Goal: Task Accomplishment & Management: Complete application form

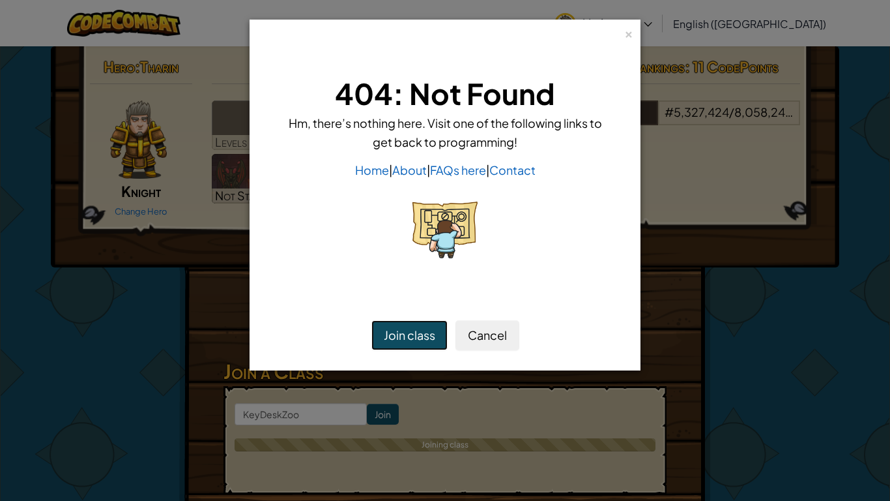
click at [411, 328] on button "Join class" at bounding box center [410, 335] width 76 height 30
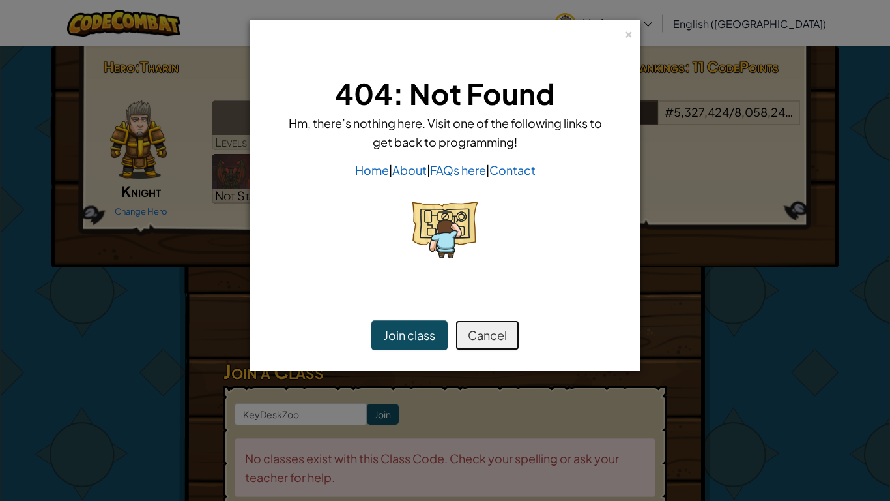
click at [505, 325] on button "Cancel" at bounding box center [488, 335] width 64 height 30
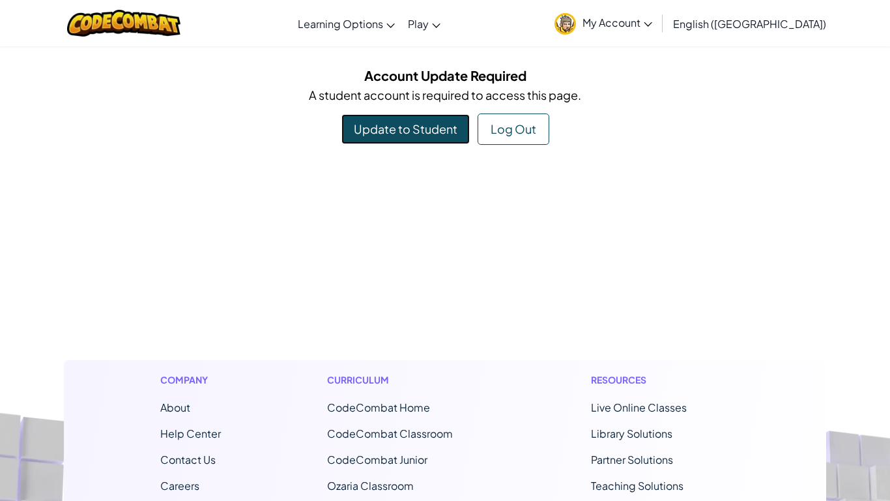
click at [411, 128] on link "Update to Student" at bounding box center [406, 129] width 128 height 30
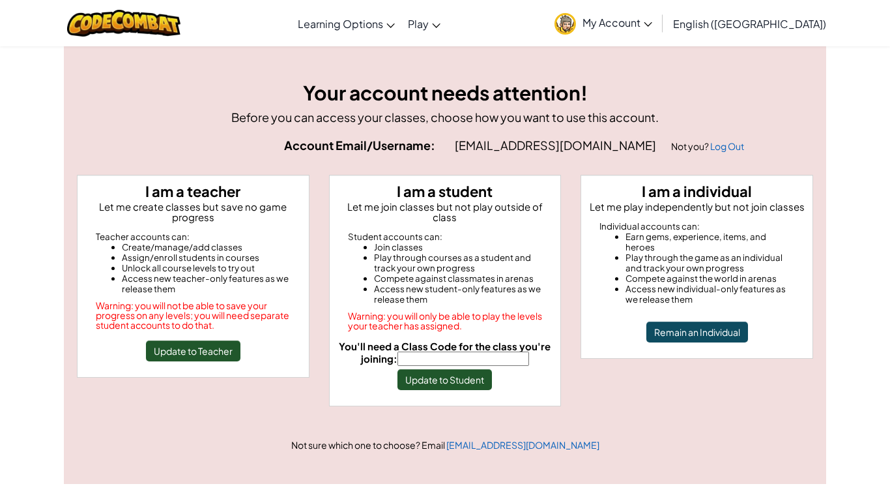
click at [445, 351] on input "You'll need a Class Code for the class you're joining:" at bounding box center [464, 358] width 132 height 14
click at [467, 371] on button "Update to Student" at bounding box center [445, 379] width 95 height 21
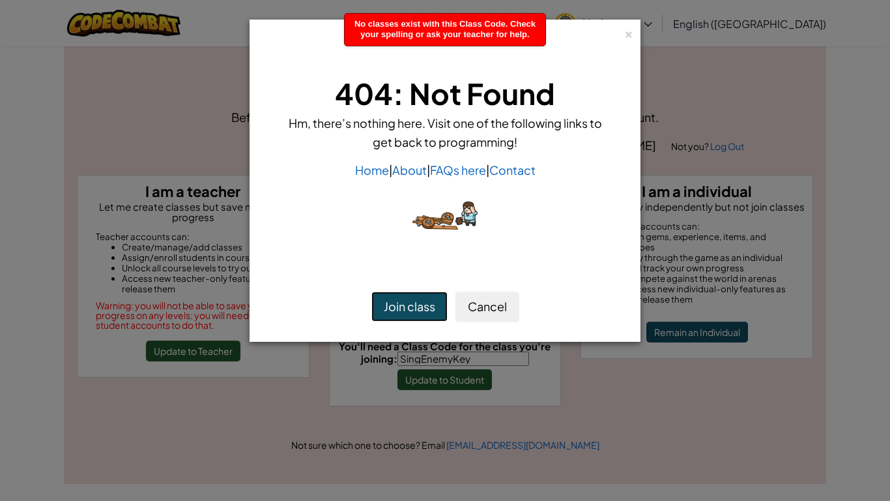
click at [425, 299] on button "Join class" at bounding box center [410, 306] width 76 height 30
click at [621, 23] on div "× 404: Not Found Hm, there’s nothing here. Visit one of the following links to …" at bounding box center [445, 181] width 391 height 322
click at [626, 28] on div "×" at bounding box center [628, 32] width 9 height 14
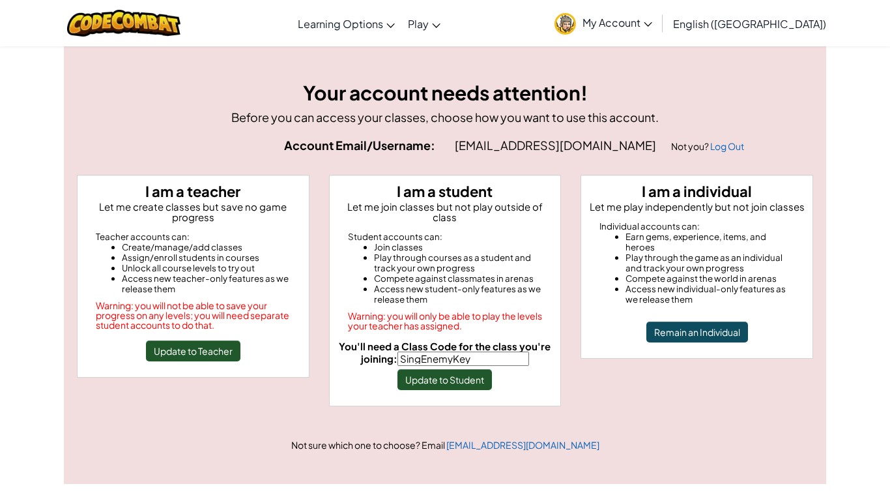
click at [659, 36] on link "My Account" at bounding box center [603, 23] width 111 height 41
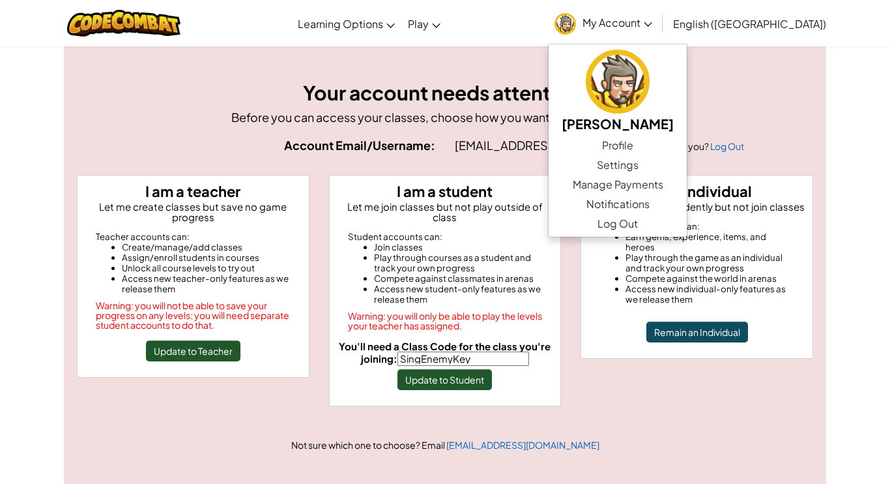
click at [659, 36] on link "My Account" at bounding box center [603, 23] width 111 height 41
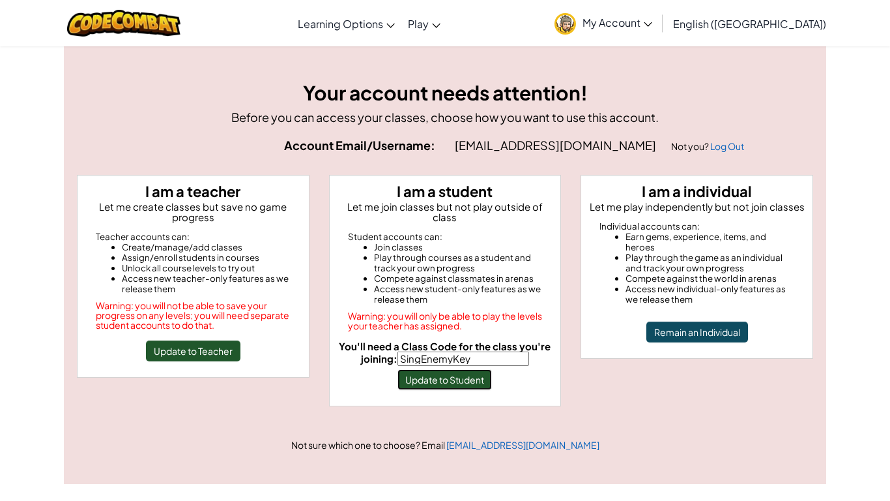
click at [463, 370] on button "Update to Student" at bounding box center [445, 379] width 95 height 21
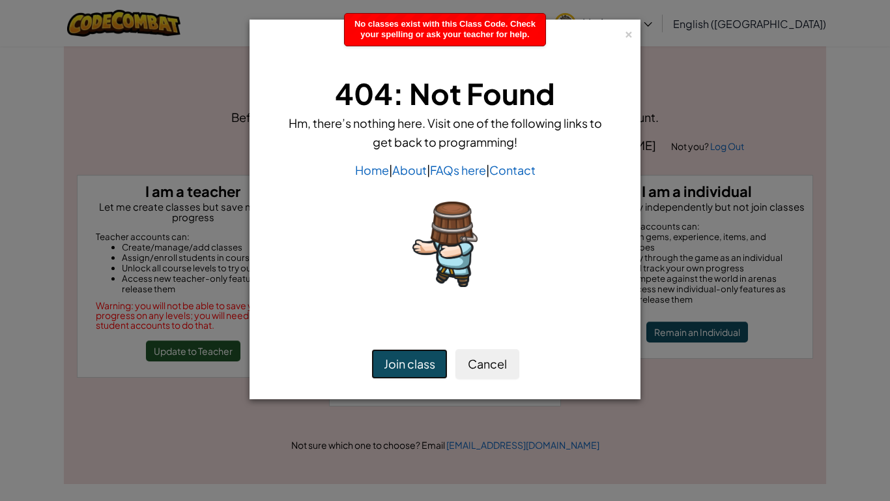
click at [428, 361] on button "Join class" at bounding box center [410, 364] width 76 height 30
click at [536, 18] on div "No classes exist with this Class Code. Check your spelling or ask your teacher …" at bounding box center [445, 30] width 201 height 32
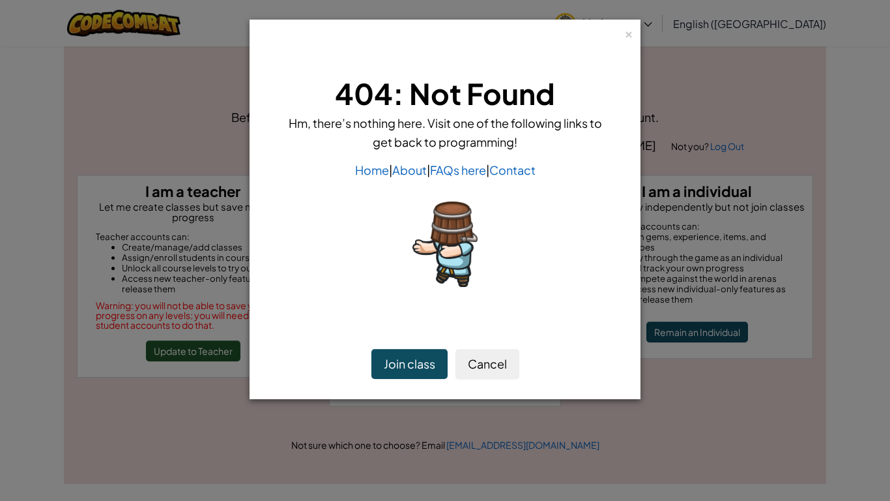
click at [499, 389] on div "Join class Cancel" at bounding box center [445, 364] width 377 height 56
click at [491, 375] on button "Cancel" at bounding box center [488, 364] width 64 height 30
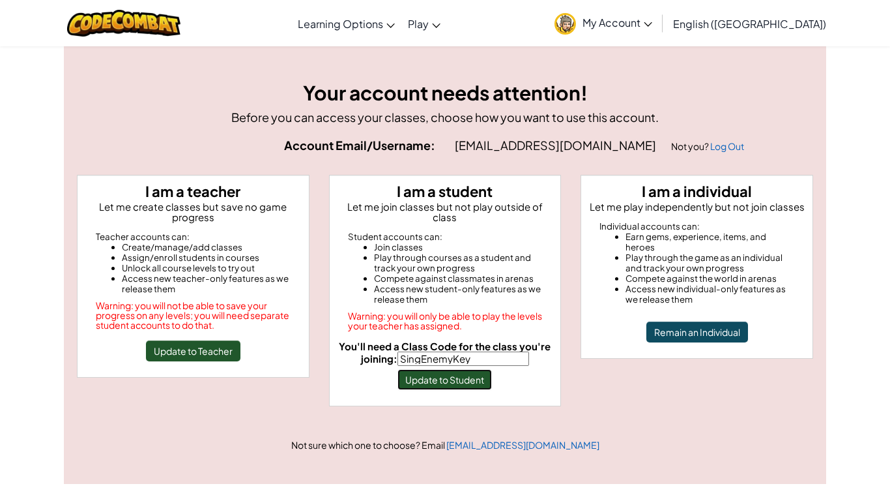
scroll to position [1, 0]
click at [473, 353] on input "SingEnemyKey" at bounding box center [464, 358] width 132 height 14
click at [467, 351] on input "SingEnemyKey" at bounding box center [464, 358] width 132 height 14
click at [458, 351] on input "SingEnemyKey" at bounding box center [464, 358] width 132 height 14
click at [480, 351] on input "SingEnemyKey" at bounding box center [464, 358] width 132 height 14
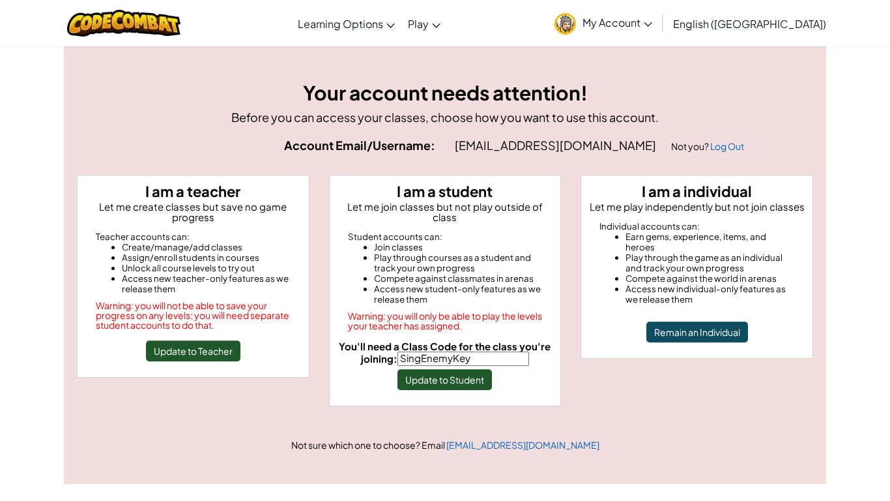
click at [446, 351] on input "SingEnemyKey" at bounding box center [464, 358] width 132 height 14
click at [439, 351] on input "SingEnemyKey" at bounding box center [464, 358] width 132 height 14
click at [426, 351] on input "SingEnemyKey" at bounding box center [464, 358] width 132 height 14
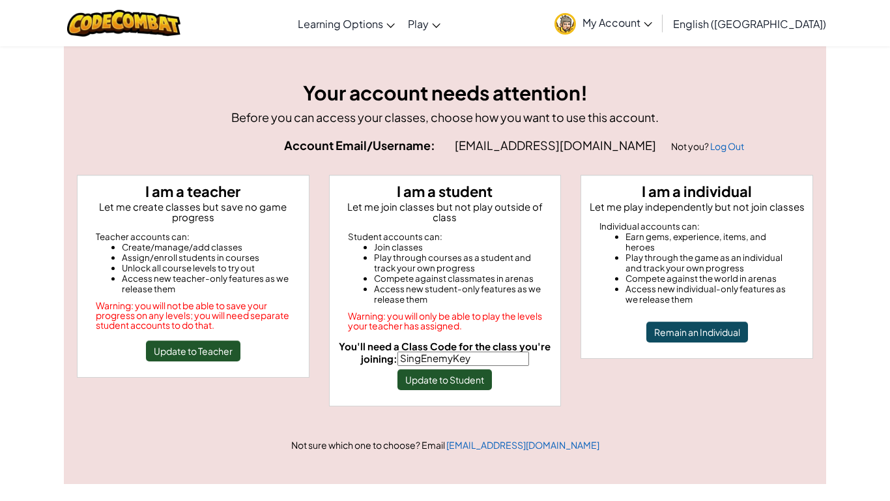
click at [513, 351] on input "SingEnemyKey" at bounding box center [464, 358] width 132 height 14
click at [441, 369] on button "Update to Student" at bounding box center [445, 379] width 95 height 21
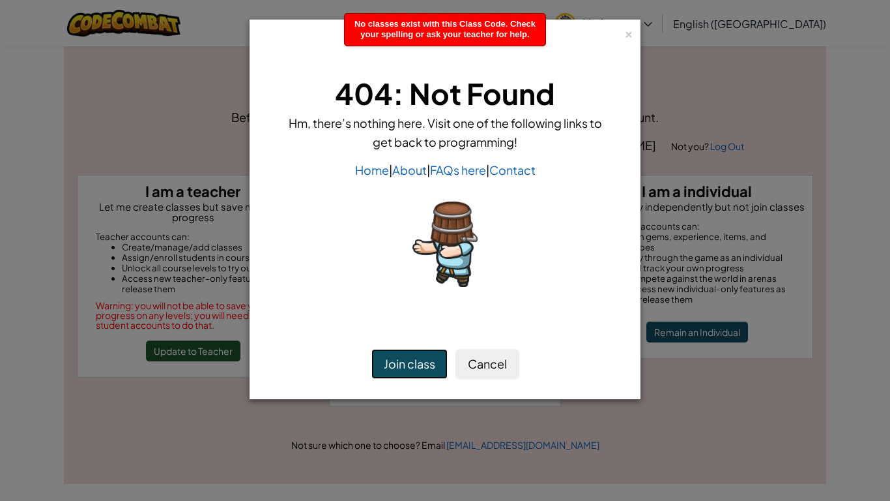
click at [405, 357] on button "Join class" at bounding box center [410, 364] width 76 height 30
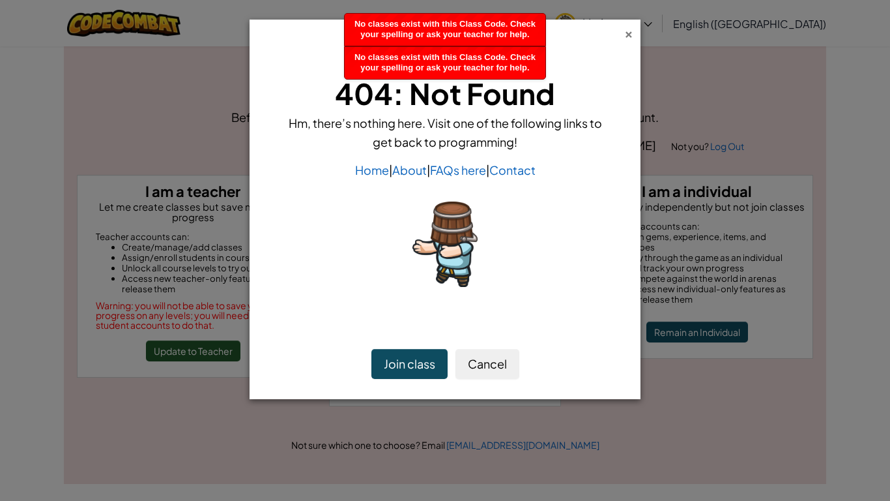
click at [631, 25] on div "×" at bounding box center [628, 32] width 9 height 14
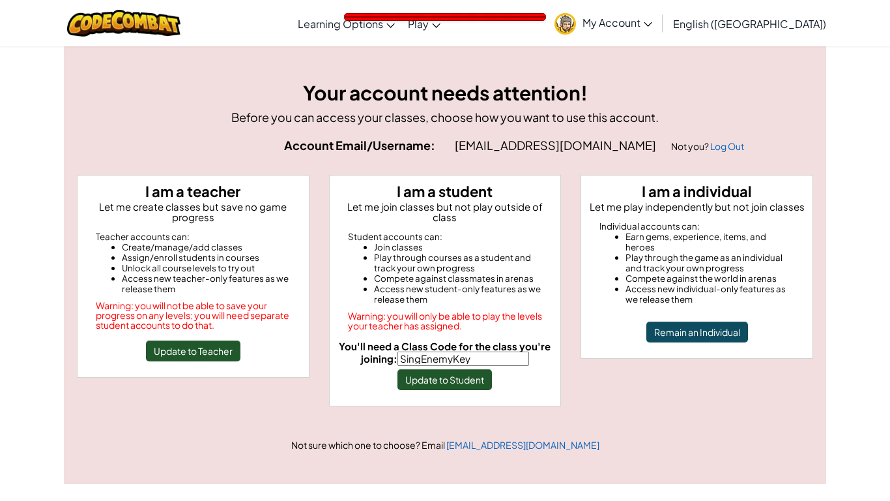
click at [510, 351] on input "SingEnemyKey" at bounding box center [464, 358] width 132 height 14
type input "SingEnemyDry"
click at [458, 370] on button "Update to Student" at bounding box center [445, 379] width 95 height 21
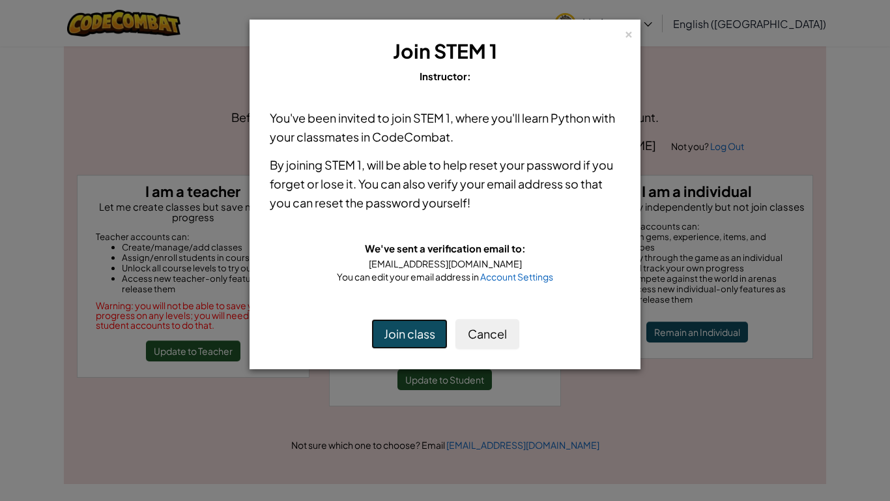
click at [414, 334] on button "Join class" at bounding box center [410, 334] width 76 height 30
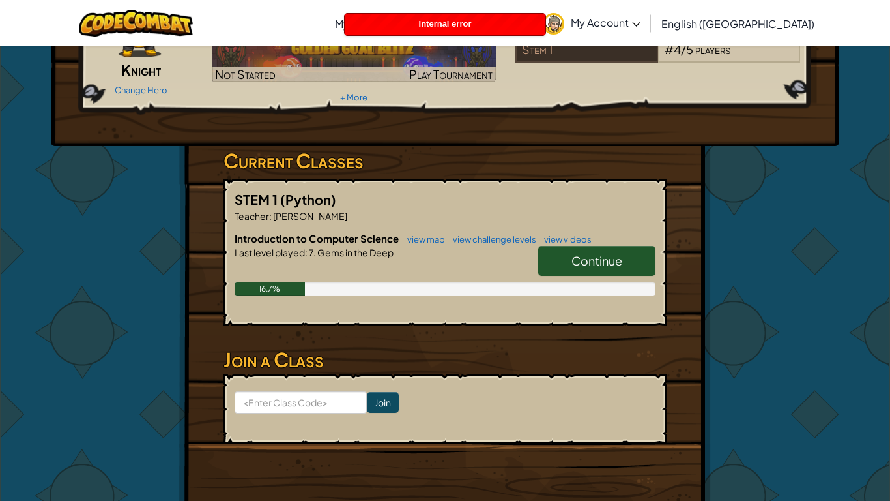
scroll to position [123, 0]
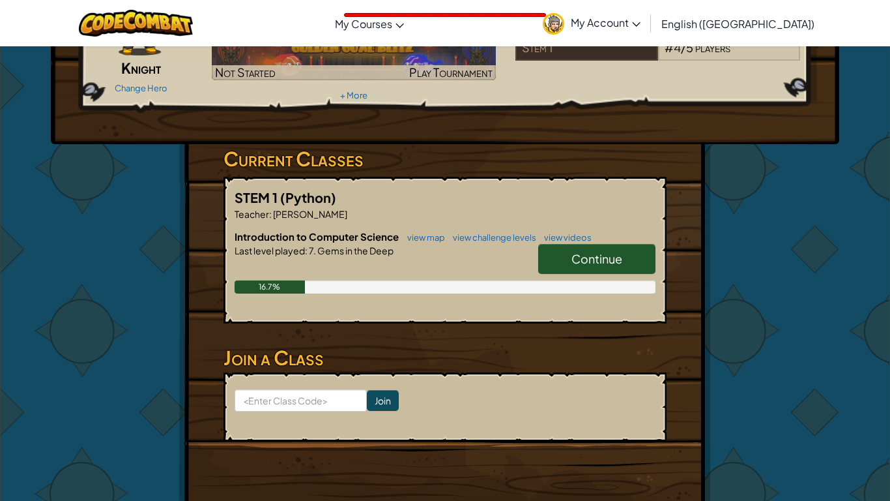
click at [562, 254] on link "Continue" at bounding box center [596, 259] width 117 height 30
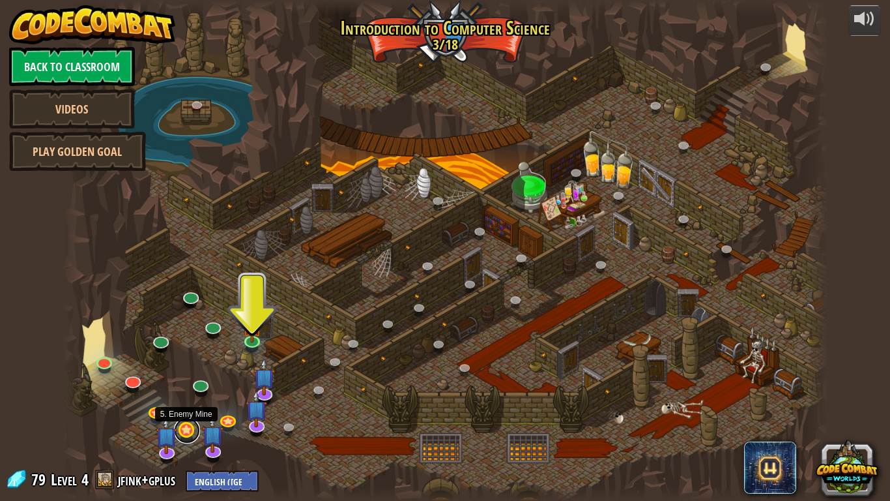
click at [183, 429] on link at bounding box center [187, 430] width 26 height 26
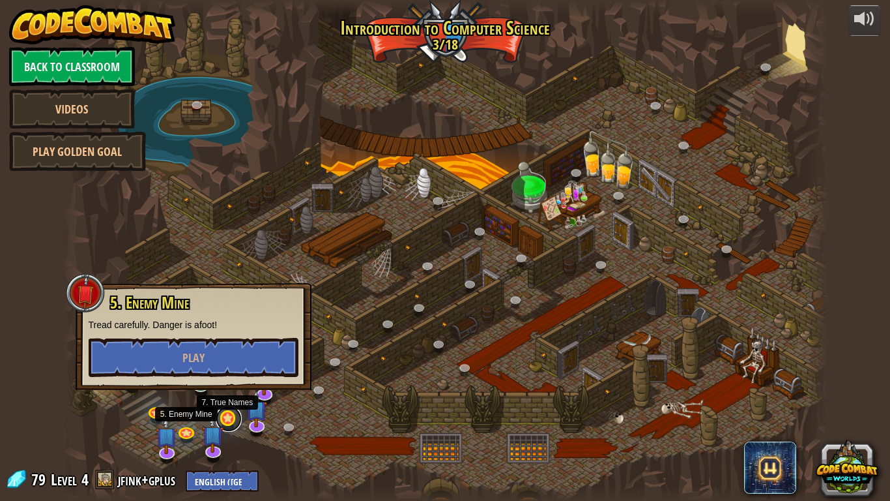
click at [235, 420] on link at bounding box center [229, 418] width 26 height 26
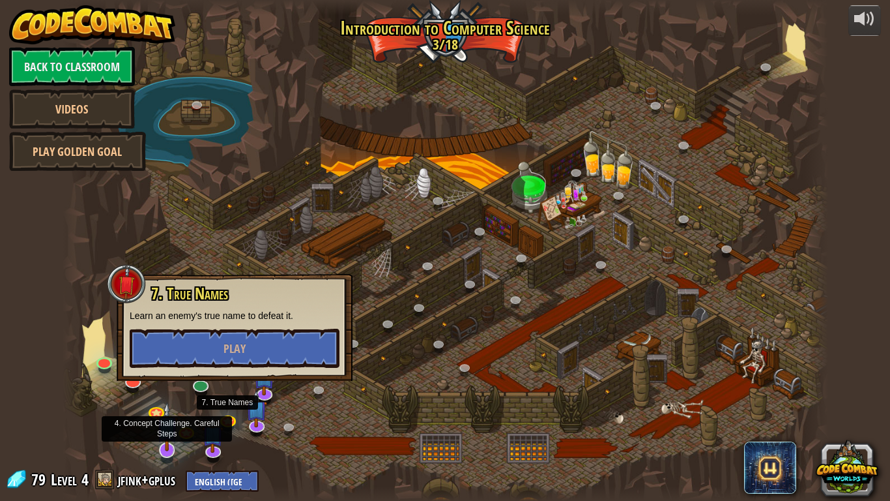
click at [166, 446] on img at bounding box center [167, 426] width 22 height 50
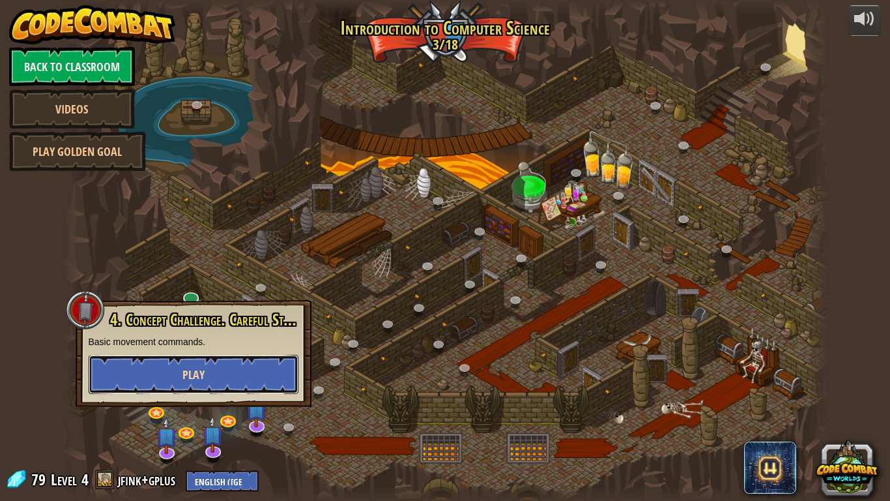
click at [229, 372] on button "Play" at bounding box center [194, 374] width 210 height 39
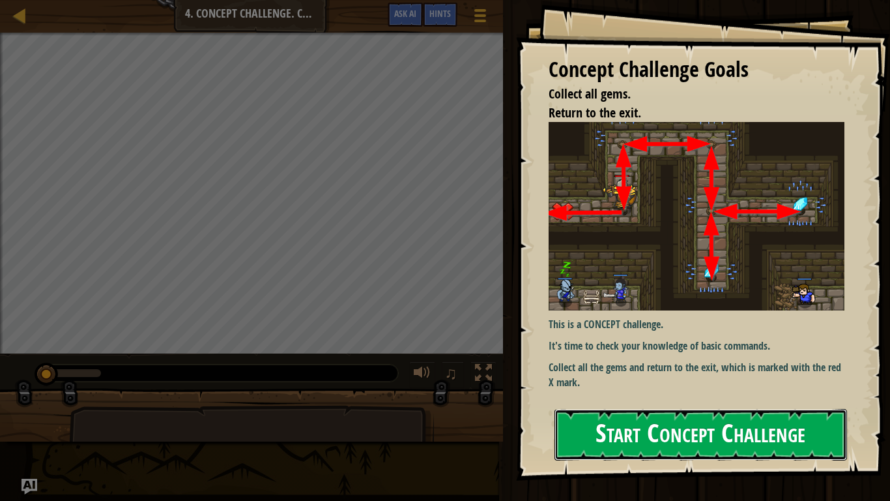
click at [643, 443] on button "Start Concept Challenge" at bounding box center [701, 434] width 293 height 51
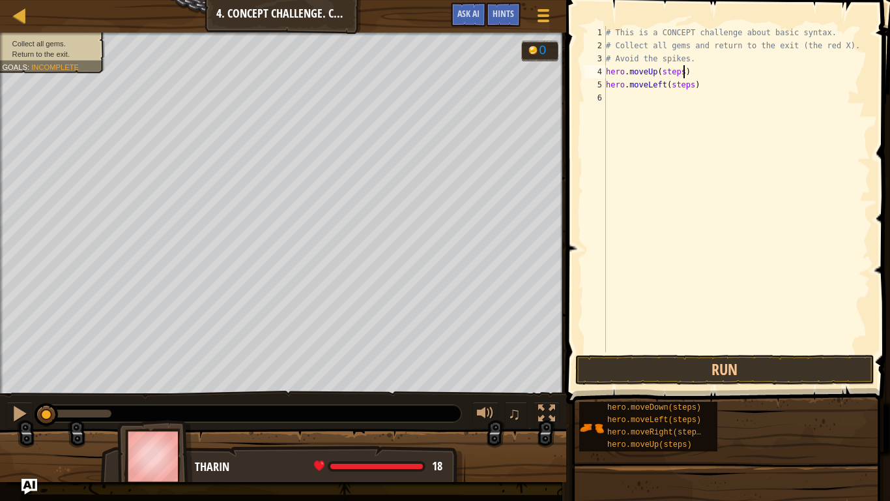
click at [682, 74] on div "# This is a CONCEPT challenge about basic syntax. # Collect all gems and return…" at bounding box center [737, 202] width 267 height 352
click at [691, 88] on div "# This is a CONCEPT challenge about basic syntax. # Collect all gems and return…" at bounding box center [737, 202] width 267 height 352
type textarea "hero.moveLeft()"
click at [671, 100] on div "# This is a CONCEPT challenge about basic syntax. # Collect all gems and return…" at bounding box center [737, 202] width 267 height 352
click at [692, 99] on div "# This is a CONCEPT challenge about basic syntax. # Collect all gems and return…" at bounding box center [737, 202] width 267 height 352
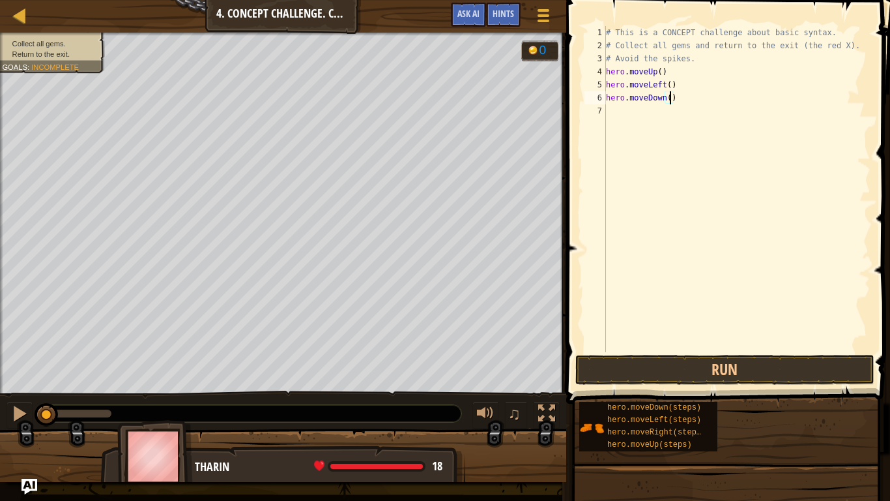
scroll to position [6, 10]
drag, startPoint x: 673, startPoint y: 72, endPoint x: 606, endPoint y: 74, distance: 66.5
click at [606, 74] on div "# This is a CONCEPT challenge about basic syntax. # Collect all gems and return…" at bounding box center [737, 202] width 267 height 352
type textarea "hero.moveUp()"
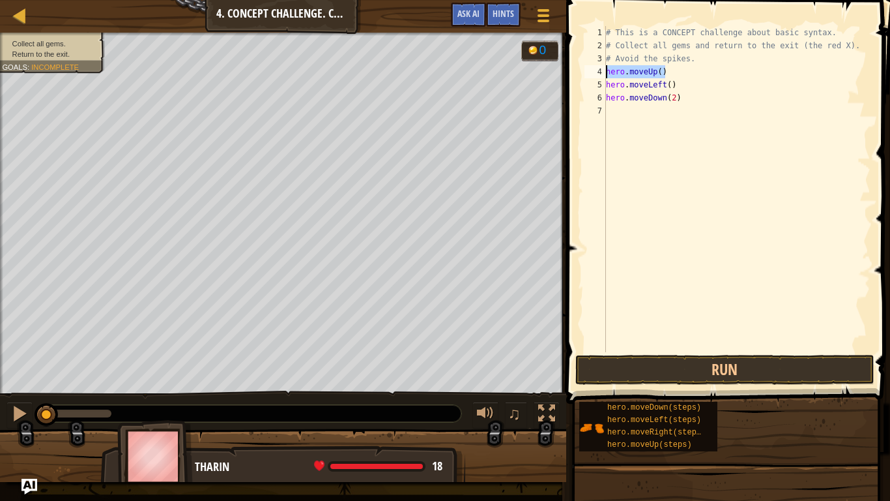
click at [626, 113] on div "# This is a CONCEPT challenge about basic syntax. # Collect all gems and return…" at bounding box center [737, 202] width 267 height 352
paste textarea "hero.moveUp()"
type textarea "hero.moveUp()"
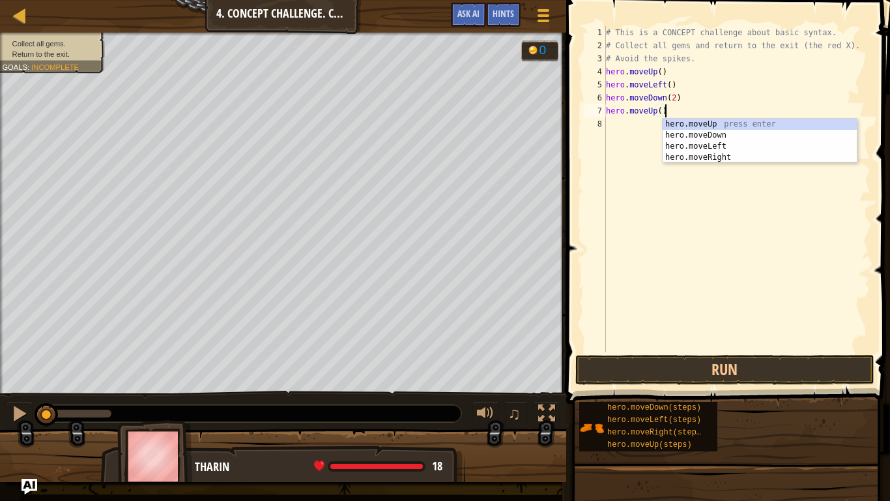
click at [632, 132] on div "# This is a CONCEPT challenge about basic syntax. # Collect all gems and return…" at bounding box center [737, 202] width 267 height 352
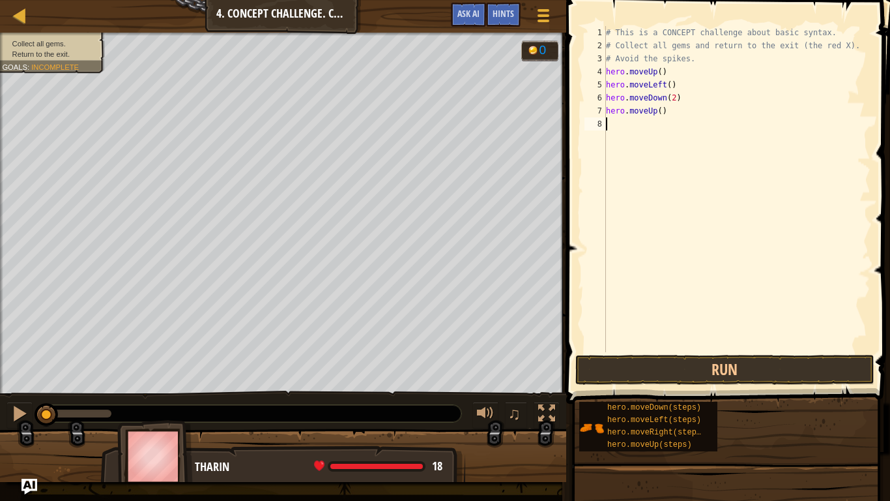
click at [665, 87] on div "# This is a CONCEPT challenge about basic syntax. # Collect all gems and return…" at bounding box center [737, 202] width 267 height 352
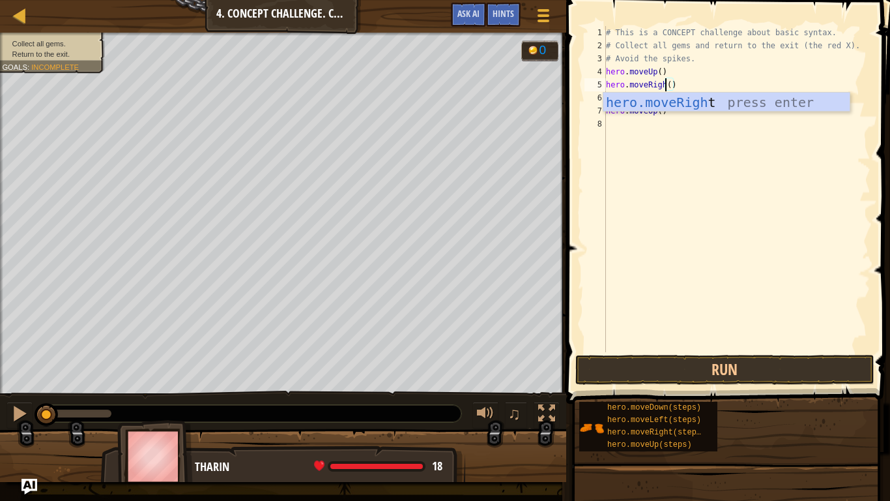
type textarea "hero.moveRight()"
click at [711, 160] on div "# This is a CONCEPT challenge about basic syntax. # Collect all gems and return…" at bounding box center [737, 202] width 267 height 352
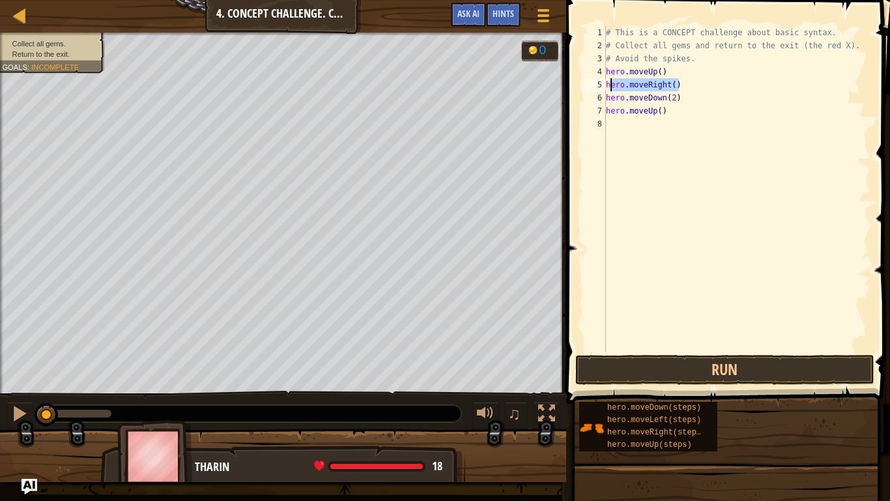
drag, startPoint x: 685, startPoint y: 87, endPoint x: 607, endPoint y: 87, distance: 78.2
click at [607, 87] on div "# This is a CONCEPT challenge about basic syntax. # Collect all gems and return…" at bounding box center [737, 202] width 267 height 352
type textarea "hero.moveRight()"
click at [630, 124] on div "# This is a CONCEPT challenge about basic syntax. # Collect all gems and return…" at bounding box center [737, 202] width 267 height 352
paste textarea "hero.moveRight()"
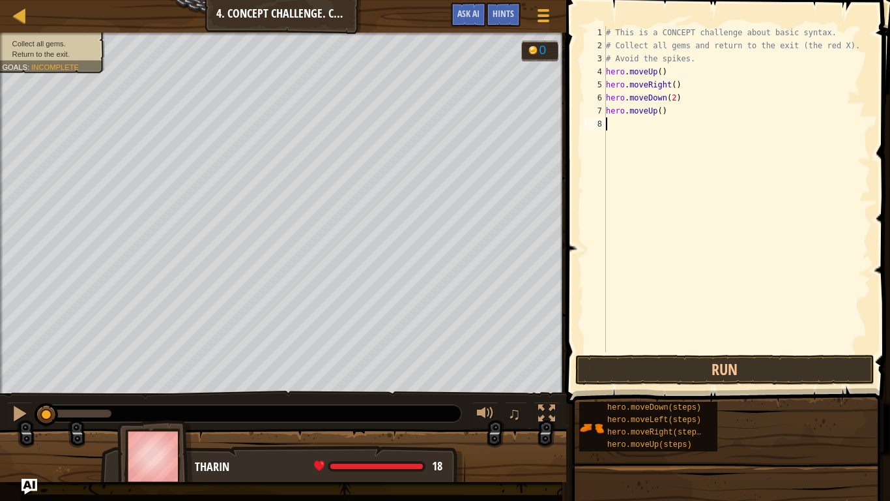
type textarea "hero.moveRight()"
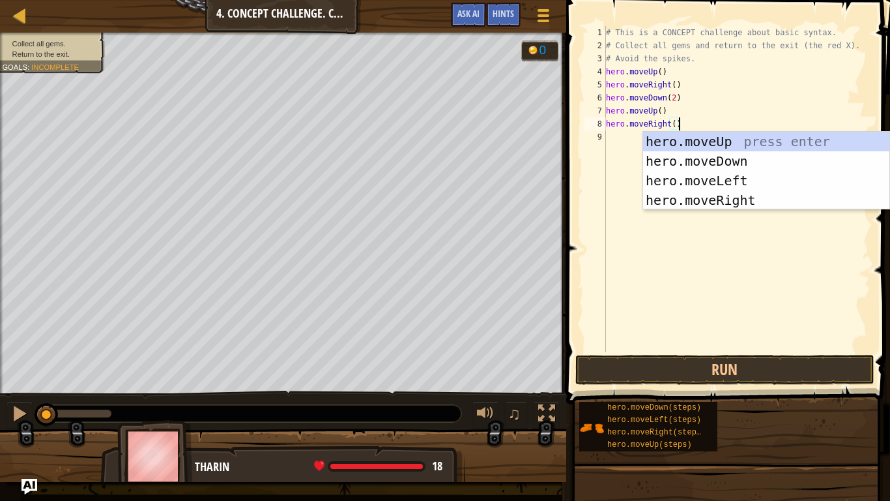
click at [625, 143] on div "# This is a CONCEPT challenge about basic syntax. # Collect all gems and return…" at bounding box center [737, 202] width 267 height 352
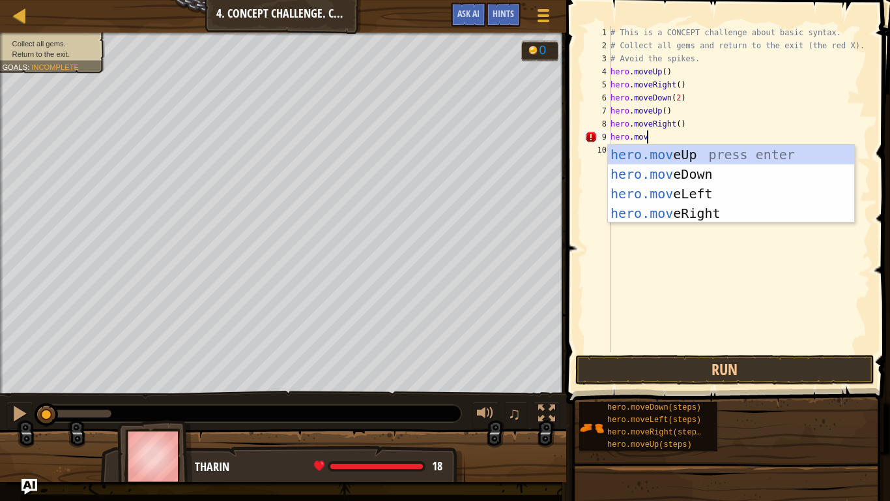
scroll to position [6, 5]
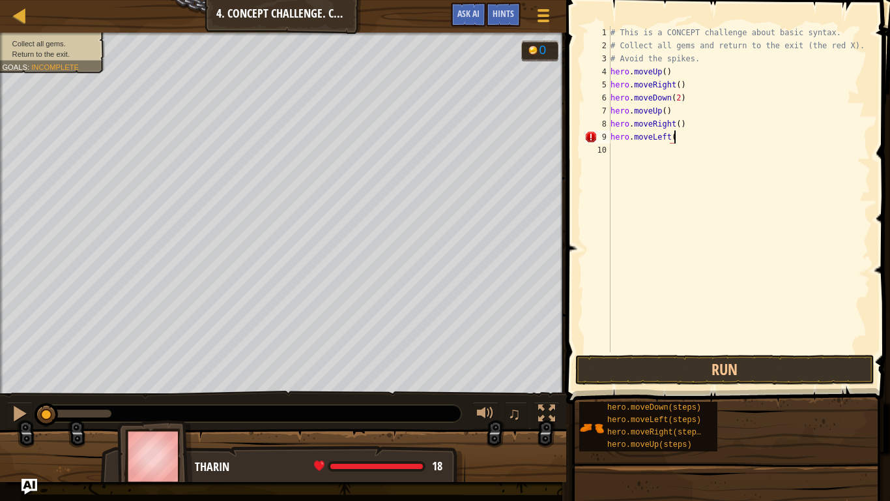
type textarea "hero.moveLeft()"
click at [620, 152] on div "# This is a CONCEPT challenge about basic syntax. # Collect all gems and return…" at bounding box center [739, 202] width 263 height 352
drag, startPoint x: 673, startPoint y: 111, endPoint x: 633, endPoint y: 111, distance: 39.8
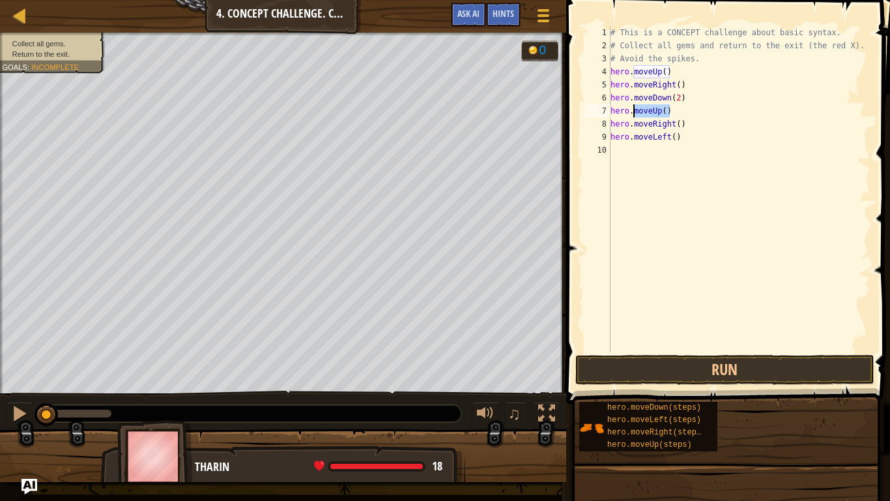
click at [633, 111] on div "# This is a CONCEPT challenge about basic syntax. # Collect all gems and return…" at bounding box center [739, 202] width 263 height 352
type textarea "hero.moveUp()"
click at [661, 149] on div "# This is a CONCEPT challenge about basic syntax. # Collect all gems and return…" at bounding box center [739, 202] width 263 height 352
paste textarea "moveUp()"
click at [611, 153] on div "# This is a CONCEPT challenge about basic syntax. # Collect all gems and return…" at bounding box center [739, 202] width 263 height 352
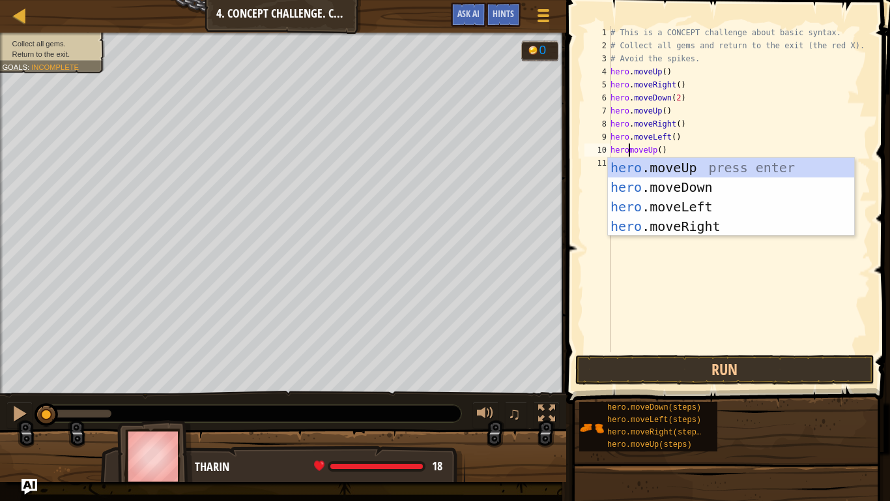
type textarea "hero.moveUp()"
click at [682, 154] on div "# This is a CONCEPT challenge about basic syntax. # Collect all gems and return…" at bounding box center [739, 202] width 263 height 352
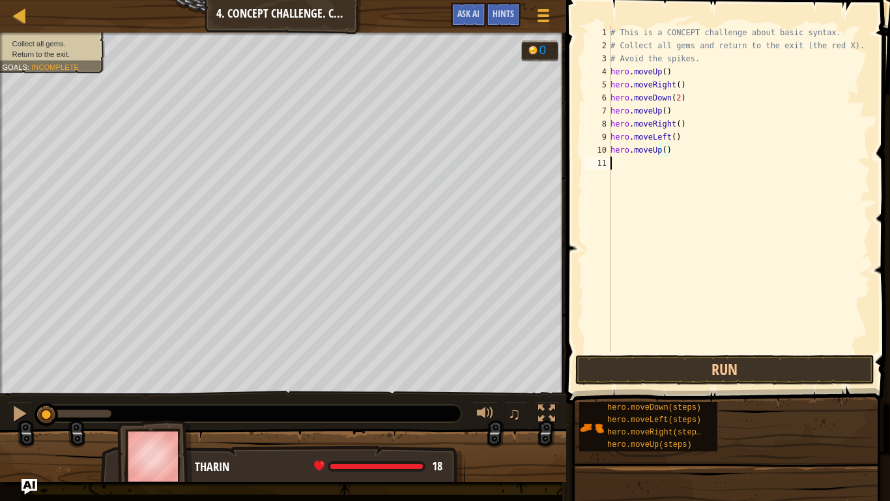
click at [673, 164] on div "# This is a CONCEPT challenge about basic syntax. # Collect all gems and return…" at bounding box center [739, 202] width 263 height 352
drag, startPoint x: 685, startPoint y: 139, endPoint x: 612, endPoint y: 140, distance: 73.0
click at [612, 140] on div "# This is a CONCEPT challenge about basic syntax. # Collect all gems and return…" at bounding box center [739, 202] width 263 height 352
type textarea "hero.moveLeft()"
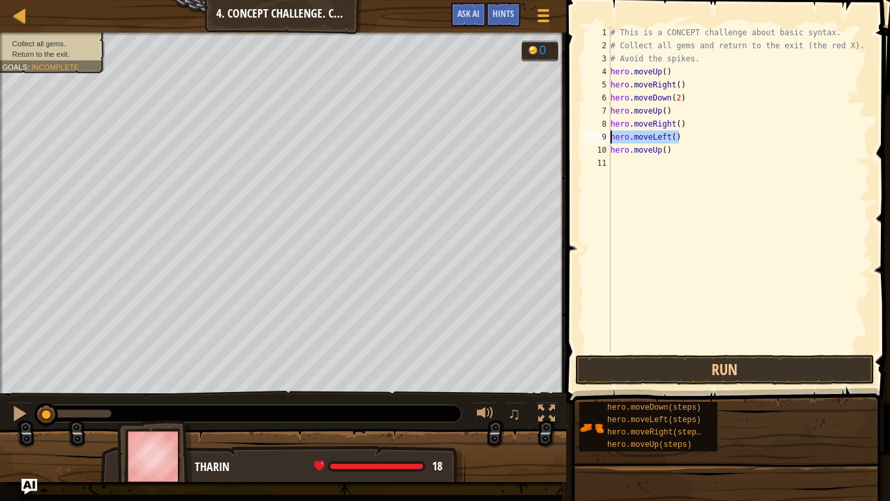
click at [630, 162] on div "# This is a CONCEPT challenge about basic syntax. # Collect all gems and return…" at bounding box center [739, 202] width 263 height 352
paste textarea "hero.moveLeft()"
drag, startPoint x: 690, startPoint y: 99, endPoint x: 611, endPoint y: 100, distance: 78.9
click at [611, 100] on div "# This is a CONCEPT challenge about basic syntax. # Collect all gems and return…" at bounding box center [739, 202] width 263 height 352
type textarea "hero.moveDown(2)"
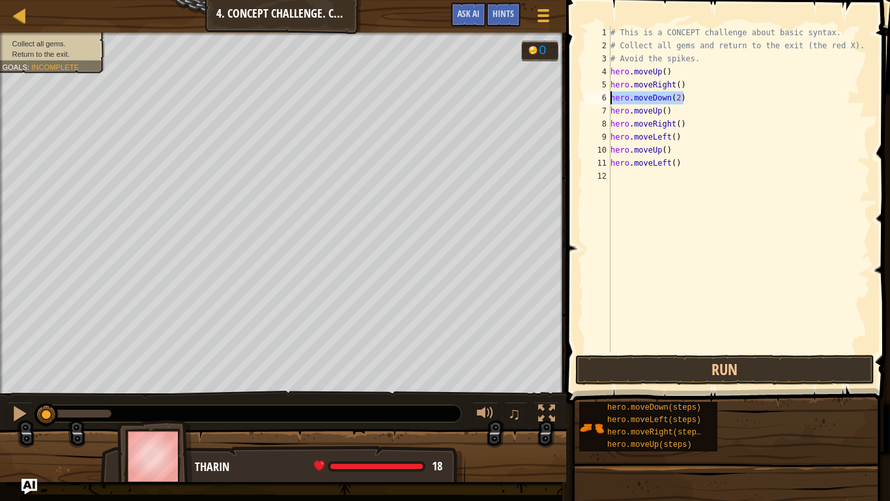
click at [619, 178] on div "# This is a CONCEPT challenge about basic syntax. # Collect all gems and return…" at bounding box center [739, 202] width 263 height 352
paste textarea "hero.moveDown(2)"
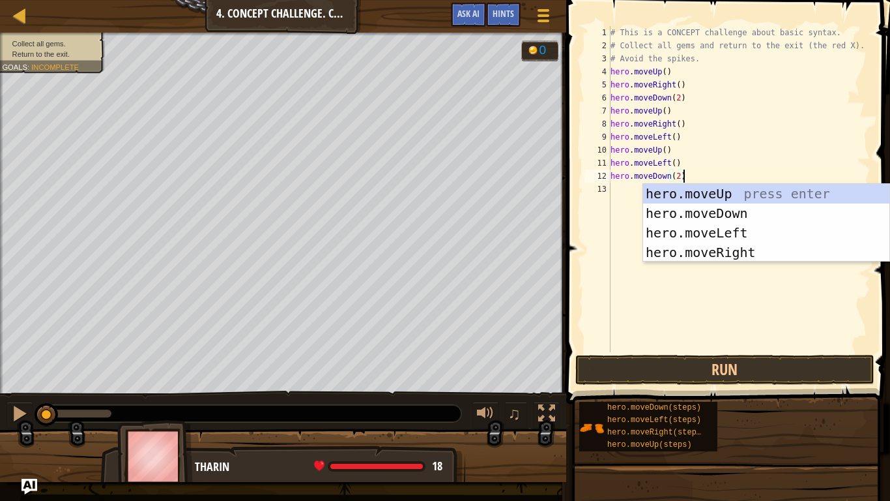
click at [678, 177] on div "# This is a CONCEPT challenge about basic syntax. # Collect all gems and return…" at bounding box center [739, 202] width 263 height 352
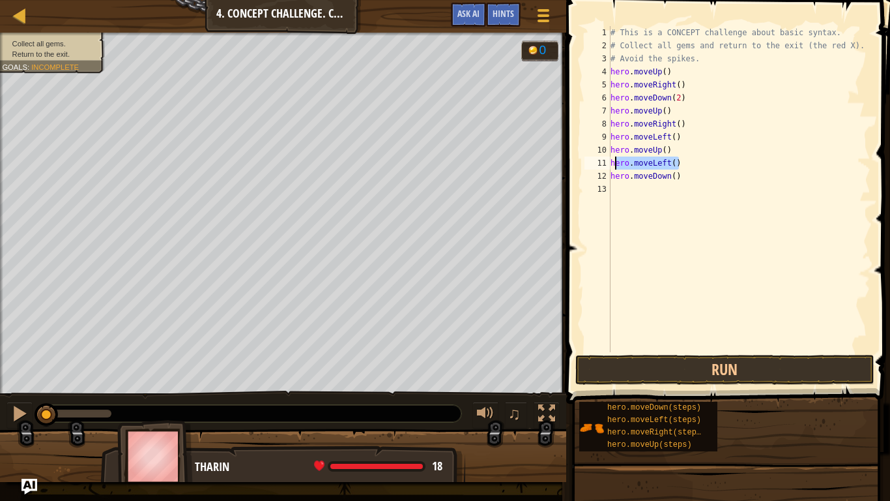
drag, startPoint x: 679, startPoint y: 165, endPoint x: 612, endPoint y: 163, distance: 67.2
click at [612, 163] on div "# This is a CONCEPT challenge about basic syntax. # Collect all gems and return…" at bounding box center [739, 202] width 263 height 352
type textarea "hero.moveLeft()"
click at [631, 194] on div "# This is a CONCEPT challenge about basic syntax. # Collect all gems and return…" at bounding box center [739, 202] width 263 height 352
paste textarea "hero.moveLeft()"
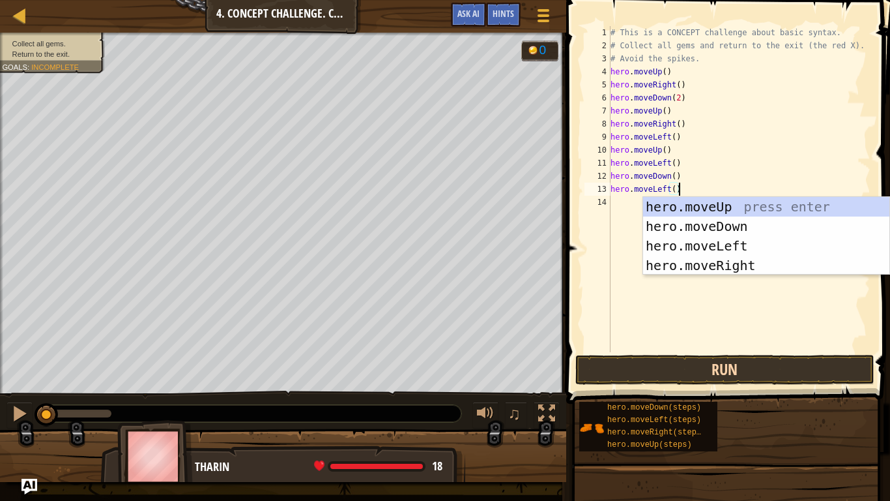
type textarea "hero.moveLeft()"
click at [634, 364] on button "Run" at bounding box center [725, 370] width 299 height 30
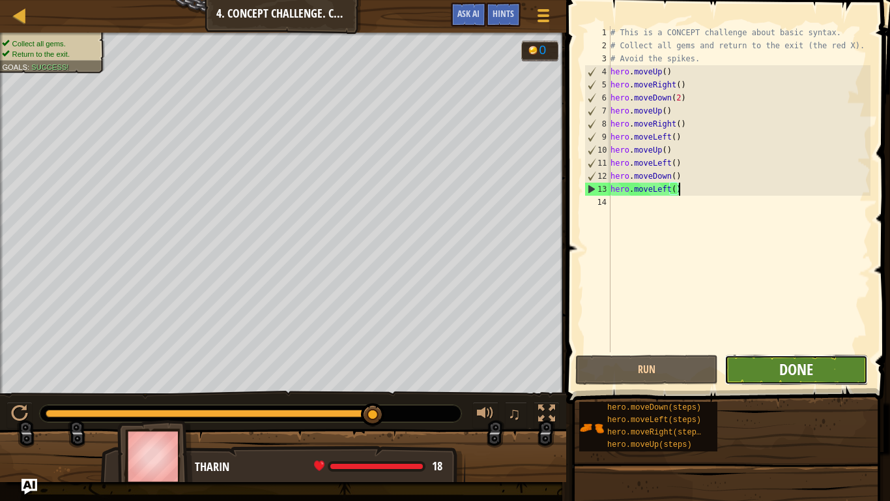
click at [798, 372] on span "Done" at bounding box center [797, 368] width 34 height 21
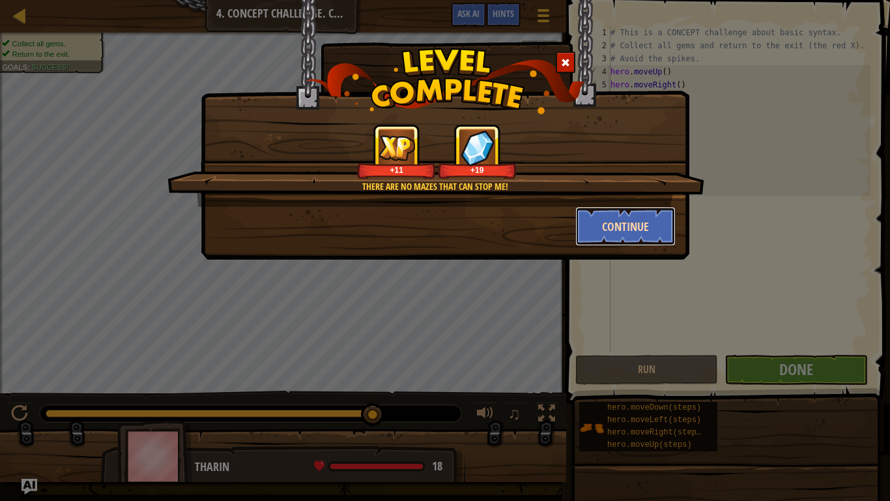
click at [633, 233] on button "Continue" at bounding box center [626, 226] width 101 height 39
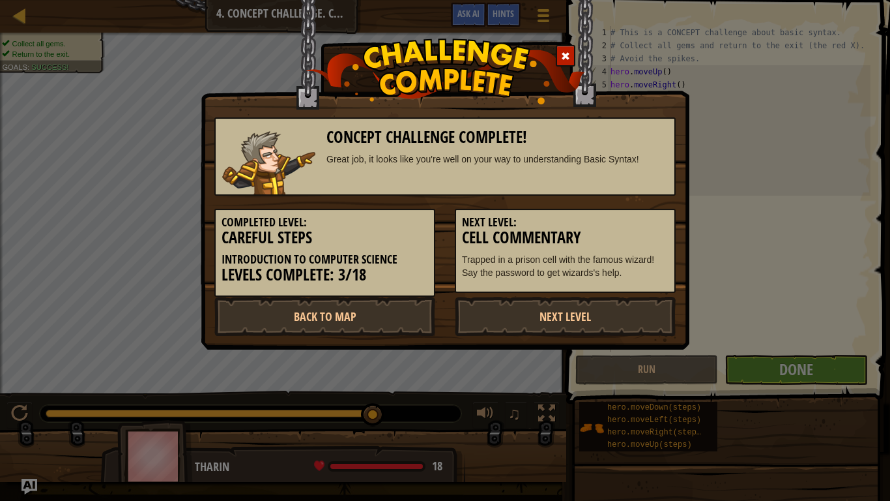
click at [562, 46] on div at bounding box center [566, 56] width 20 height 22
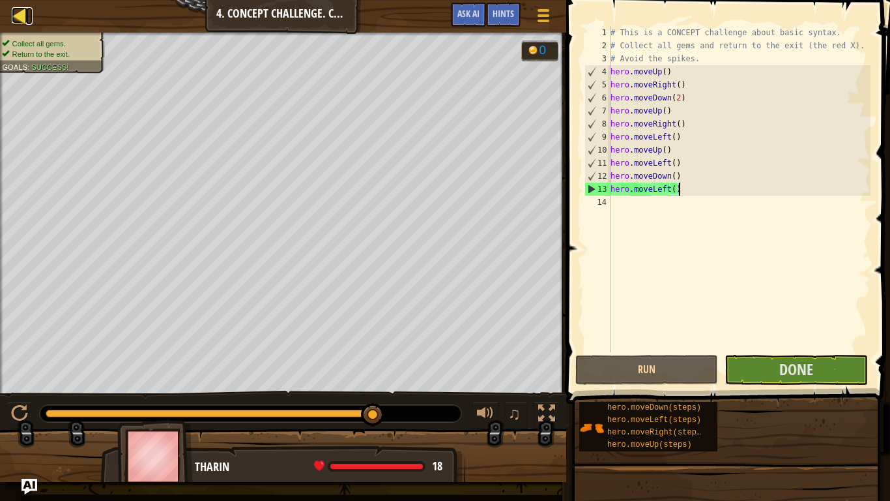
click at [23, 16] on div at bounding box center [20, 15] width 16 height 16
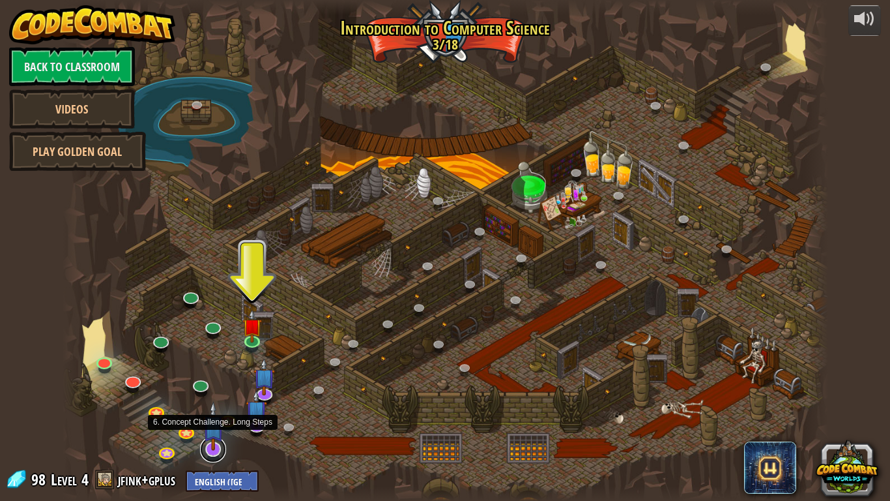
click at [209, 453] on link at bounding box center [213, 449] width 26 height 26
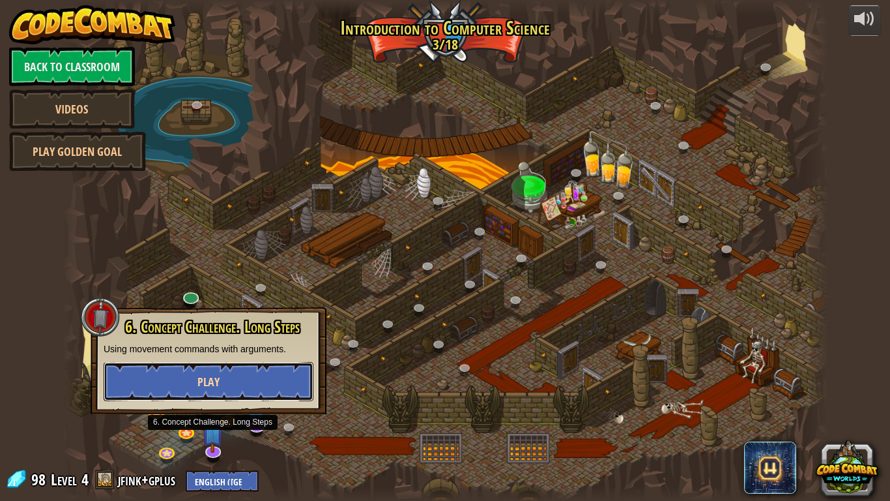
click at [288, 379] on button "Play" at bounding box center [209, 381] width 210 height 39
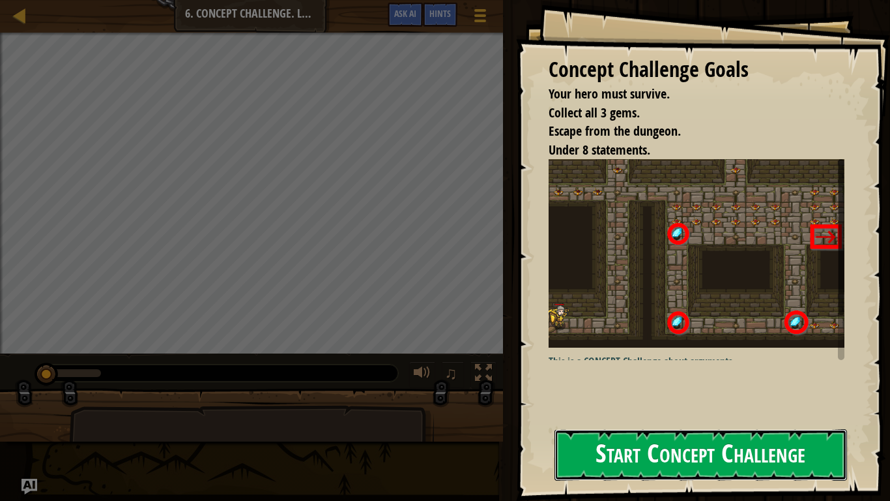
click at [644, 445] on button "Start Concept Challenge" at bounding box center [701, 454] width 293 height 51
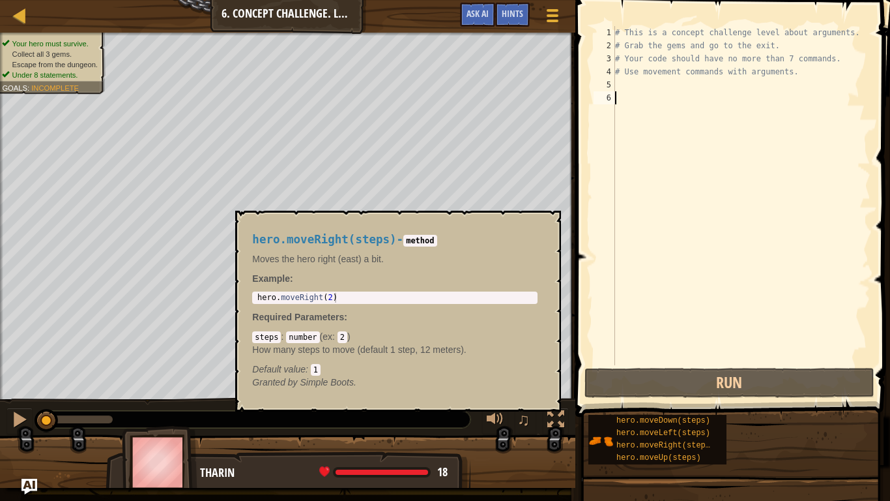
click at [644, 445] on span "hero.moveRight(steps)" at bounding box center [666, 445] width 98 height 9
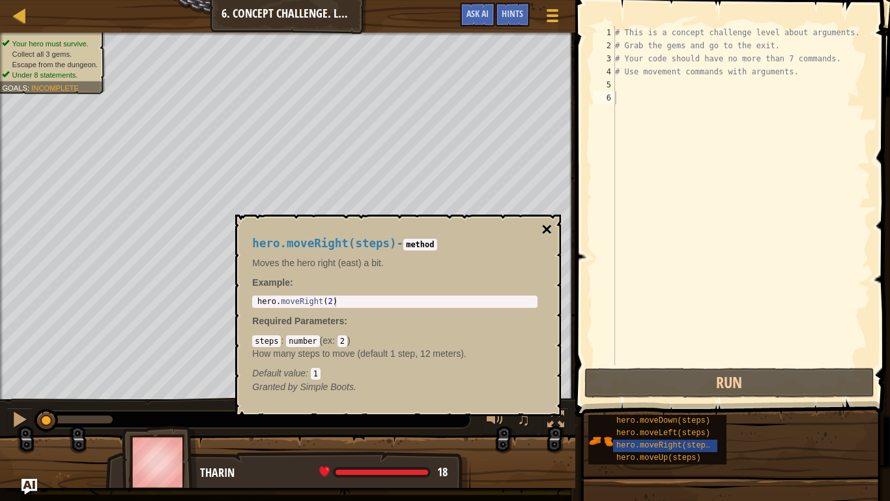
click at [545, 227] on button "×" at bounding box center [547, 229] width 10 height 18
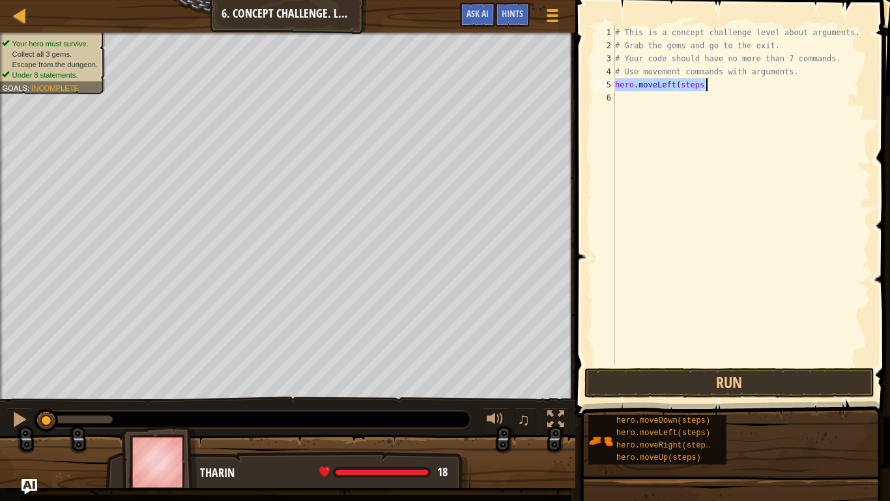
click at [699, 84] on div "# This is a concept challenge level about arguments. # Grab the gems and go to …" at bounding box center [742, 195] width 258 height 339
click at [700, 85] on div "# This is a concept challenge level about arguments. # Grab the gems and go to …" at bounding box center [742, 208] width 258 height 365
click at [692, 98] on div "# This is a concept challenge level about arguments. # Grab the gems and go to …" at bounding box center [742, 208] width 258 height 365
type textarea "hero.moveUp(3)"
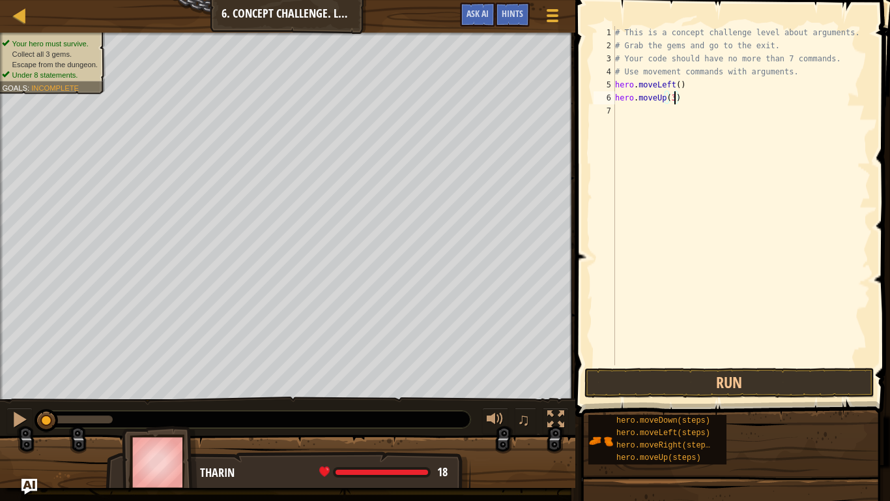
click at [667, 113] on div "# This is a concept challenge level about arguments. # Grab the gems and go to …" at bounding box center [742, 208] width 258 height 365
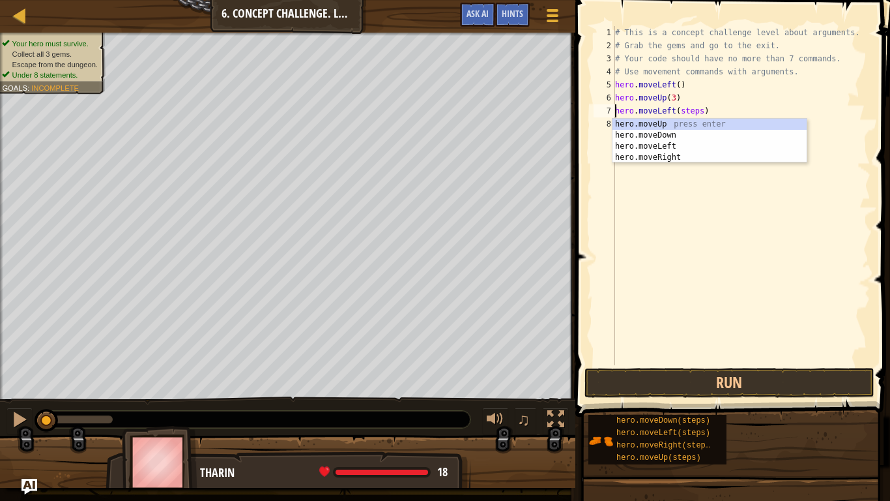
click at [699, 112] on div "# This is a concept challenge level about arguments. # Grab the gems and go to …" at bounding box center [742, 208] width 258 height 365
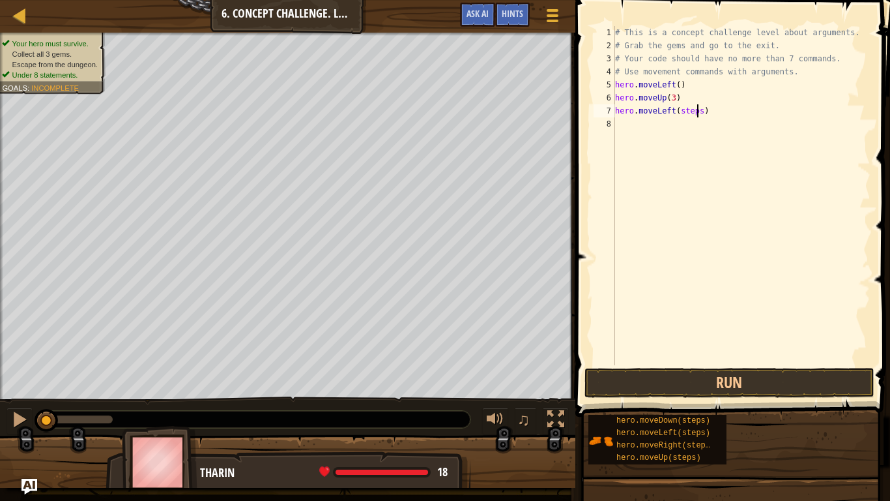
click at [701, 112] on div "# This is a concept challenge level about arguments. # Grab the gems and go to …" at bounding box center [742, 208] width 258 height 365
type textarea "hero.moveLeft(2)"
click at [684, 130] on div "# This is a concept challenge level about arguments. # Grab the gems and go to …" at bounding box center [742, 208] width 258 height 365
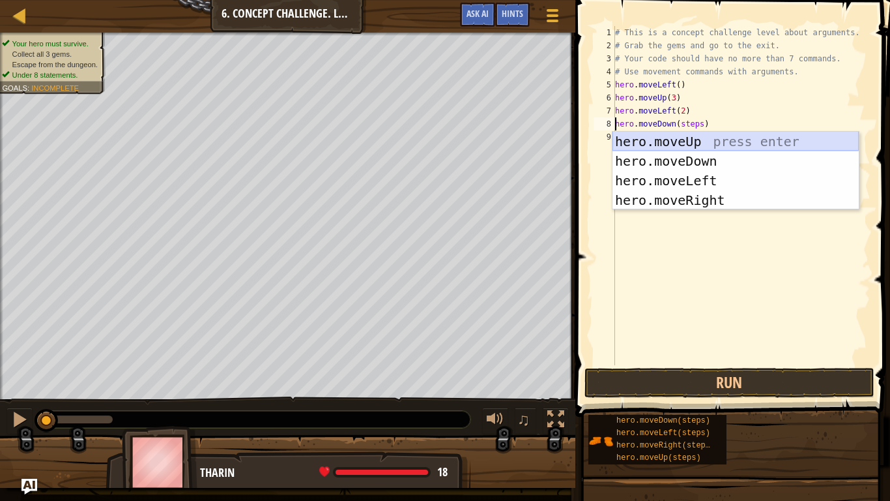
drag, startPoint x: 676, startPoint y: 422, endPoint x: 667, endPoint y: 137, distance: 285.6
click at [667, 137] on div "hero.moveUp press enter hero.moveDown press enter hero.moveLeft press enter her…" at bounding box center [736, 190] width 246 height 117
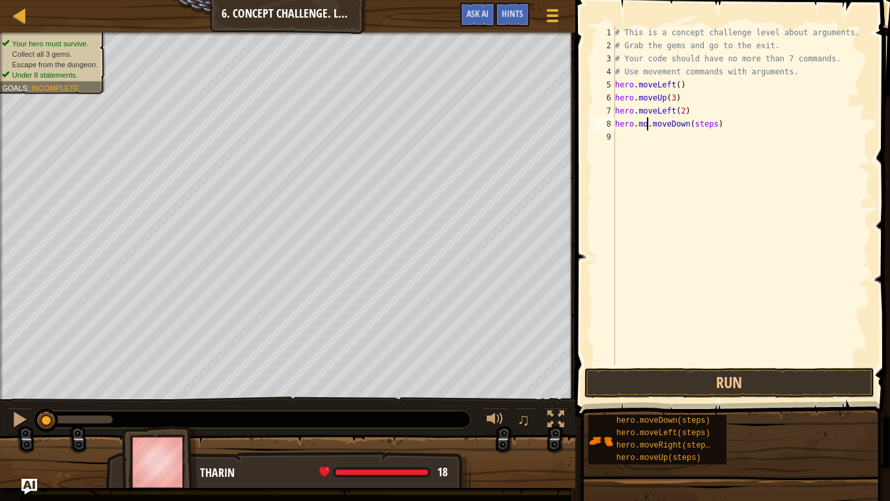
click at [650, 127] on div "# This is a concept challenge level about arguments. # Grab the gems and go to …" at bounding box center [742, 208] width 258 height 365
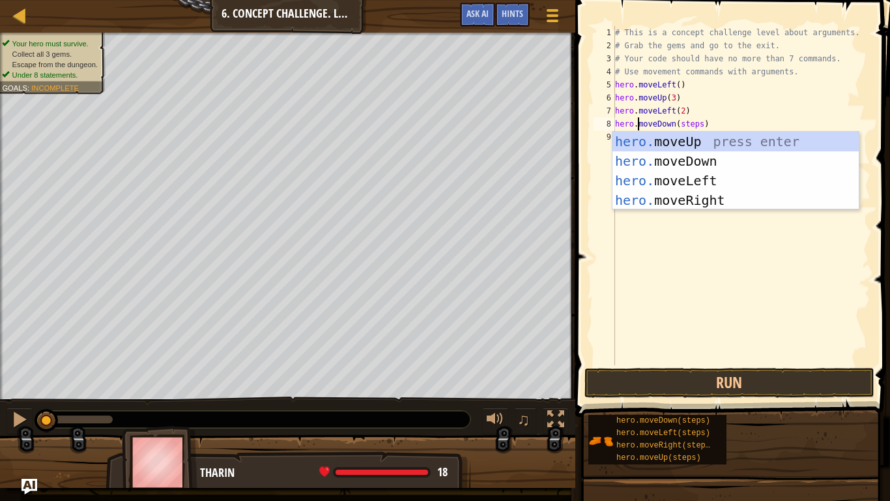
scroll to position [6, 4]
click at [700, 125] on div "# This is a concept challenge level about arguments. # Grab the gems and go to …" at bounding box center [742, 208] width 258 height 365
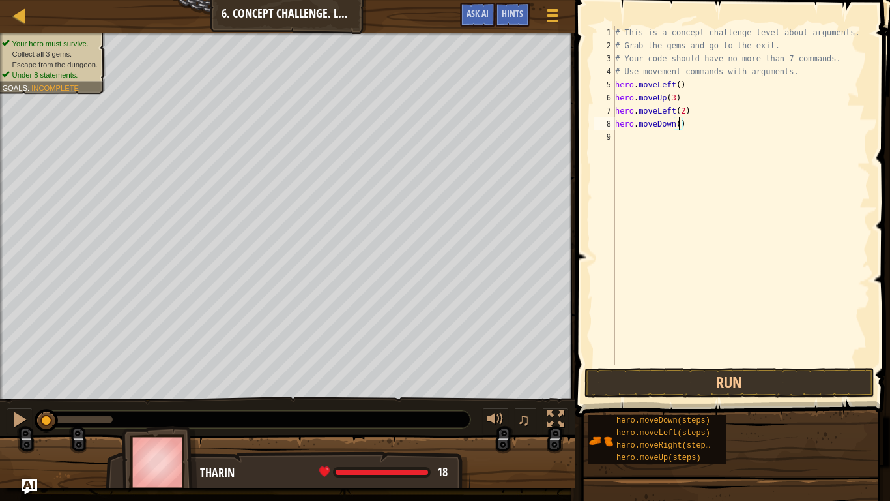
scroll to position [6, 10]
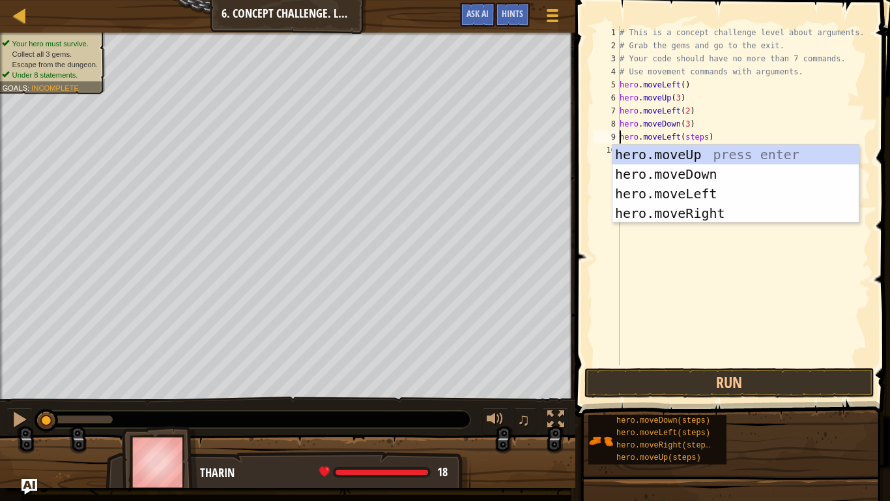
click at [708, 134] on div "# This is a concept challenge level about arguments. # Grab the gems and go to …" at bounding box center [744, 208] width 254 height 365
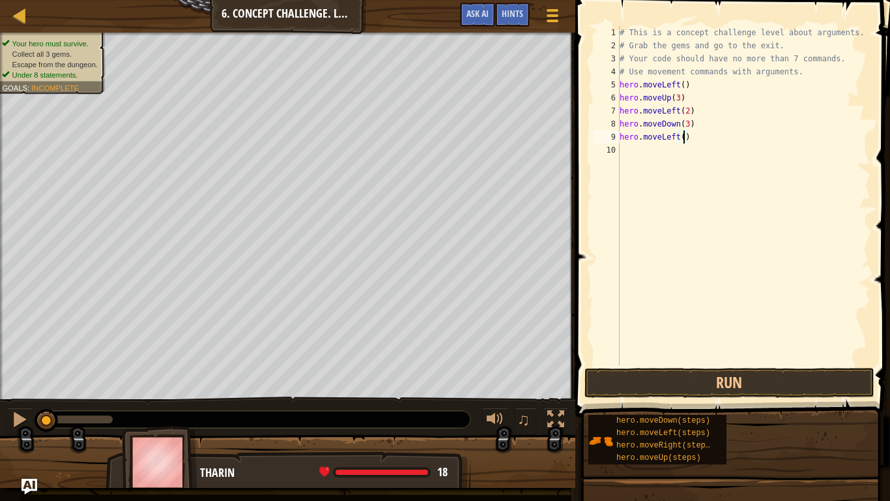
scroll to position [6, 9]
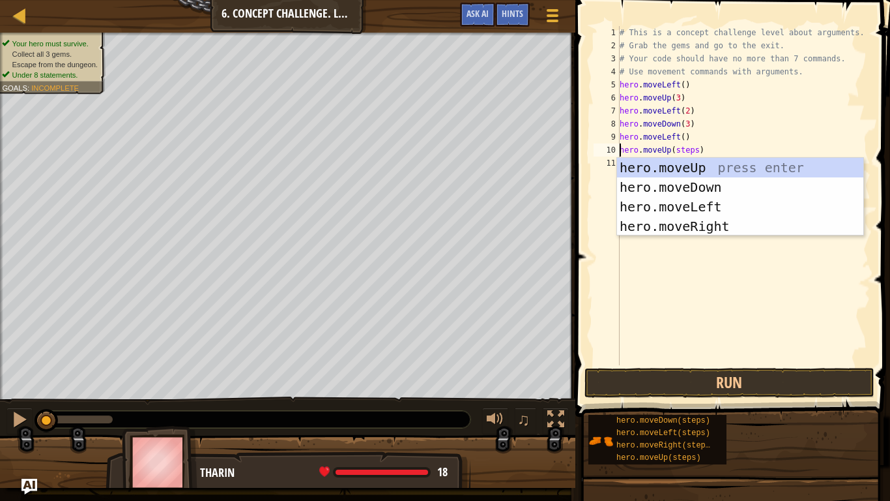
click at [699, 151] on div "# This is a concept challenge level about arguments. # Grab the gems and go to …" at bounding box center [744, 208] width 254 height 365
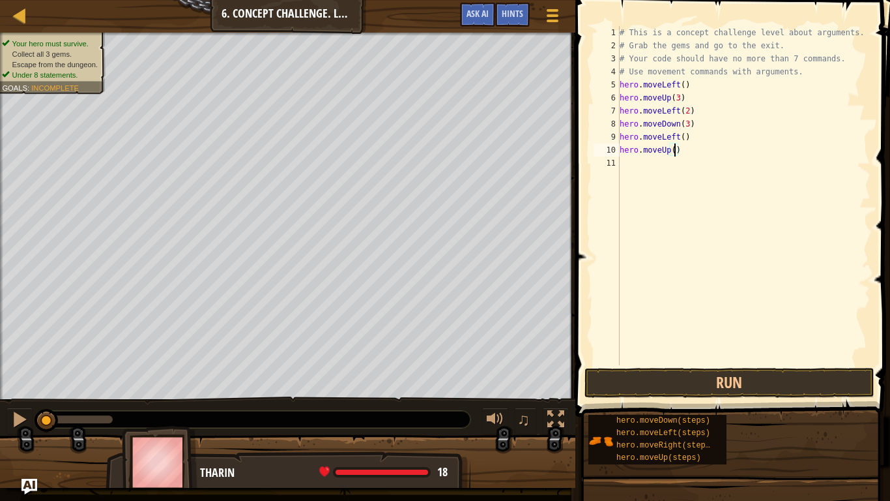
type textarea "hero.moveUp(3)"
click at [672, 180] on div "# This is a concept challenge level about arguments. # Grab the gems and go to …" at bounding box center [744, 208] width 254 height 365
click at [678, 113] on div "# This is a concept challenge level about arguments. # Grab the gems and go to …" at bounding box center [744, 208] width 254 height 365
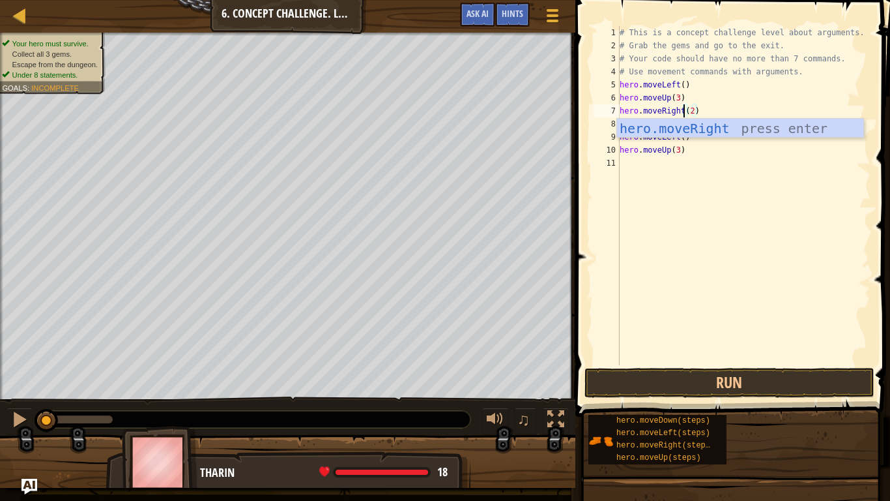
click at [727, 156] on div "# This is a concept challenge level about arguments. # Grab the gems and go to …" at bounding box center [744, 208] width 254 height 365
type textarea "hero.moveUp(3)"
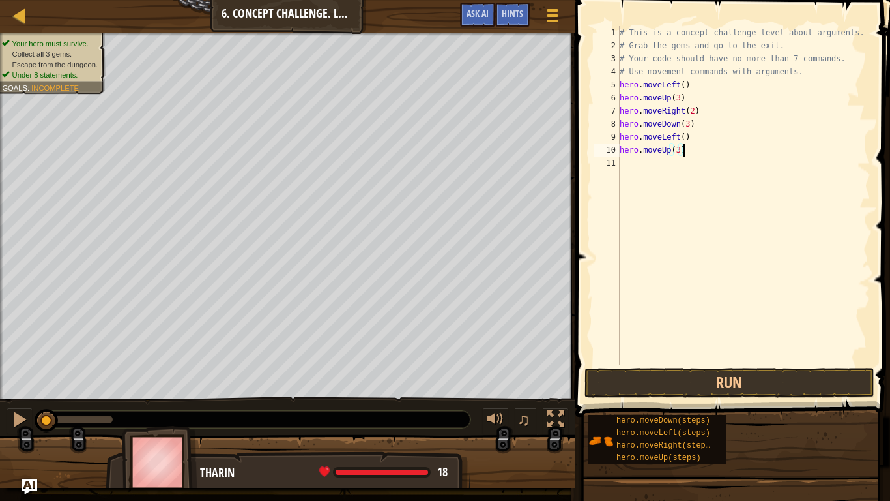
click at [647, 162] on div "# This is a concept challenge level about arguments. # Grab the gems and go to …" at bounding box center [744, 208] width 254 height 365
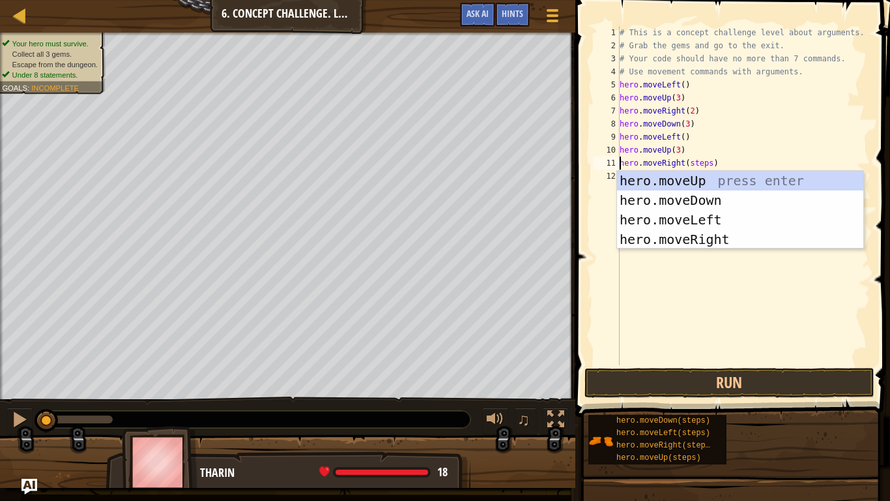
click at [709, 162] on div "# This is a concept challenge level about arguments. # Grab the gems and go to …" at bounding box center [744, 208] width 254 height 365
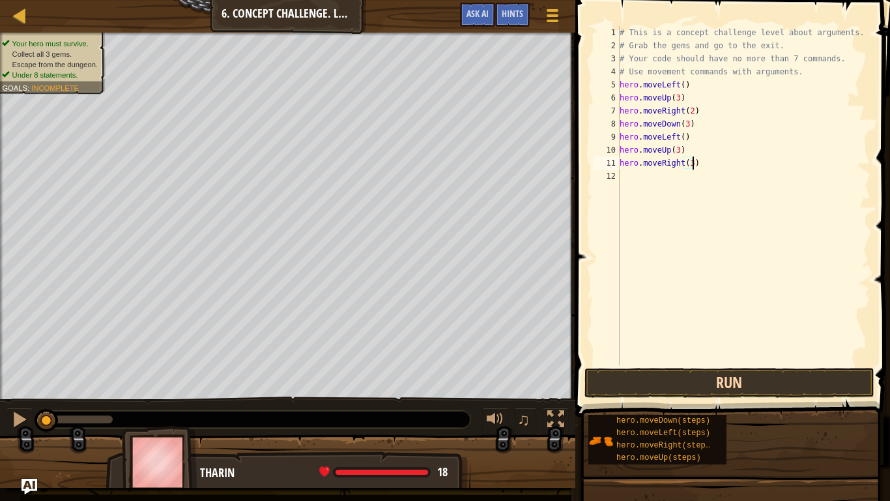
scroll to position [6, 10]
click at [700, 384] on button "Run" at bounding box center [730, 383] width 290 height 30
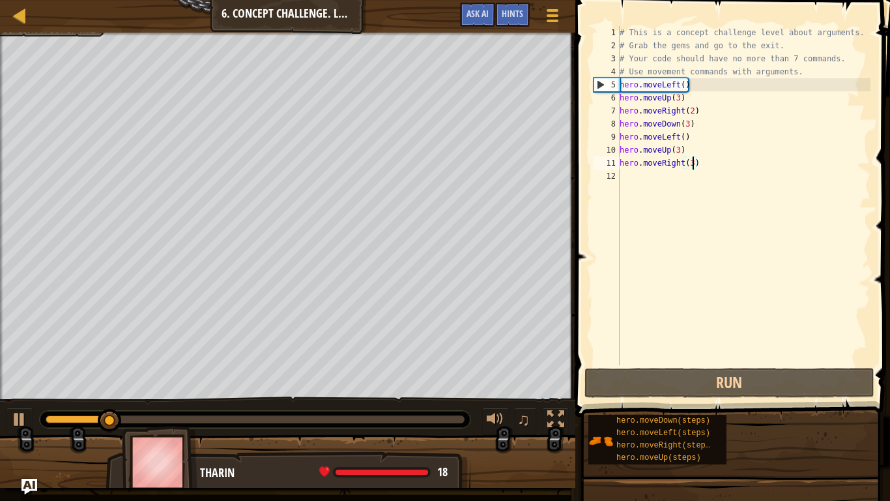
click at [680, 87] on div "# This is a concept challenge level about arguments. # Grab the gems and go to …" at bounding box center [744, 208] width 254 height 365
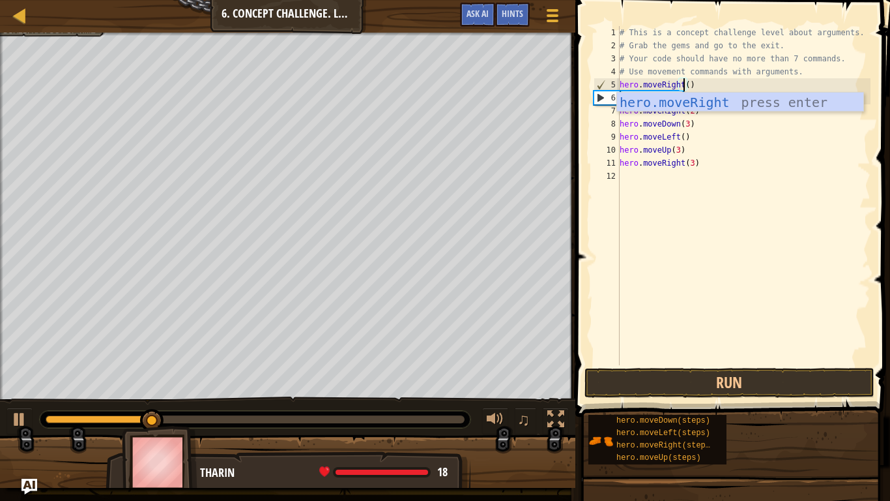
scroll to position [6, 10]
click at [660, 375] on button "Run" at bounding box center [730, 383] width 290 height 30
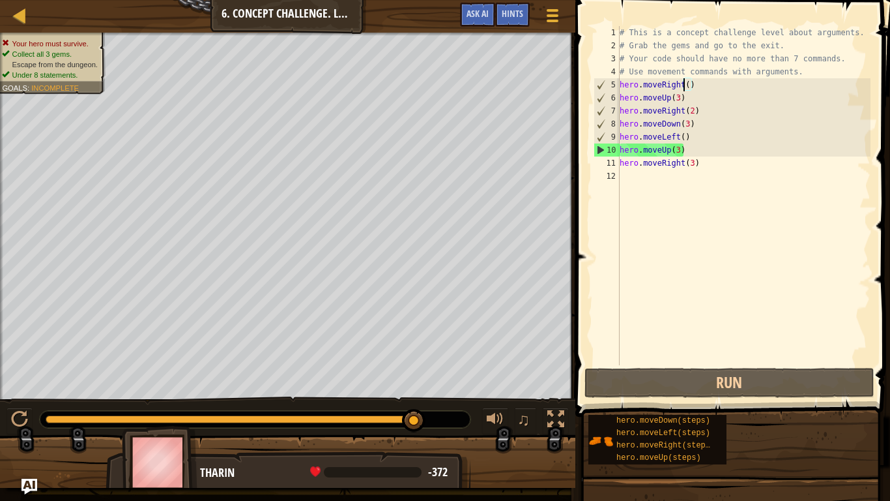
click at [680, 148] on div "# This is a concept challenge level about arguments. # Grab the gems and go to …" at bounding box center [744, 208] width 254 height 365
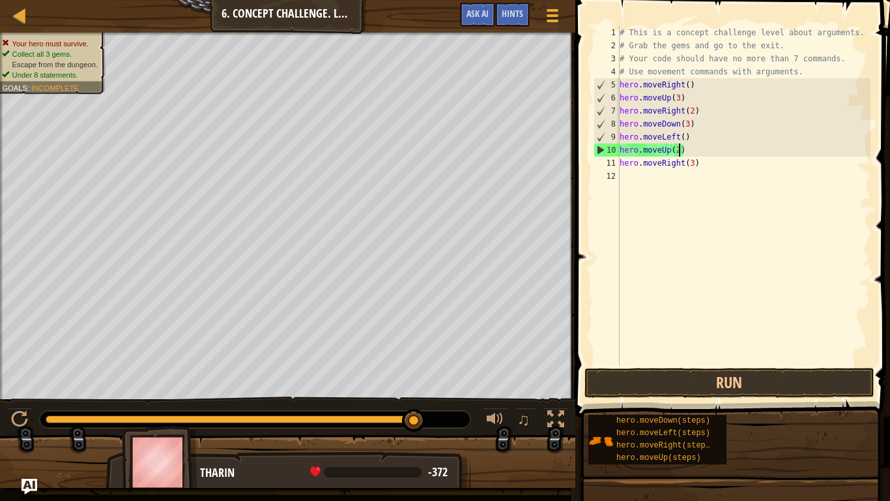
scroll to position [6, 8]
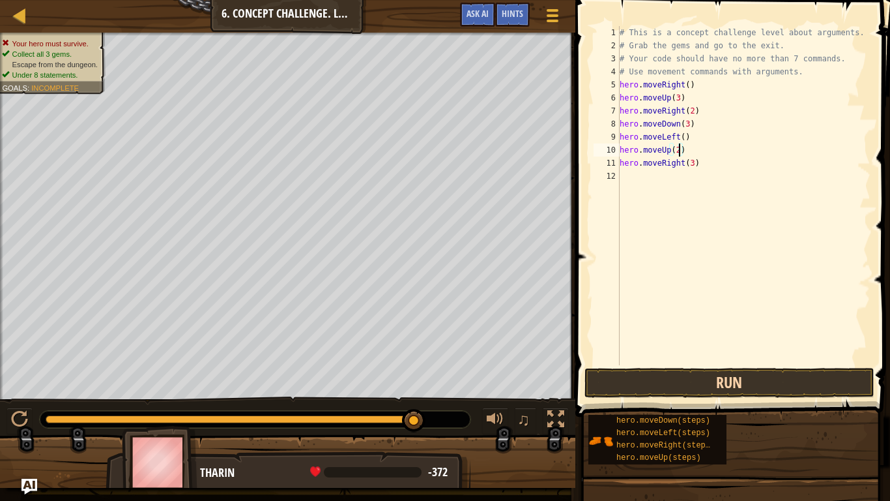
type textarea "hero.moveUp(2)"
click at [644, 388] on button "Run" at bounding box center [730, 383] width 290 height 30
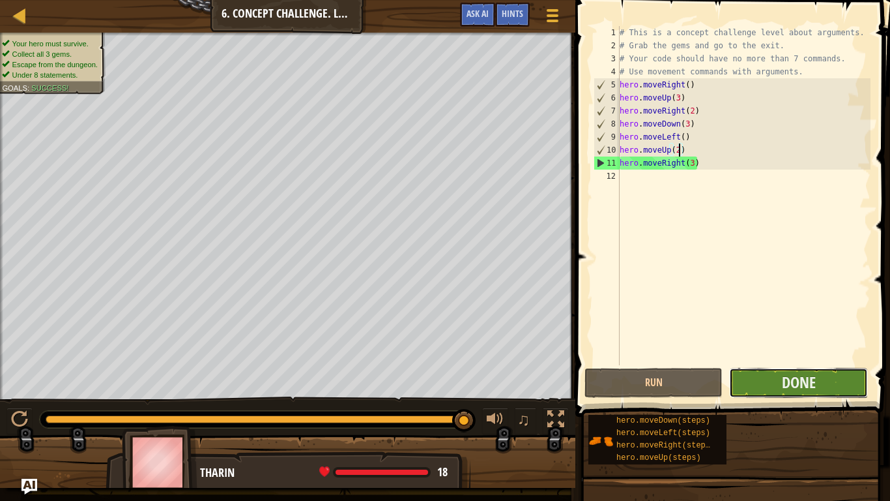
click at [753, 386] on button "Done" at bounding box center [798, 383] width 138 height 30
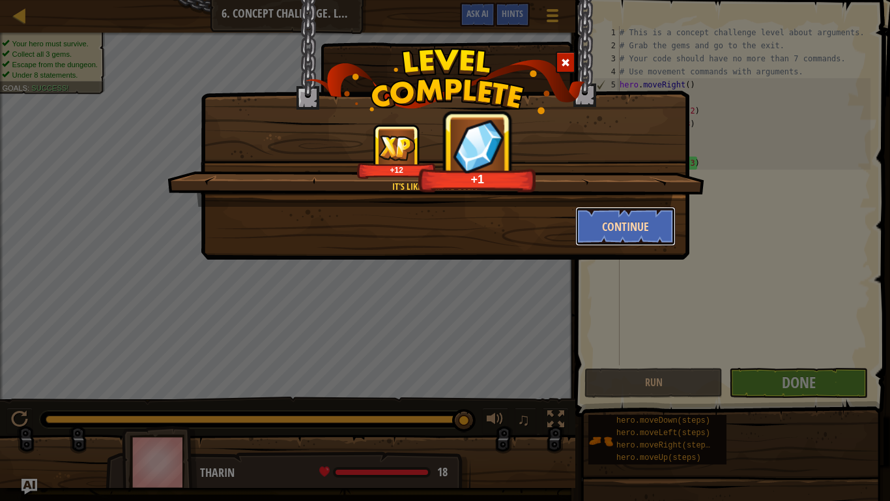
click at [620, 236] on button "Continue" at bounding box center [626, 226] width 101 height 39
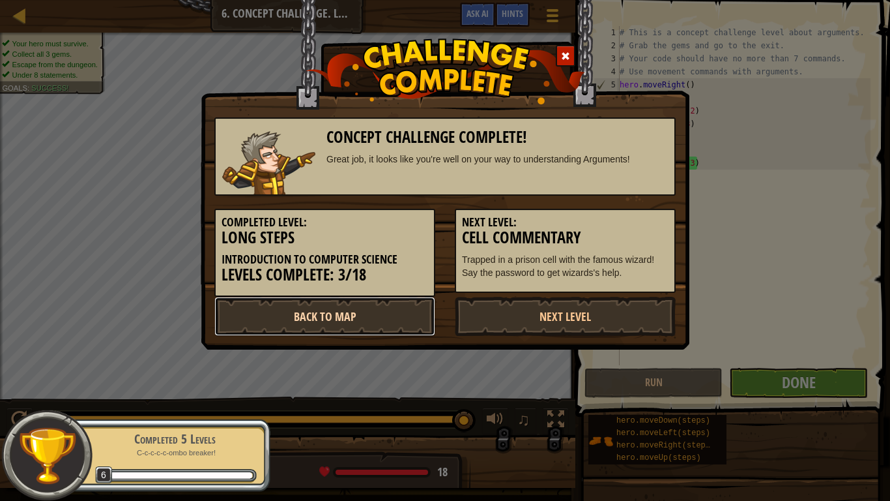
click at [333, 333] on link "Back to Map" at bounding box center [324, 316] width 221 height 39
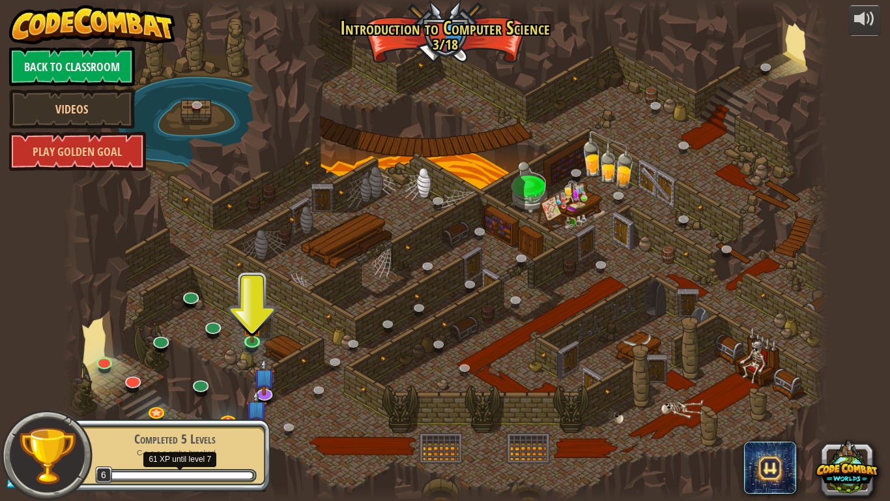
click at [236, 472] on div at bounding box center [180, 475] width 143 height 7
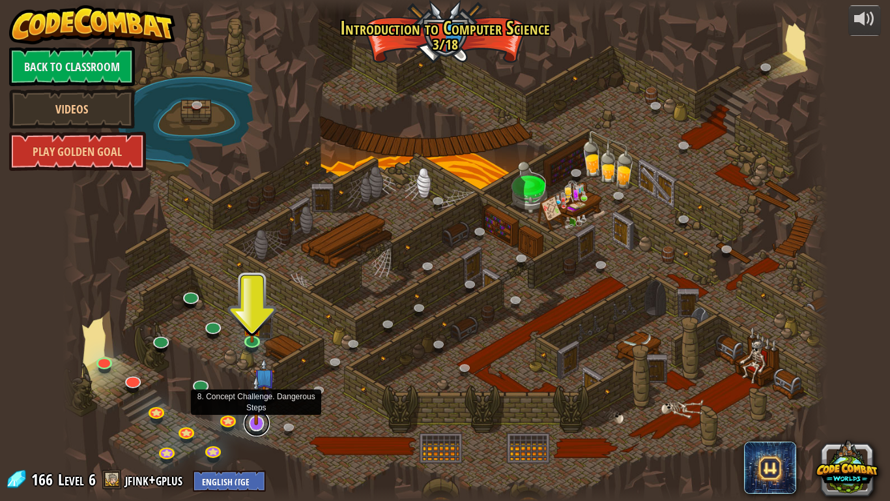
click at [253, 426] on link at bounding box center [257, 423] width 26 height 26
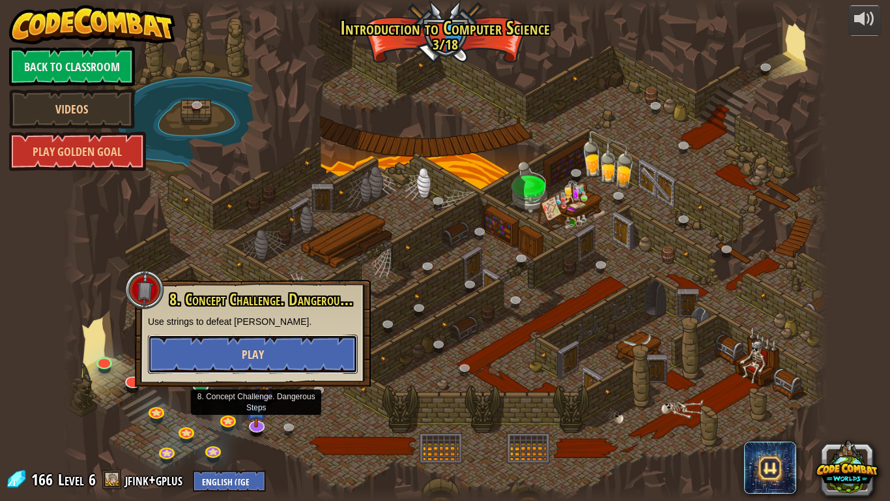
click at [242, 360] on span "Play" at bounding box center [253, 354] width 22 height 16
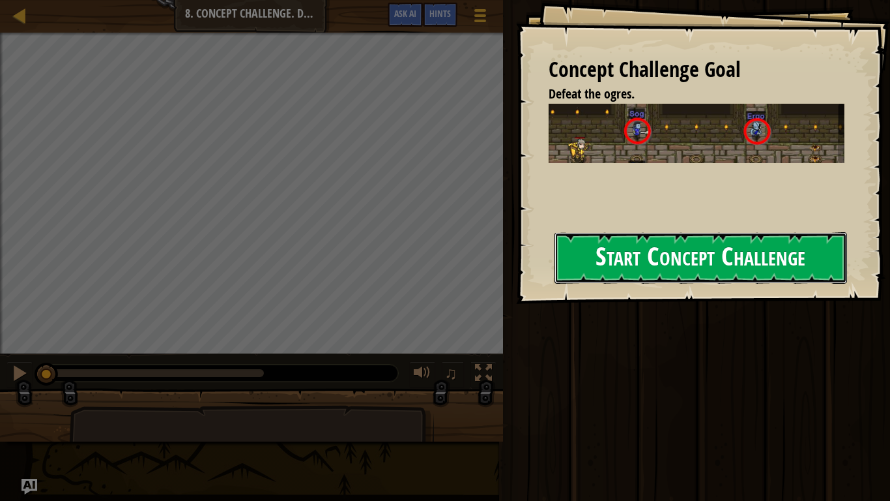
click at [620, 254] on button "Start Concept Challenge" at bounding box center [701, 257] width 293 height 51
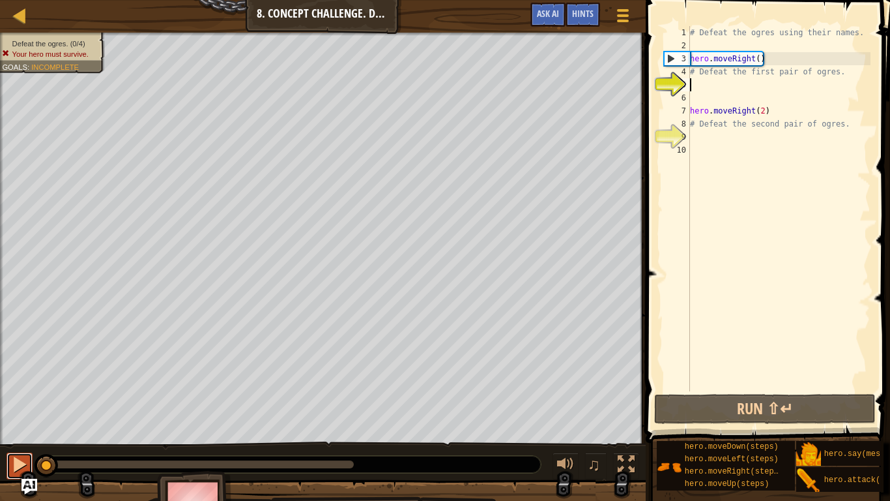
click at [25, 460] on div at bounding box center [19, 464] width 17 height 17
drag, startPoint x: 72, startPoint y: 461, endPoint x: 16, endPoint y: 467, distance: 55.7
click at [16, 467] on div "♫" at bounding box center [323, 460] width 646 height 39
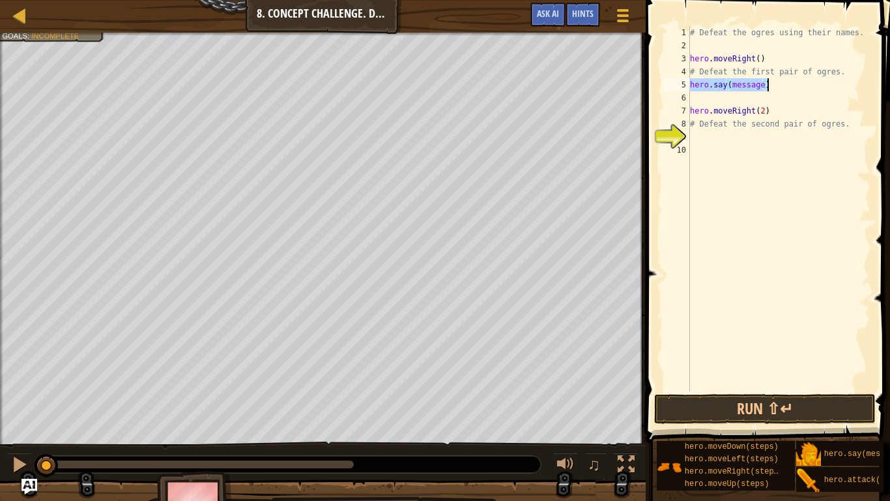
click at [762, 84] on div "# Defeat the ogres using their names. hero . moveRight ( ) # Defeat the first p…" at bounding box center [779, 208] width 183 height 365
click at [766, 87] on div "# Defeat the ogres using their names. hero . moveRight ( ) # Defeat the first p…" at bounding box center [779, 221] width 183 height 391
click at [769, 91] on div "# Defeat the ogres using their names. hero . moveRight ( ) # Defeat the first p…" at bounding box center [779, 221] width 183 height 391
type textarea "hero.say(message)"
click at [769, 91] on div "# Defeat the ogres using their names. hero . moveRight ( ) # Defeat the first p…" at bounding box center [779, 208] width 183 height 365
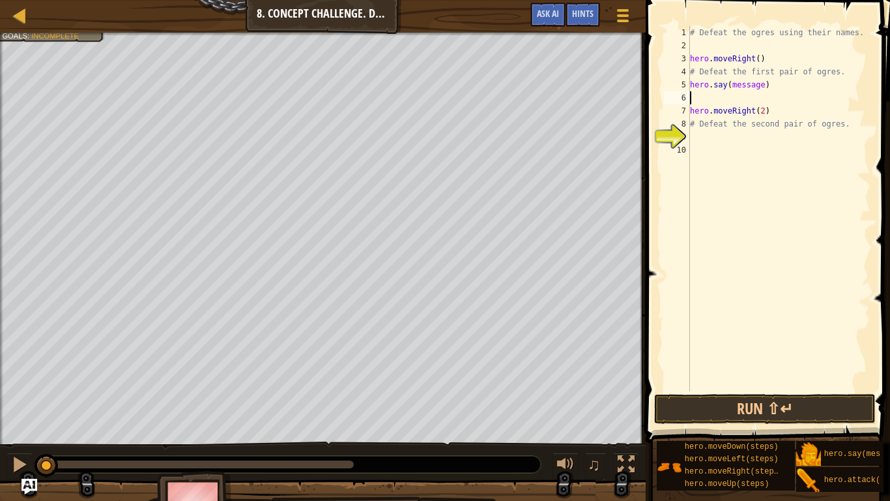
click at [762, 87] on div "# Defeat the ogres using their names. hero . moveRight ( ) # Defeat the first p…" at bounding box center [779, 221] width 183 height 391
type textarea "hero.say(GHAAA!!!!)"
click at [759, 95] on div "# Defeat the ogres using their names. hero . moveRight ( ) # Defeat the first p…" at bounding box center [779, 221] width 183 height 391
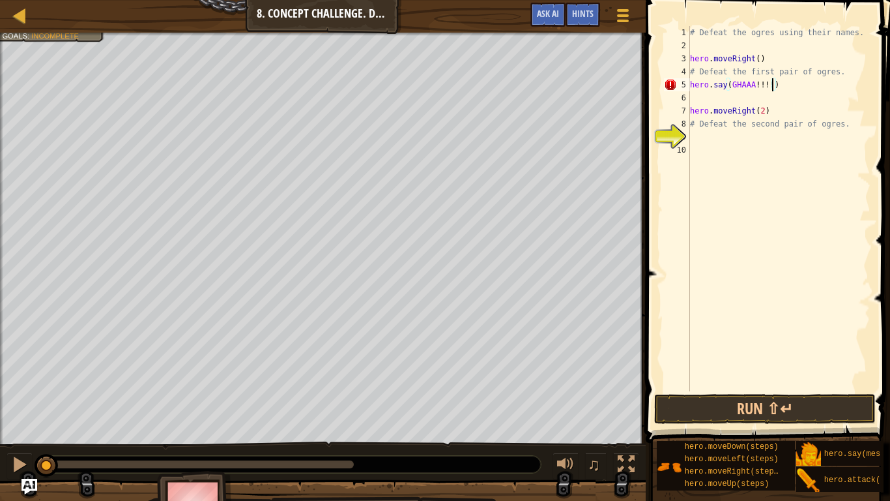
scroll to position [6, 0]
click at [733, 84] on div "# Defeat the ogres using their names. hero . moveRight ( ) # Defeat the first p…" at bounding box center [779, 221] width 183 height 391
click at [778, 85] on div "# Defeat the ogres using their names. hero . moveRight ( ) # Defeat the first p…" at bounding box center [779, 221] width 183 height 391
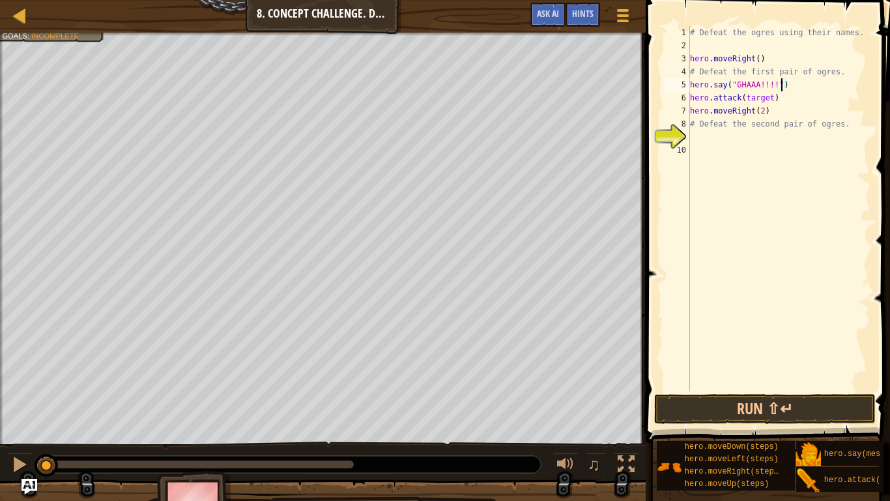
click at [757, 100] on div "# Defeat the ogres using their names. hero . moveRight ( ) # Defeat the first p…" at bounding box center [779, 221] width 183 height 391
click at [793, 96] on div "# Defeat the ogres using their names. hero . moveRight ( ) # Defeat the first p…" at bounding box center [779, 221] width 183 height 391
click at [772, 100] on div "# Defeat the ogres using their names. hero . moveRight ( ) # Defeat the first p…" at bounding box center [779, 221] width 183 height 391
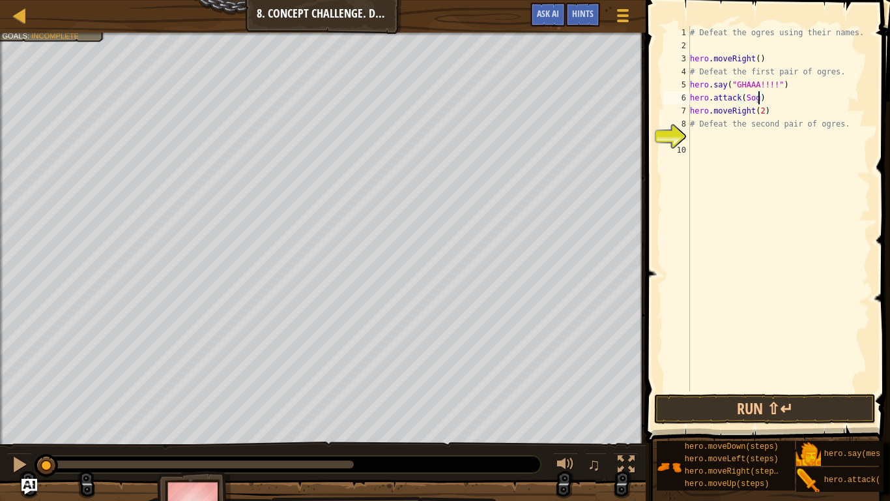
click at [781, 105] on div "# Defeat the ogres using their names. hero . moveRight ( ) # Defeat the first p…" at bounding box center [779, 221] width 183 height 391
click at [770, 96] on div "# Defeat the ogres using their names. hero . moveRight ( ) # Defeat the first p…" at bounding box center [779, 221] width 183 height 391
type textarea "hero.attack(Sog)"
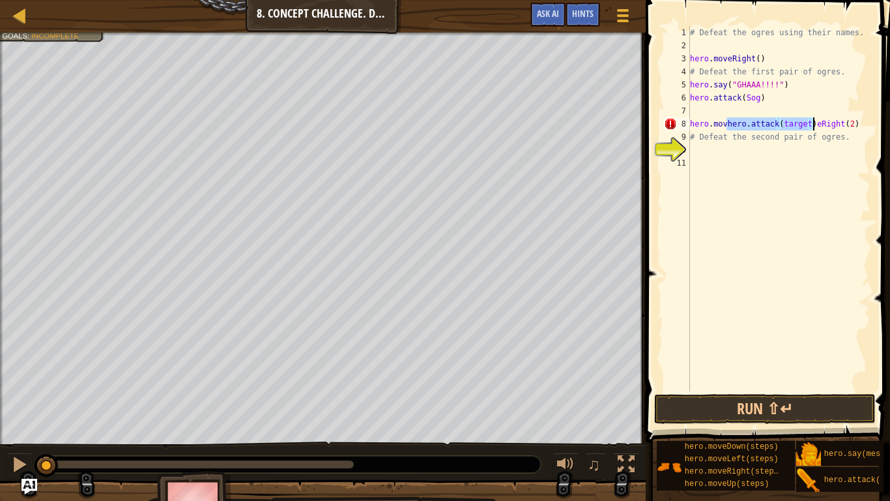
type textarea "hero.moveRight(2)"
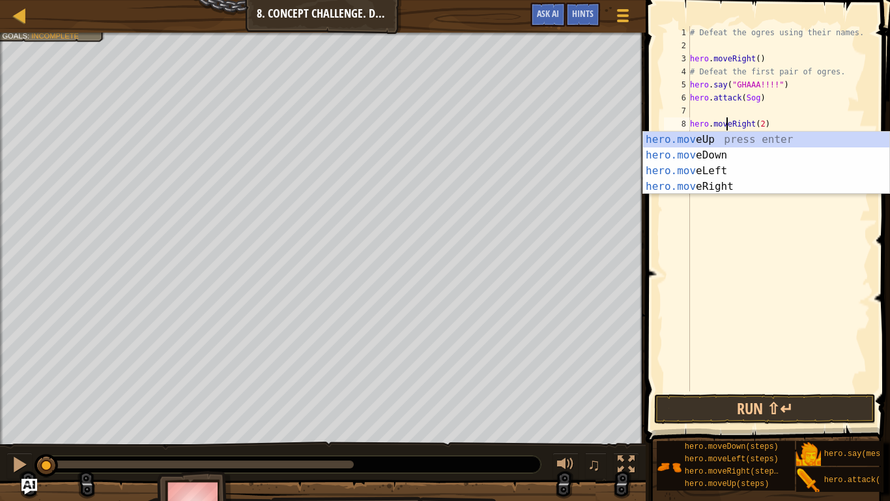
click at [797, 109] on div "# Defeat the ogres using their names. hero . moveRight ( ) # Defeat the first p…" at bounding box center [779, 221] width 183 height 391
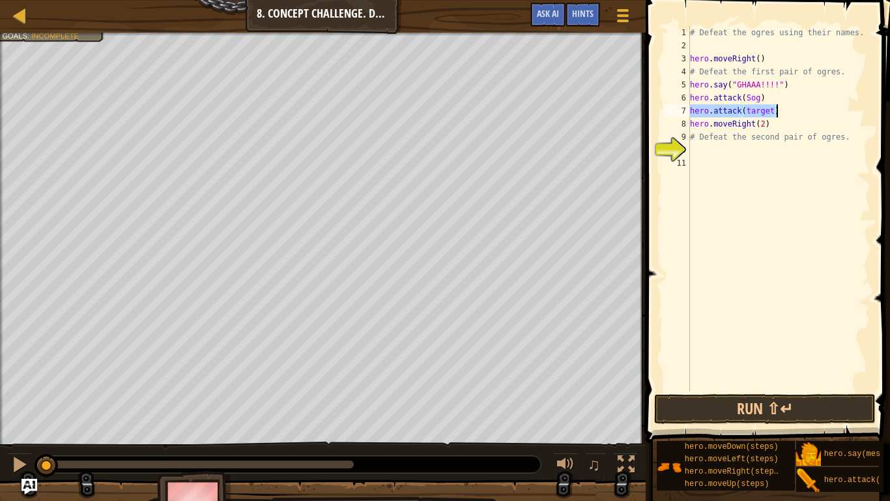
click at [770, 112] on div "# Defeat the ogres using their names. hero . moveRight ( ) # Defeat the first p…" at bounding box center [779, 208] width 183 height 365
click at [773, 112] on div "# Defeat the ogres using their names. hero . moveRight ( ) # Defeat the first p…" at bounding box center [779, 221] width 183 height 391
click at [742, 406] on button "Run ⇧↵" at bounding box center [765, 409] width 222 height 30
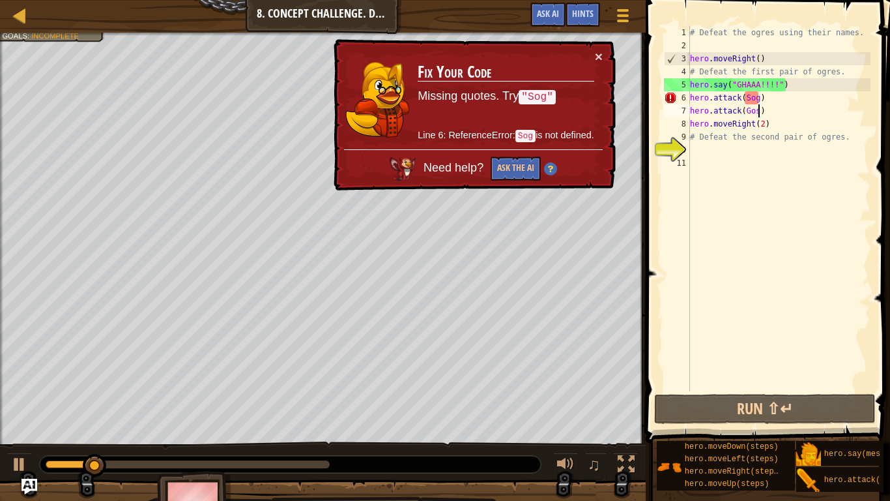
click at [745, 101] on div "# Defeat the ogres using their names. hero . moveRight ( ) # Defeat the first p…" at bounding box center [779, 221] width 183 height 391
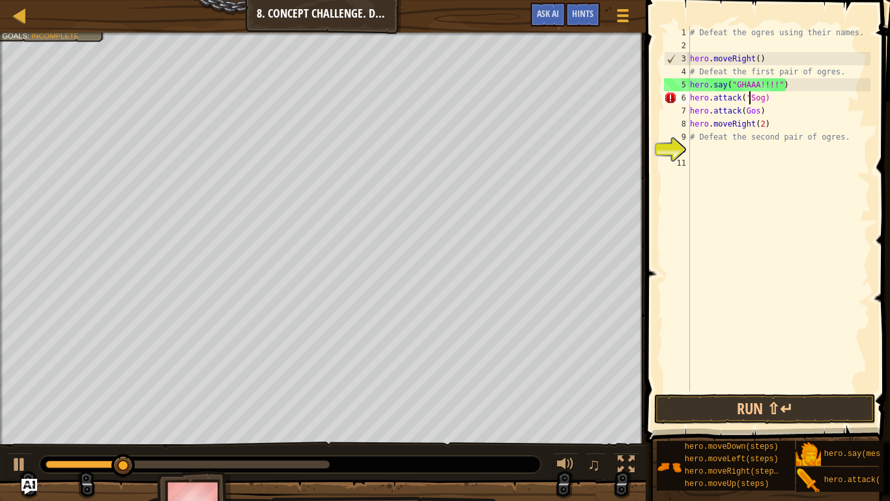
click at [764, 100] on div "# Defeat the ogres using their names. hero . moveRight ( ) # Defeat the first p…" at bounding box center [779, 221] width 183 height 391
click at [22, 456] on div at bounding box center [19, 464] width 17 height 17
click at [758, 116] on div "# Defeat the ogres using their names. hero . moveRight ( ) # Defeat the first p…" at bounding box center [779, 221] width 183 height 391
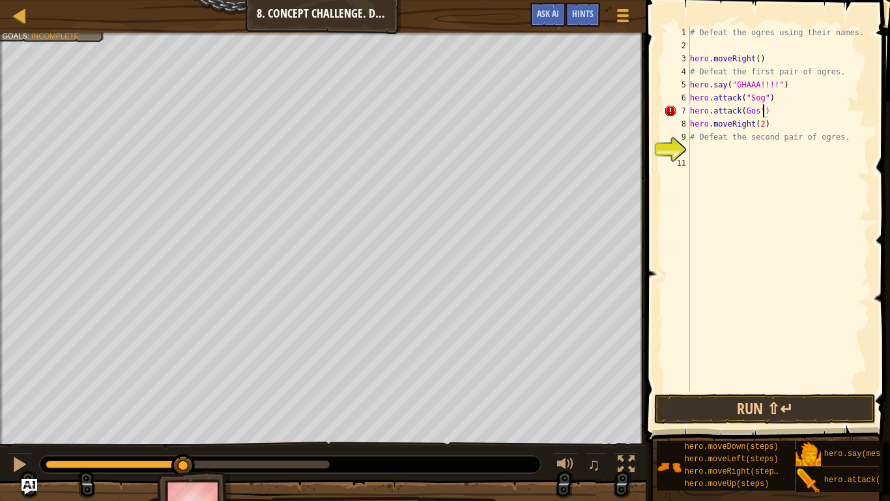
click at [742, 113] on div "# Defeat the ogres using their names. hero . moveRight ( ) # Defeat the first p…" at bounding box center [779, 221] width 183 height 391
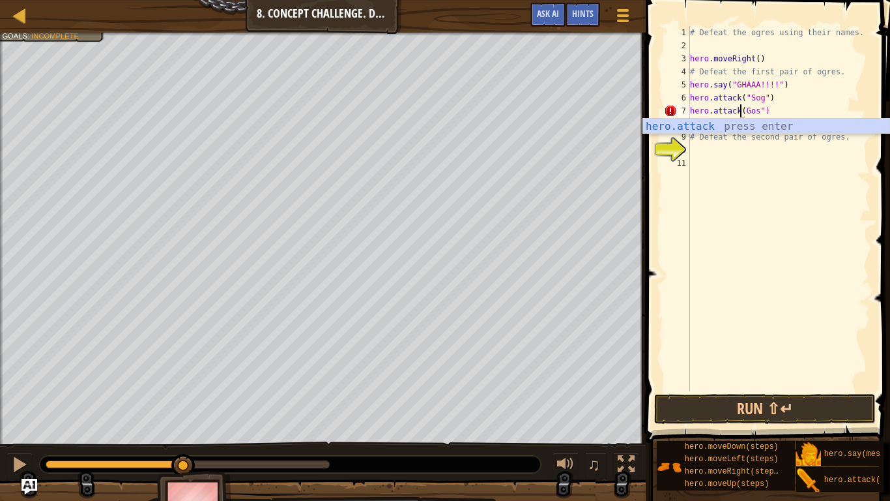
click at [746, 111] on div "# Defeat the ogres using their names. hero . moveRight ( ) # Defeat the first p…" at bounding box center [779, 221] width 183 height 391
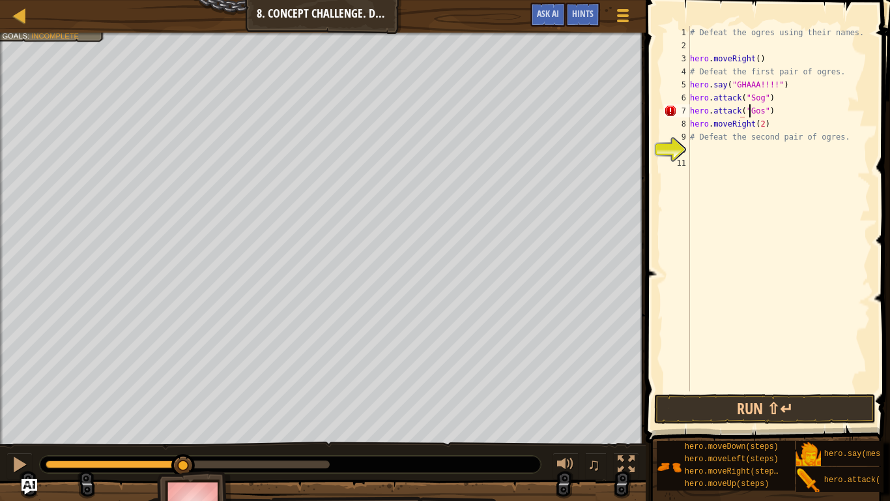
scroll to position [6, 9]
click at [746, 414] on button "Run ⇧↵" at bounding box center [765, 409] width 222 height 30
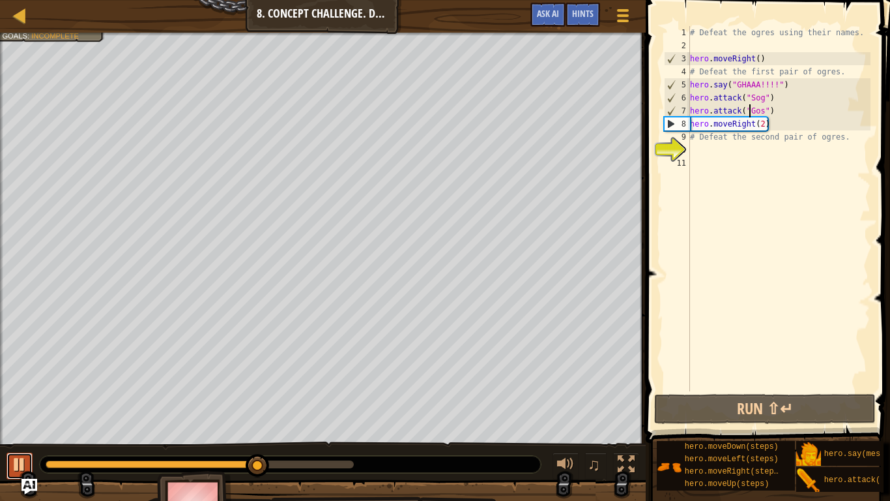
click at [13, 469] on div at bounding box center [19, 464] width 17 height 17
click at [778, 100] on div "# Defeat the ogres using their names. hero . moveRight ( ) # Defeat the first p…" at bounding box center [779, 221] width 183 height 391
click at [793, 104] on div "# Defeat the ogres using their names. hero . moveRight ( ) # Defeat the first p…" at bounding box center [779, 221] width 183 height 391
type textarea "hero.attack("Sog")"
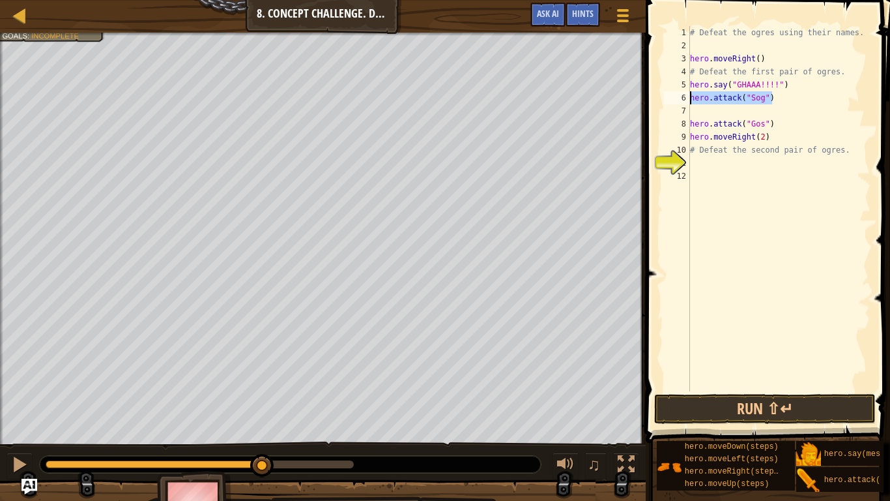
drag, startPoint x: 774, startPoint y: 98, endPoint x: 679, endPoint y: 97, distance: 95.2
click at [679, 97] on div "1 2 3 4 5 6 7 8 9 10 11 12 # Defeat the ogres using their names. hero . moveRig…" at bounding box center [766, 208] width 209 height 365
type textarea "hero.attack("Sog")"
click at [709, 109] on div "# Defeat the ogres using their names. hero . moveRight ( ) # Defeat the first p…" at bounding box center [779, 221] width 183 height 391
paste textarea "hero.attack("Sog")"
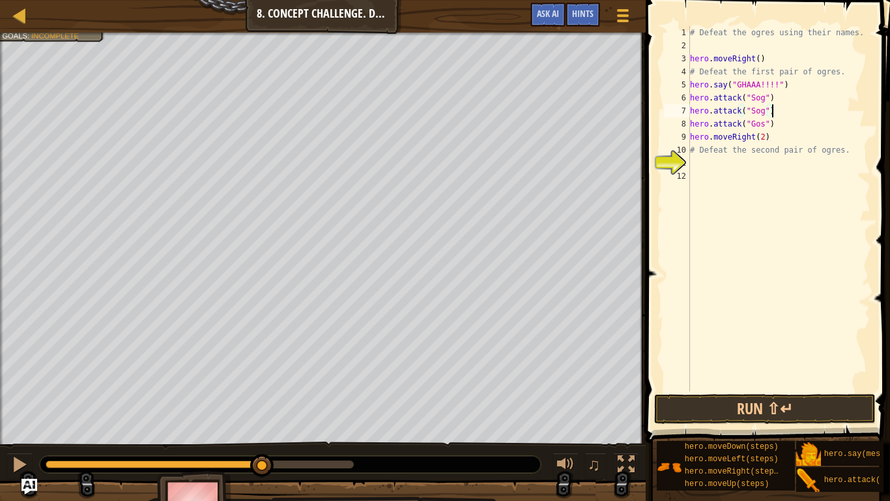
click at [779, 124] on div "# Defeat the ogres using their names. hero . moveRight ( ) # Defeat the first p…" at bounding box center [779, 221] width 183 height 391
click at [751, 103] on div "# Defeat the ogres using their names. hero . moveRight ( ) # Defeat the first p…" at bounding box center [779, 221] width 183 height 391
click at [777, 125] on div "# Defeat the ogres using their names. hero . moveRight ( ) # Defeat the first p…" at bounding box center [779, 221] width 183 height 391
type textarea "hero.attack("Gos")"
drag, startPoint x: 777, startPoint y: 125, endPoint x: 690, endPoint y: 126, distance: 86.7
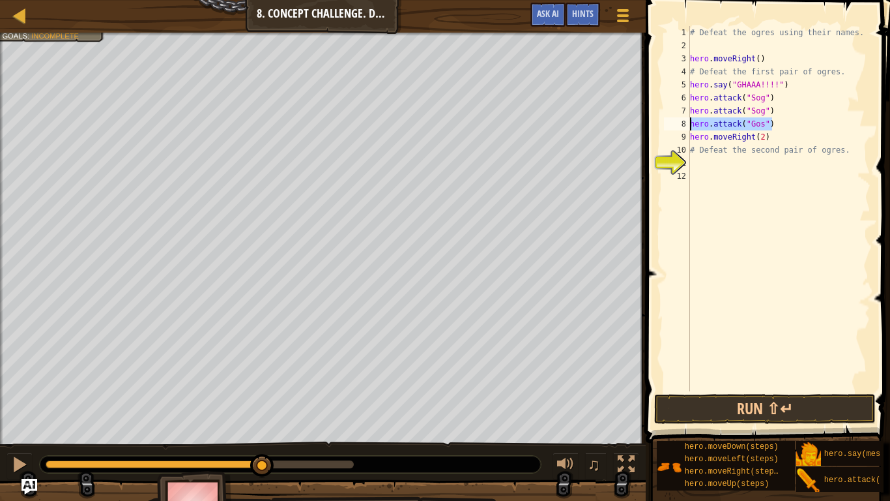
click at [690, 126] on div "# Defeat the ogres using their names. hero . moveRight ( ) # Defeat the first p…" at bounding box center [779, 221] width 183 height 391
click at [780, 128] on div "# Defeat the ogres using their names. hero . moveRight ( ) # Defeat the first p…" at bounding box center [779, 208] width 183 height 365
paste textarea "hero.attack("Gos")"
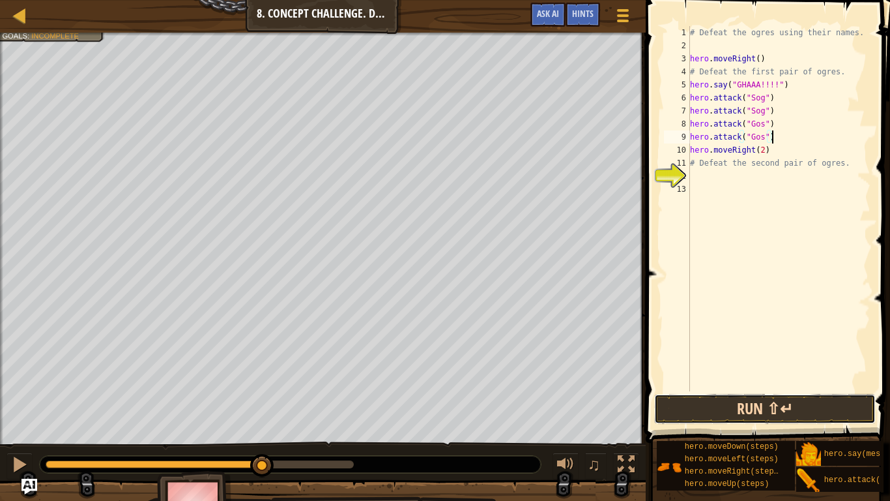
click at [731, 415] on button "Run ⇧↵" at bounding box center [765, 409] width 222 height 30
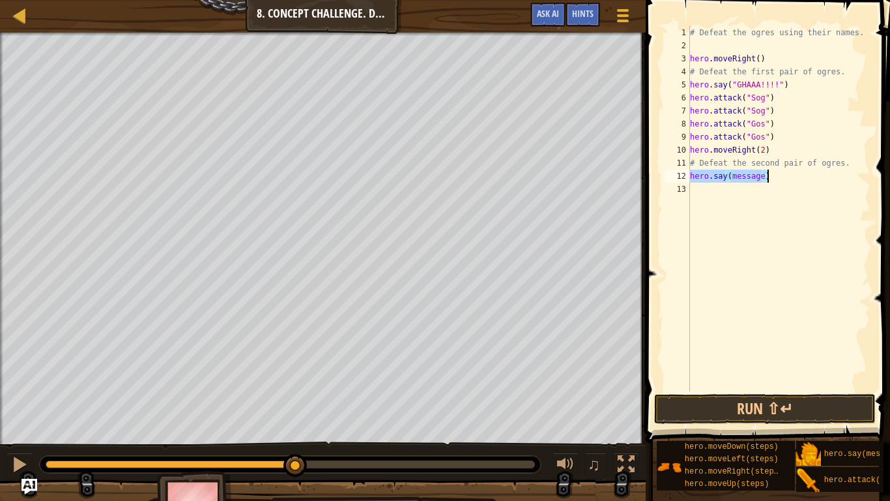
click at [762, 176] on div "# Defeat the ogres using their names. hero . moveRight ( ) # Defeat the first p…" at bounding box center [779, 208] width 183 height 365
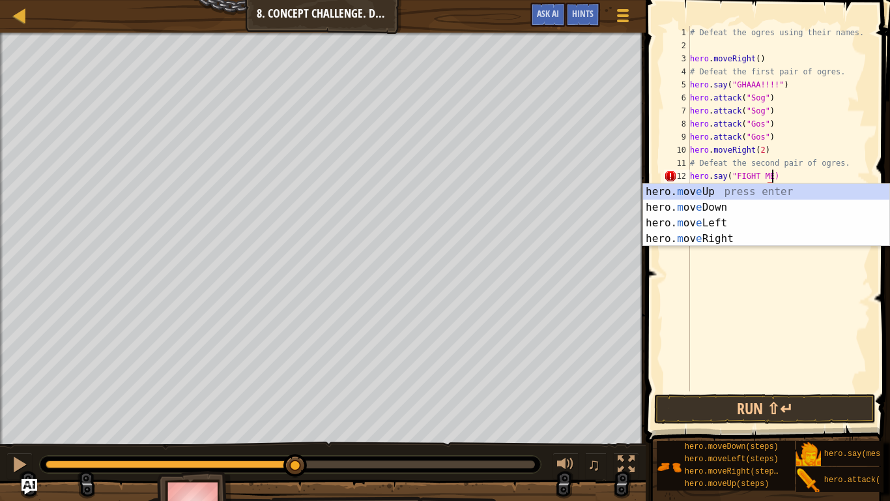
scroll to position [6, 12]
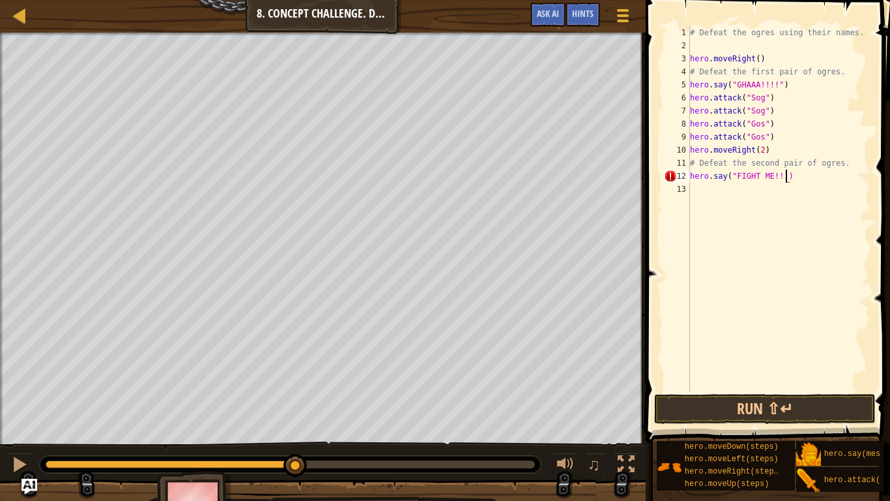
type textarea "hero.say("FIGHT ME!!!")"
click at [742, 189] on div "# Defeat the ogres using their names. hero . moveRight ( ) # Defeat the first p…" at bounding box center [779, 221] width 183 height 391
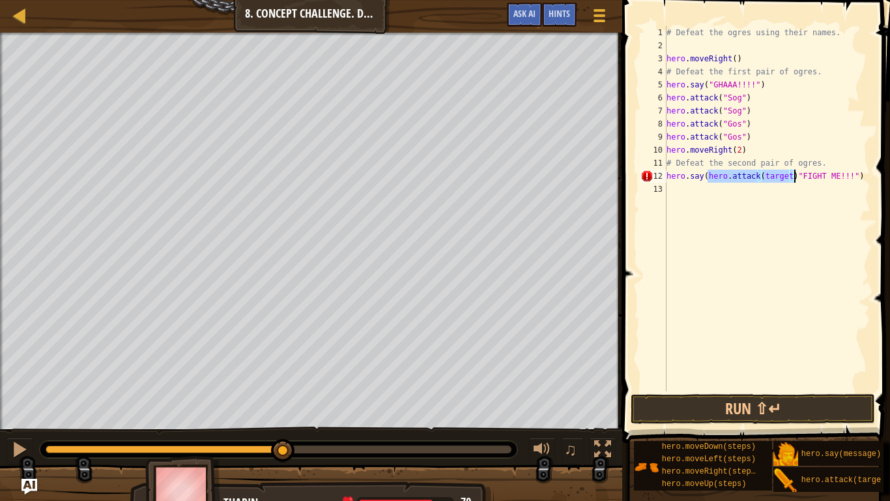
type textarea "hero.say("FIGHT ME!!!")"
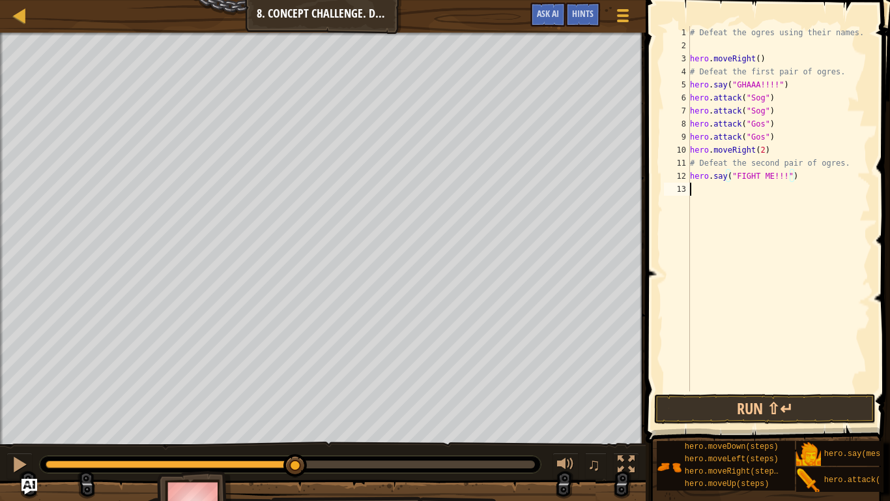
click at [716, 187] on div "# Defeat the ogres using their names. hero . moveRight ( ) # Defeat the first p…" at bounding box center [779, 221] width 183 height 391
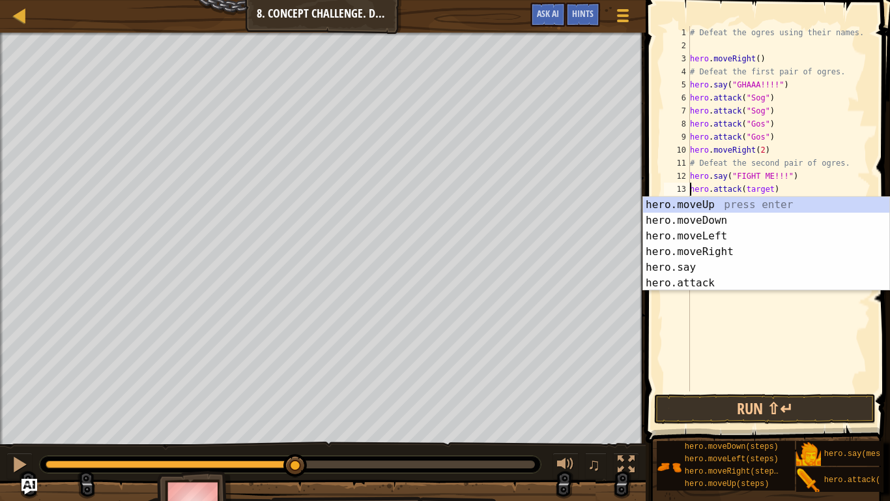
click at [772, 191] on div "# Defeat the ogres using their names. hero . moveRight ( ) # Defeat the first p…" at bounding box center [779, 221] width 183 height 391
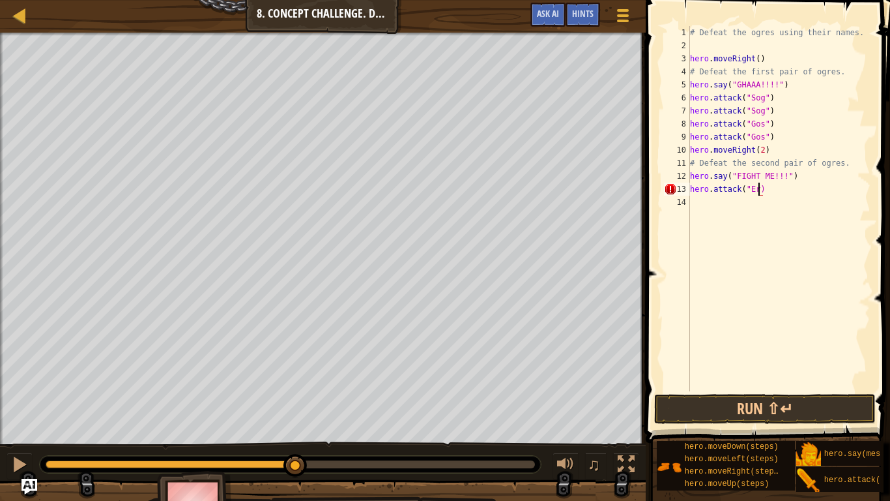
scroll to position [6, 11]
type textarea "hero.attack("Ergo")"
drag, startPoint x: 805, startPoint y: 184, endPoint x: 689, endPoint y: 189, distance: 116.1
click at [689, 189] on div "hero.attack("Ergo") 1 2 3 4 5 6 7 8 9 10 11 12 13 14 # Defeat the ogres using t…" at bounding box center [766, 208] width 209 height 365
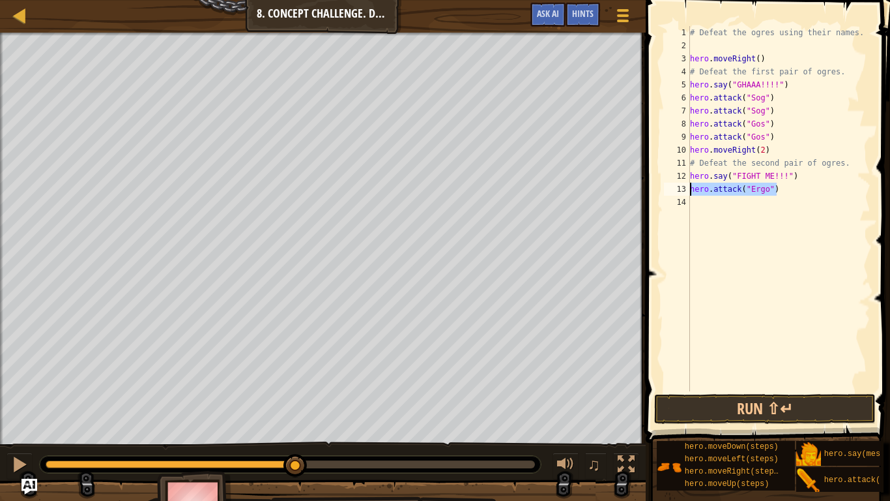
click at [712, 209] on div "# Defeat the ogres using their names. hero . moveRight ( ) # Defeat the first p…" at bounding box center [779, 221] width 183 height 391
paste textarea "hero.attack("Ergo")"
type textarea "hero.attack("Ergo")"
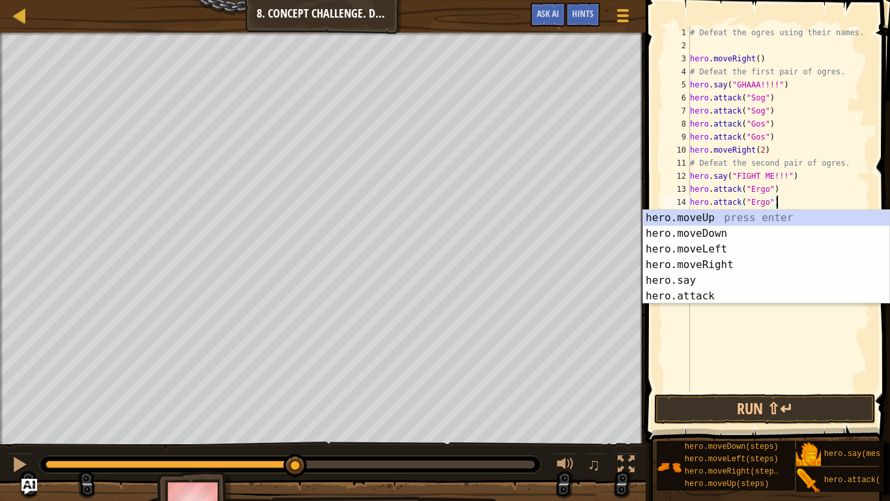
click at [827, 204] on div "# Defeat the ogres using their names. hero . moveRight ( ) # Defeat the first p…" at bounding box center [779, 221] width 183 height 391
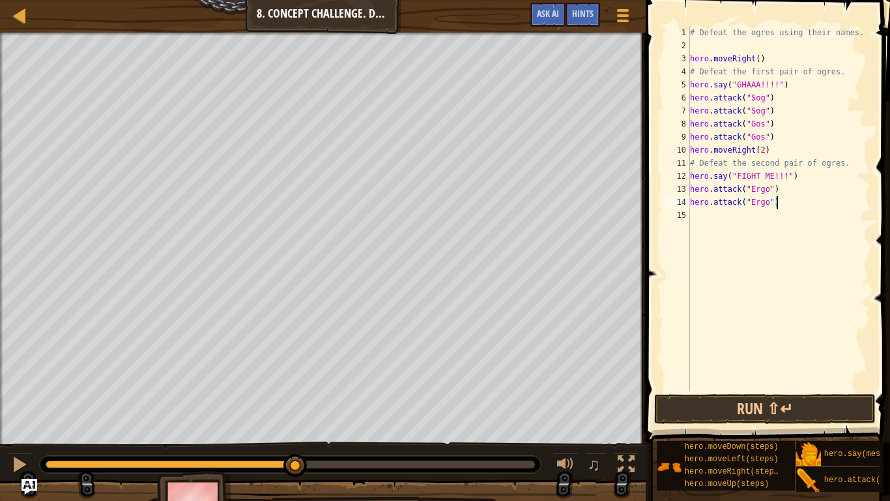
click at [791, 220] on div "# Defeat the ogres using their names. hero . moveRight ( ) # Defeat the first p…" at bounding box center [779, 221] width 183 height 391
type textarea "hero.attack("Kro")"
drag, startPoint x: 774, startPoint y: 215, endPoint x: 688, endPoint y: 215, distance: 86.7
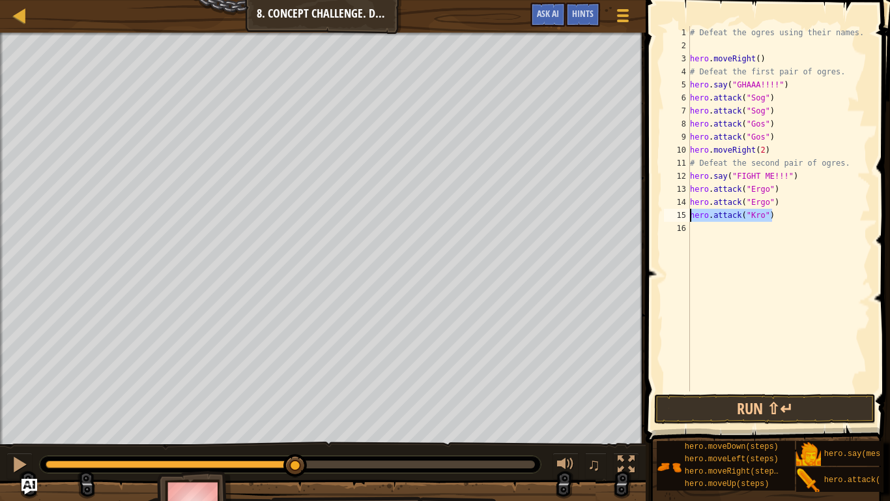
click at [688, 215] on div "hero.attack("Kro") 1 2 3 4 5 6 7 8 9 10 11 12 13 14 15 16 # Defeat the ogres us…" at bounding box center [766, 208] width 209 height 365
click at [707, 224] on div "# Defeat the ogres using their names. hero . moveRight ( ) # Defeat the first p…" at bounding box center [779, 221] width 183 height 391
paste textarea "hero.attack("Kro")"
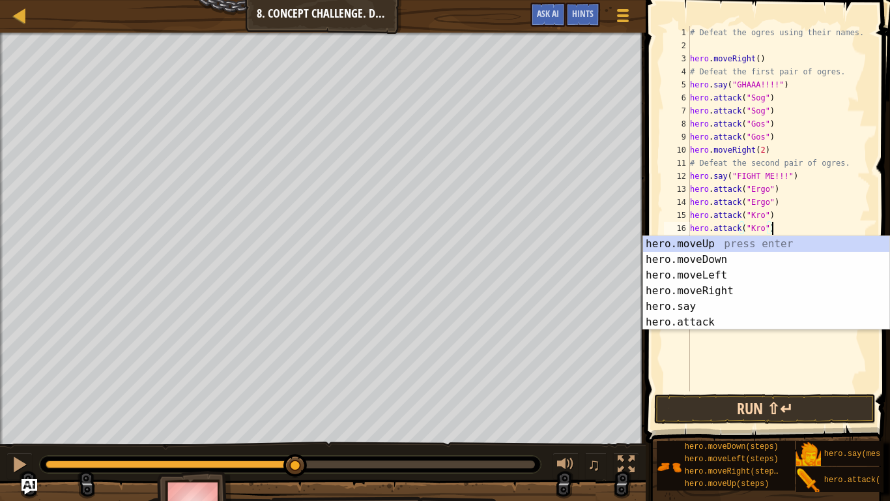
type textarea "hero.attack("Kro")"
click at [781, 415] on button "Run ⇧↵" at bounding box center [765, 409] width 222 height 30
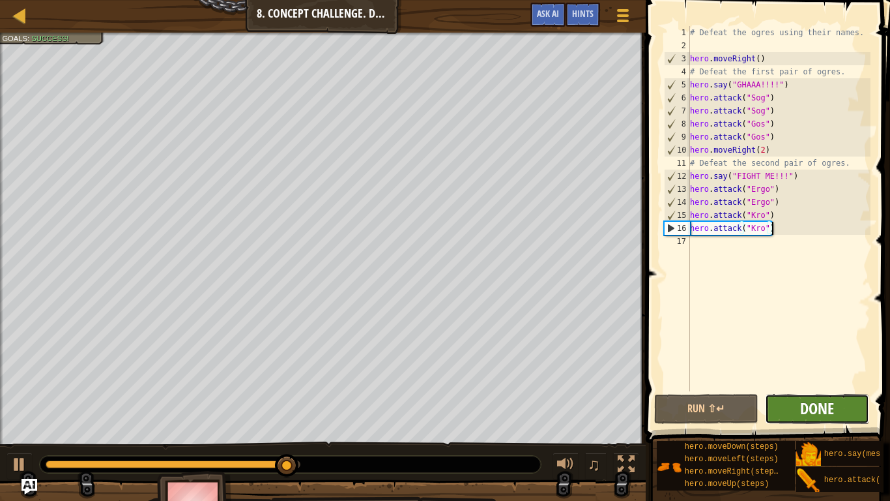
click at [816, 408] on span "Done" at bounding box center [817, 408] width 34 height 21
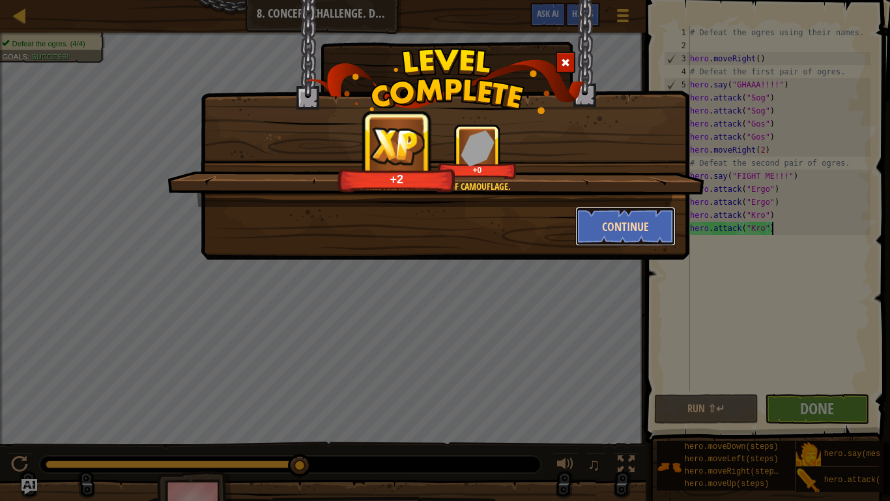
click at [607, 220] on button "Continue" at bounding box center [626, 226] width 101 height 39
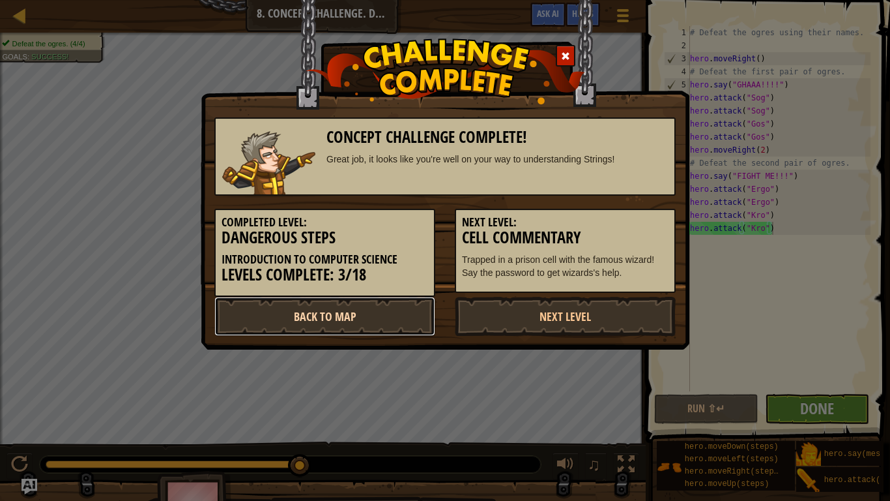
click at [308, 323] on link "Back to Map" at bounding box center [324, 316] width 221 height 39
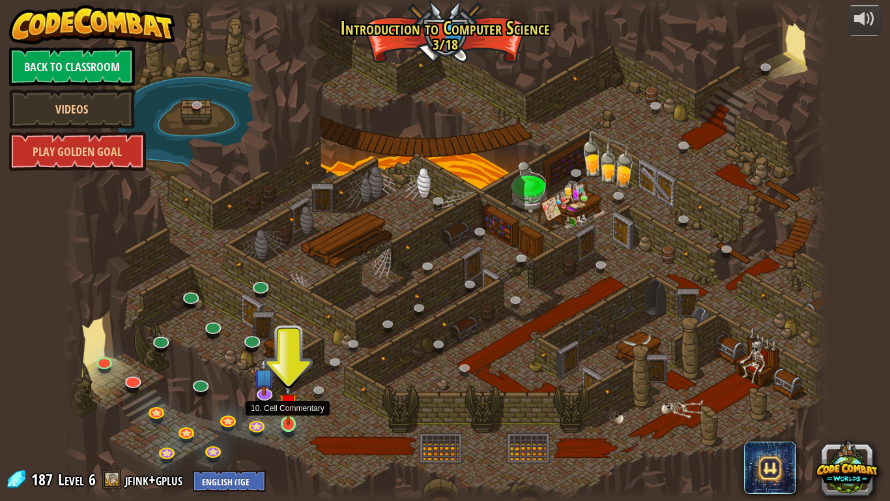
click at [285, 408] on img at bounding box center [289, 403] width 20 height 44
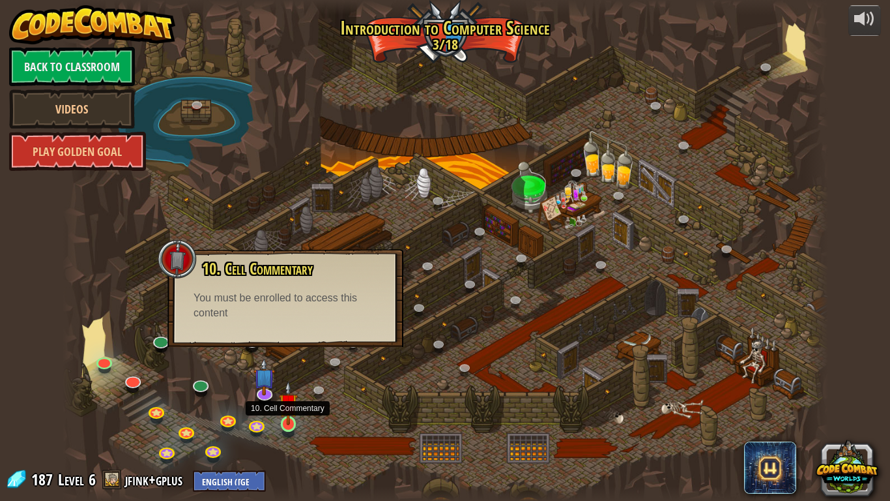
click at [291, 407] on img at bounding box center [289, 403] width 20 height 44
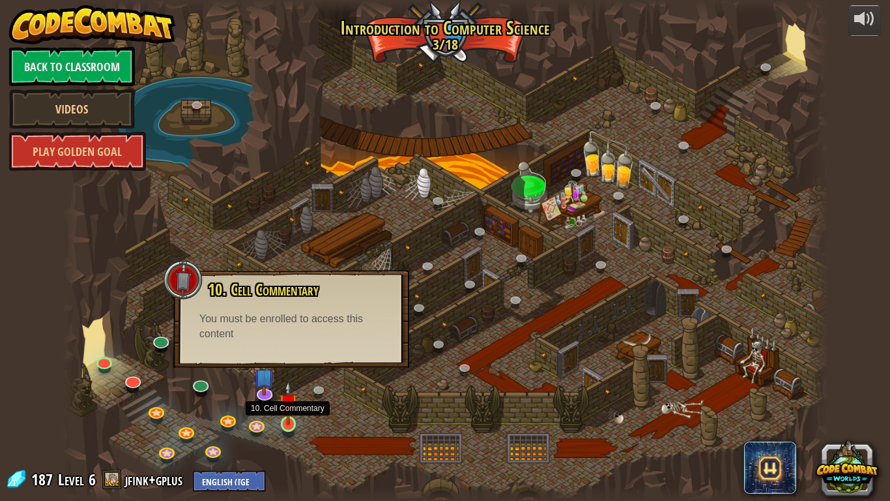
click at [291, 407] on img at bounding box center [289, 403] width 20 height 44
click at [191, 406] on div at bounding box center [446, 250] width 766 height 501
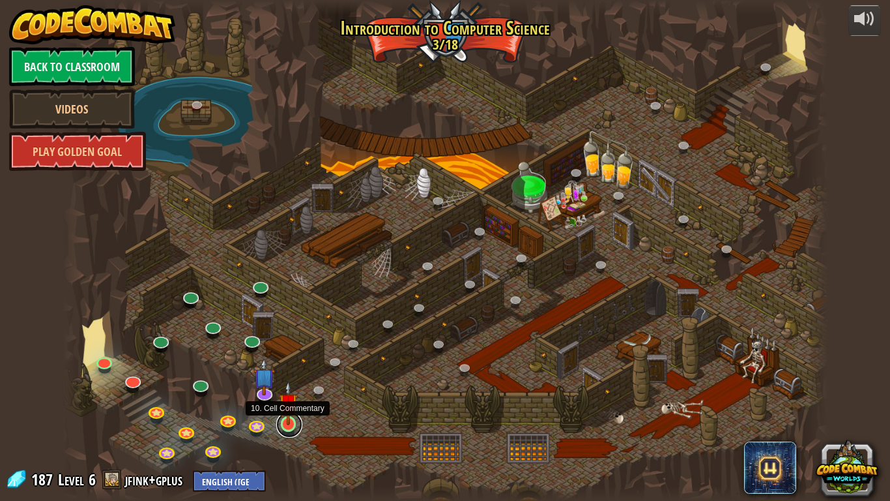
click at [276, 424] on link at bounding box center [289, 424] width 26 height 26
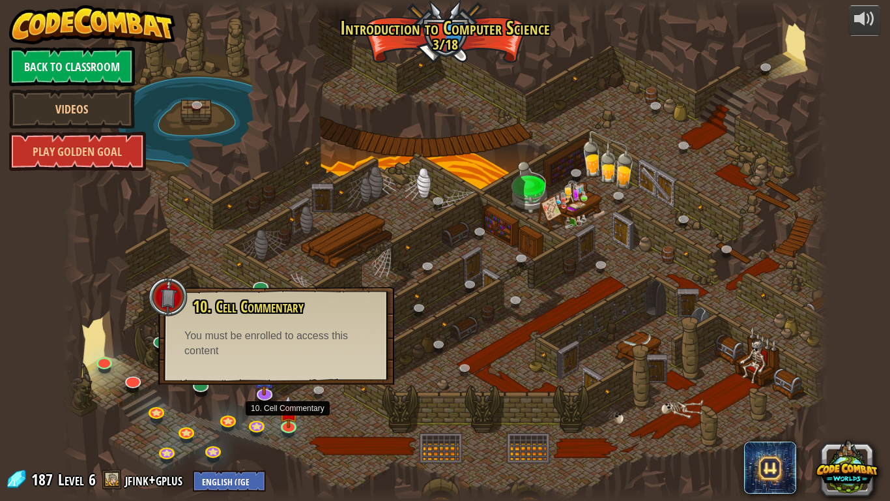
click at [416, 396] on div at bounding box center [446, 250] width 766 height 501
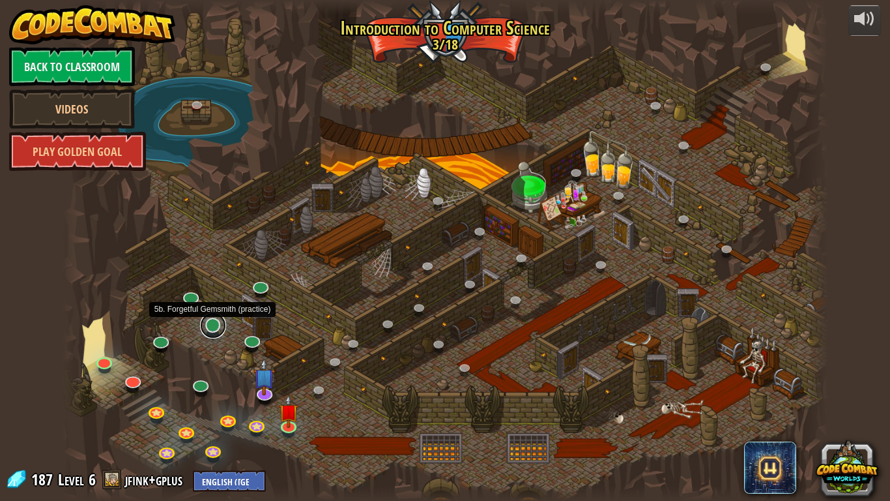
click at [209, 330] on link at bounding box center [213, 325] width 26 height 26
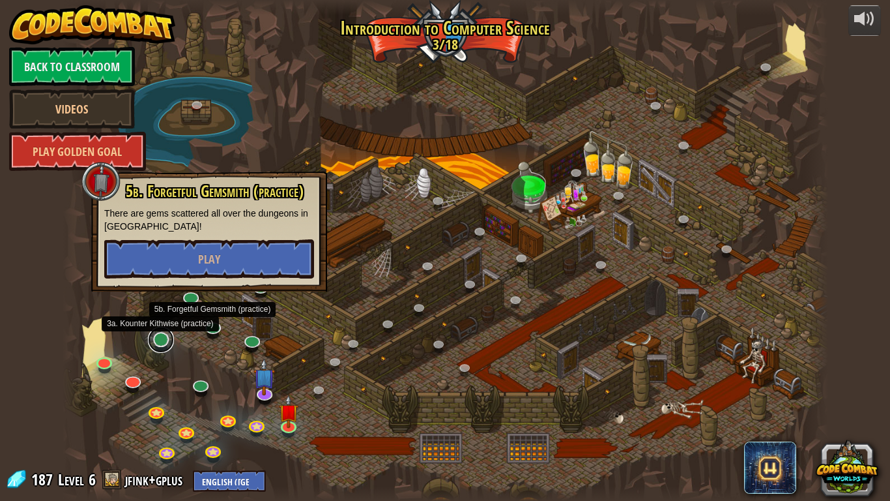
click at [168, 336] on link at bounding box center [161, 340] width 26 height 26
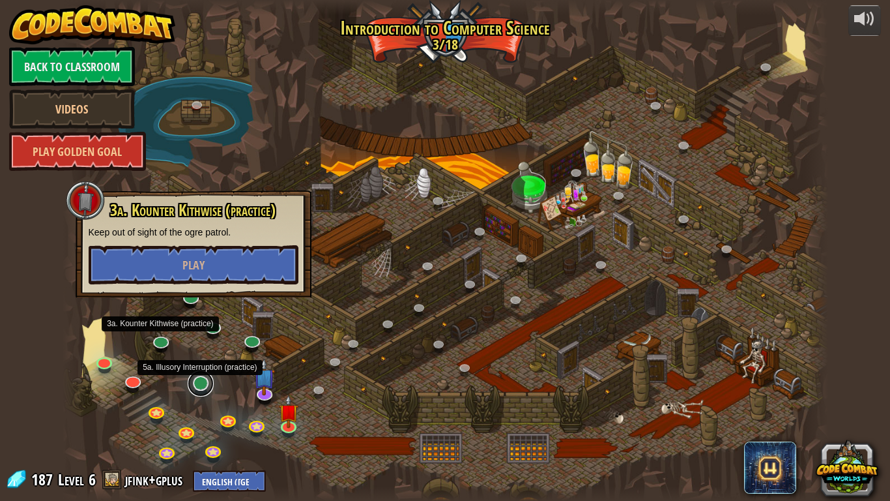
click at [200, 384] on link at bounding box center [201, 383] width 26 height 26
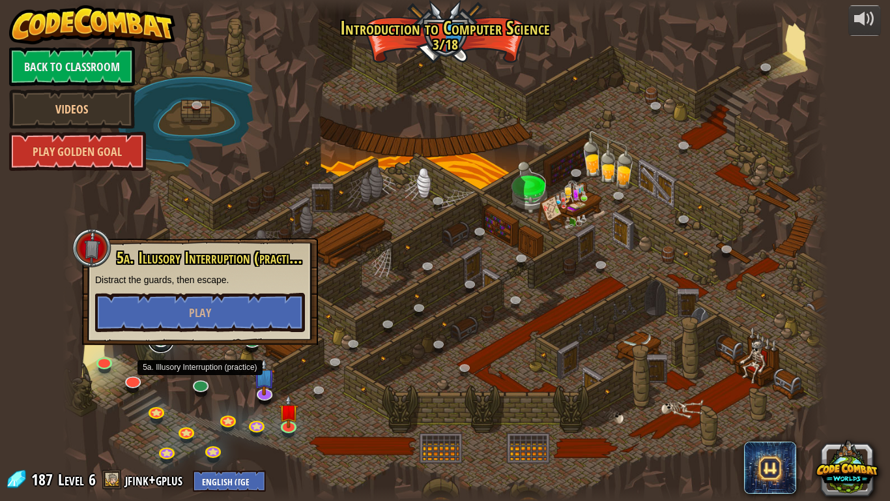
click at [166, 347] on link at bounding box center [161, 340] width 26 height 26
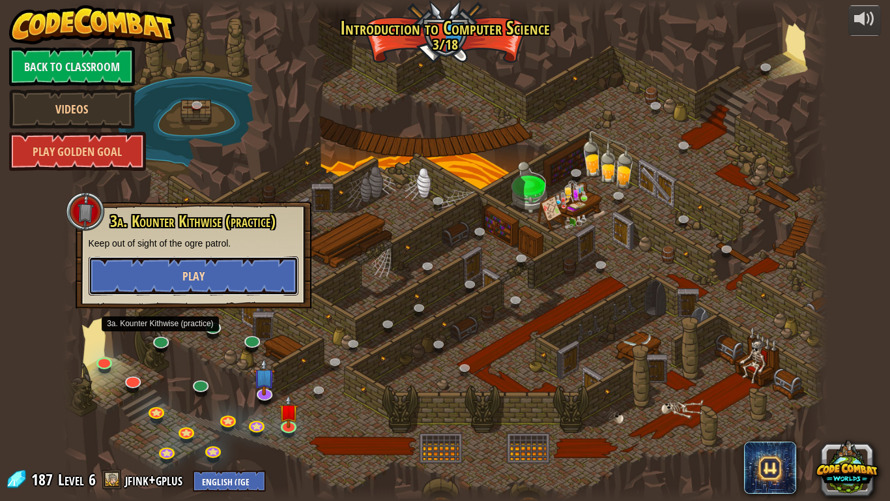
click at [207, 279] on button "Play" at bounding box center [194, 275] width 210 height 39
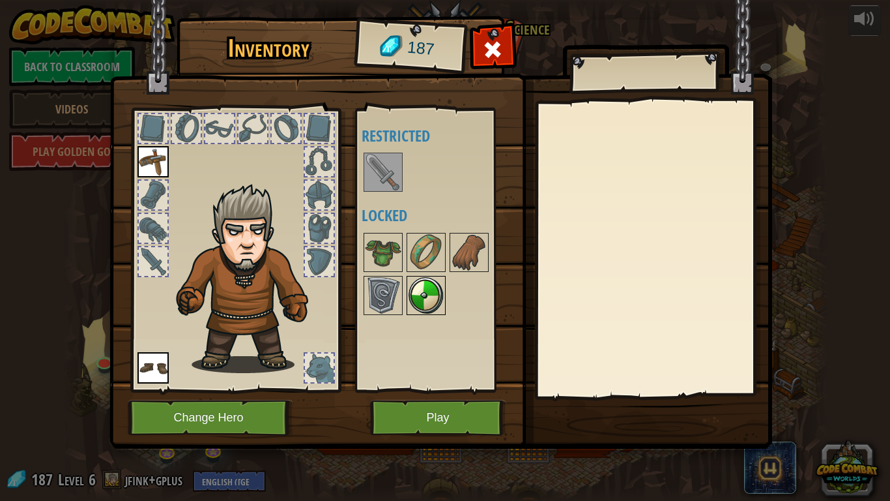
click at [426, 299] on img at bounding box center [426, 295] width 36 height 36
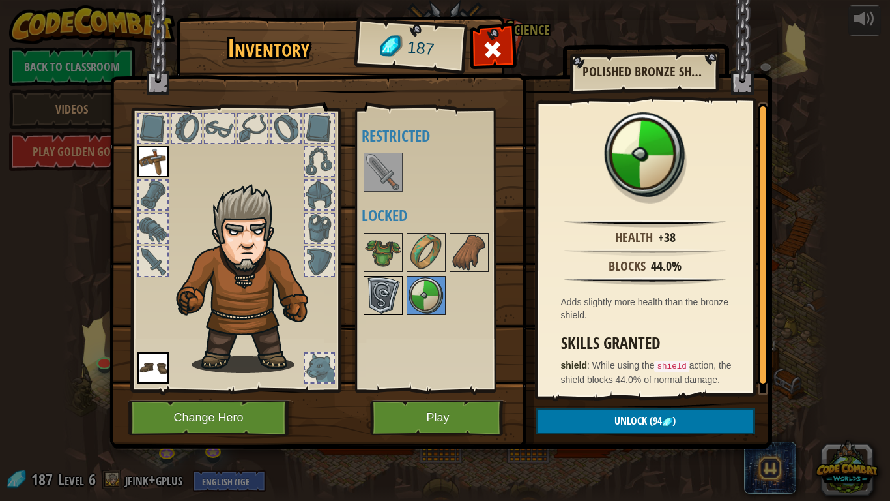
click at [377, 303] on img at bounding box center [383, 295] width 36 height 36
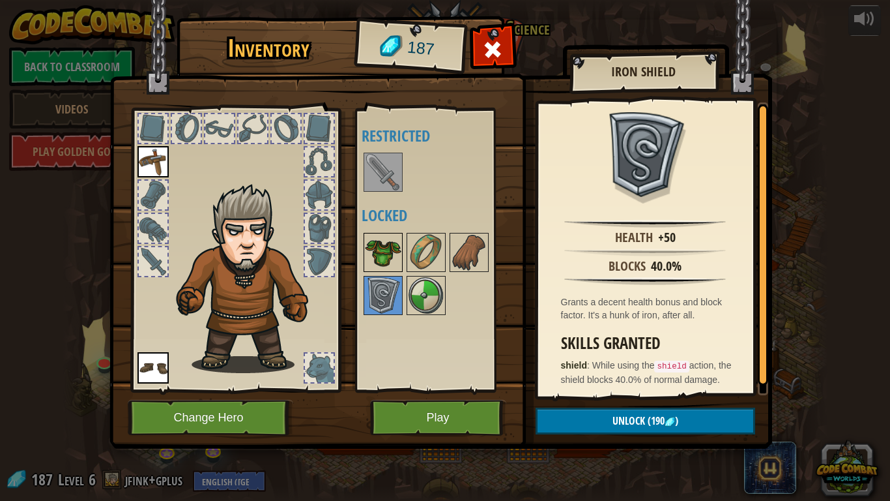
click at [379, 270] on div at bounding box center [383, 252] width 39 height 39
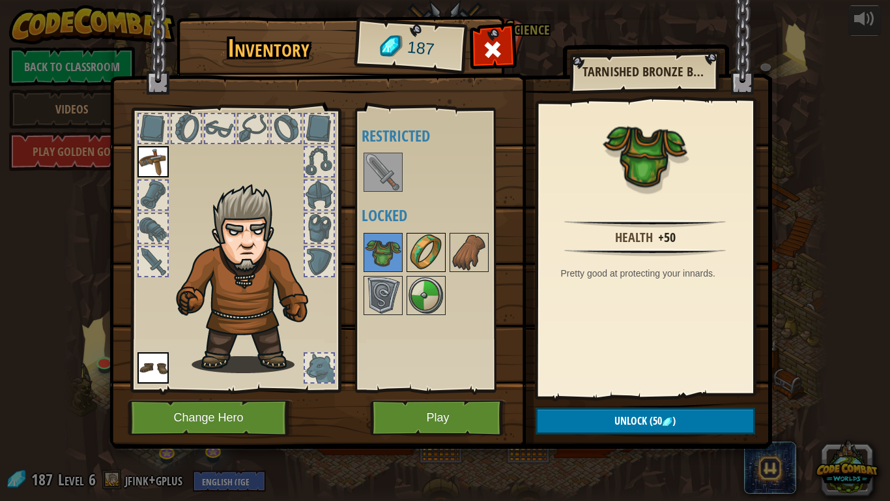
click at [415, 265] on img at bounding box center [426, 252] width 36 height 36
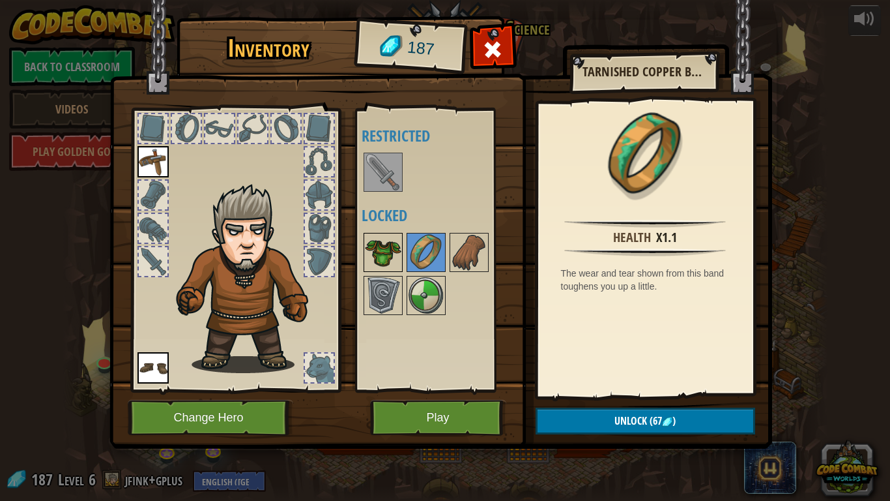
click at [377, 261] on img at bounding box center [383, 252] width 36 height 36
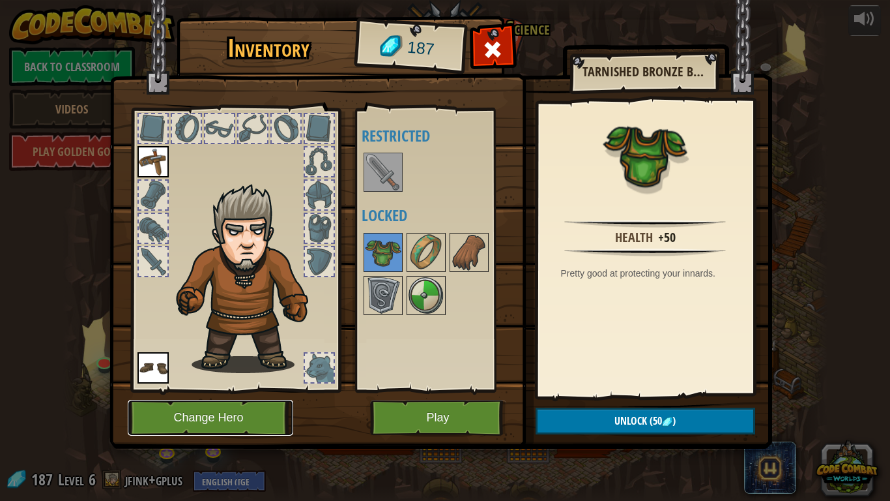
click at [200, 423] on button "Change Hero" at bounding box center [211, 418] width 166 height 36
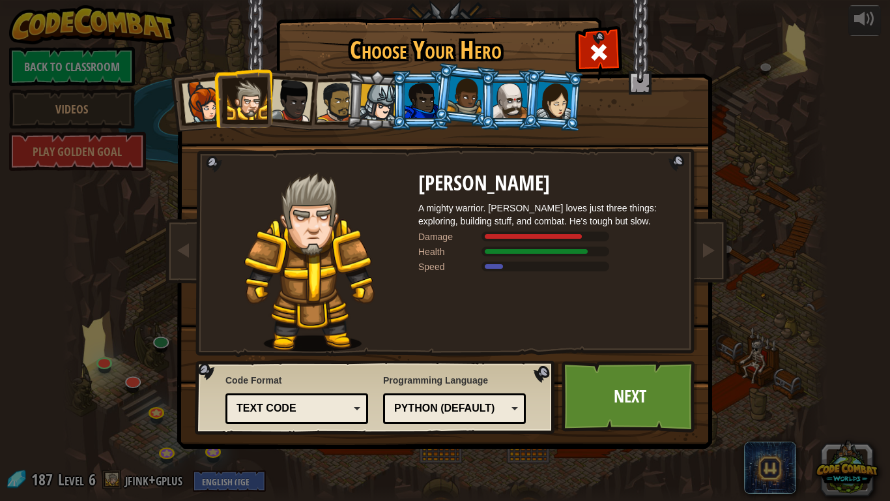
click at [360, 117] on div at bounding box center [378, 102] width 37 height 37
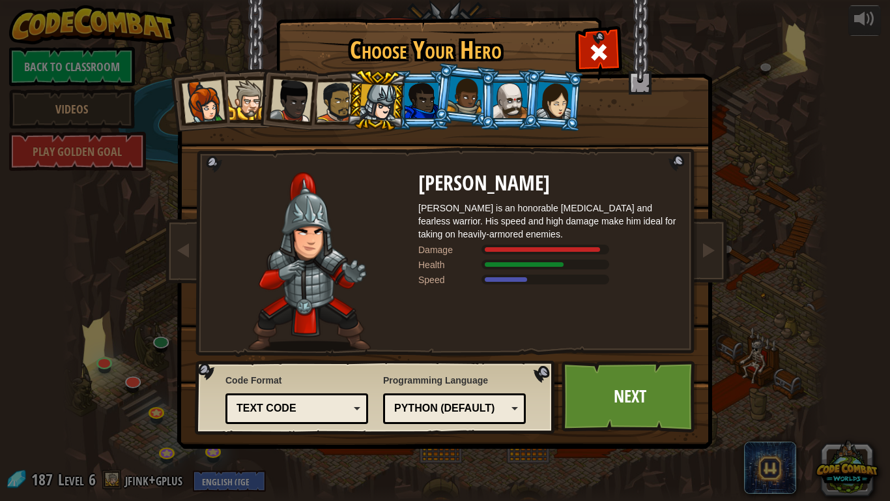
click at [400, 116] on li at bounding box center [376, 100] width 62 height 63
click at [424, 111] on div at bounding box center [422, 100] width 34 height 35
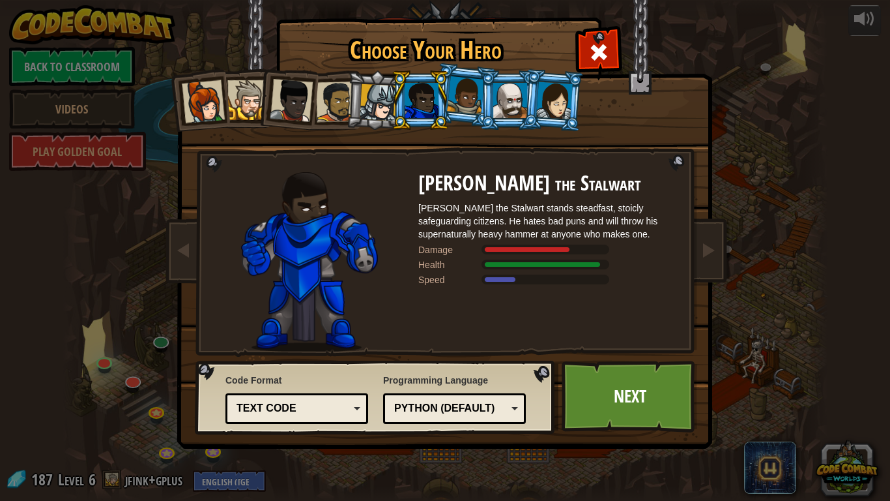
click at [474, 107] on div at bounding box center [465, 95] width 37 height 38
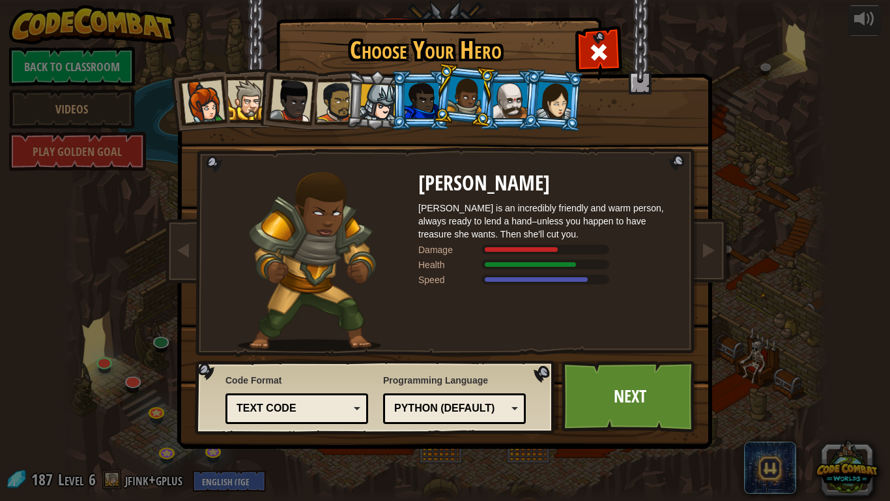
click at [499, 107] on div at bounding box center [510, 100] width 34 height 35
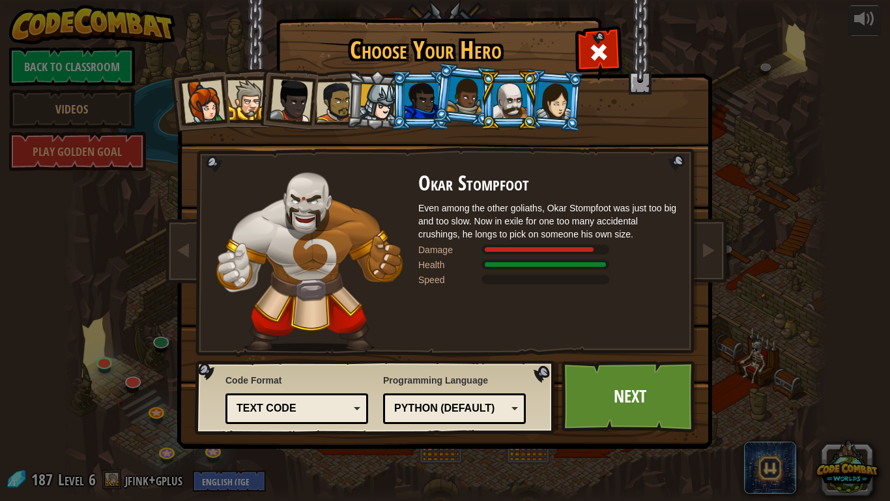
click at [553, 95] on div at bounding box center [554, 99] width 36 height 37
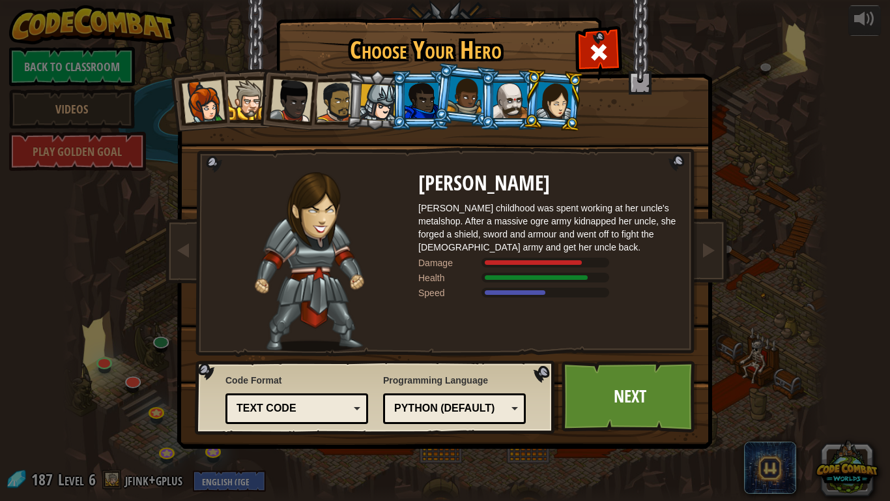
click at [251, 87] on div at bounding box center [247, 100] width 40 height 40
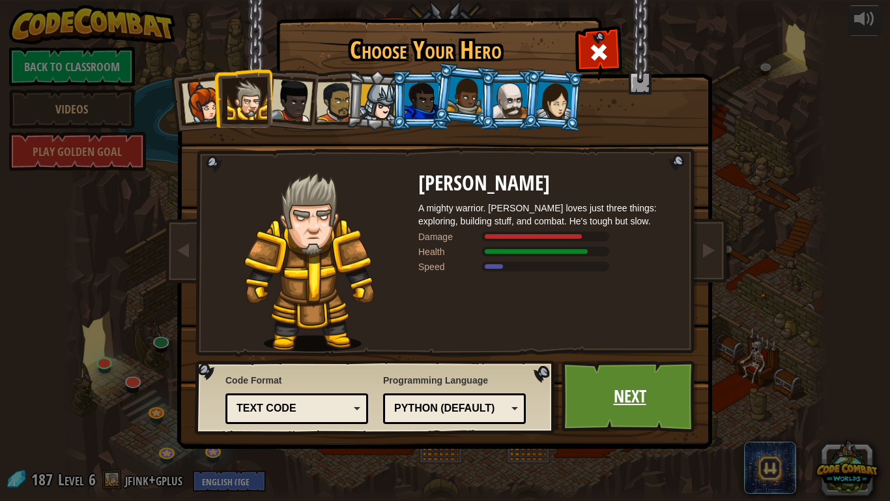
click at [652, 416] on link "Next" at bounding box center [630, 396] width 136 height 72
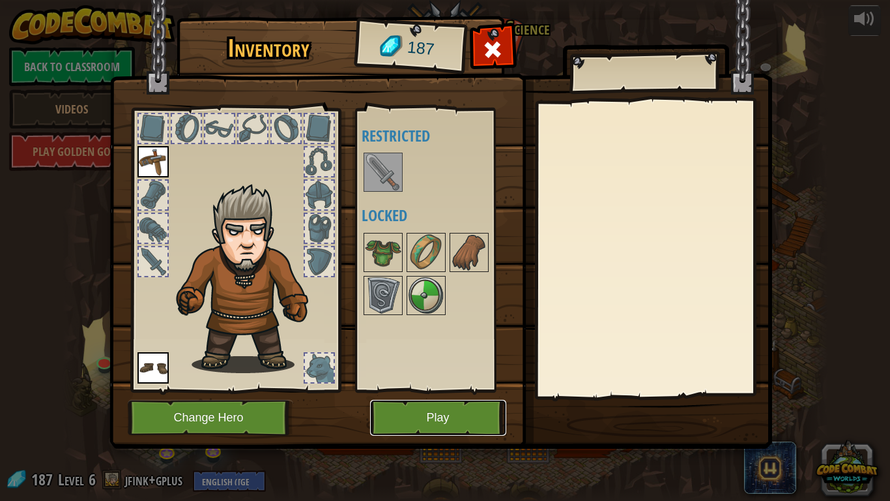
click at [435, 417] on button "Play" at bounding box center [438, 418] width 136 height 36
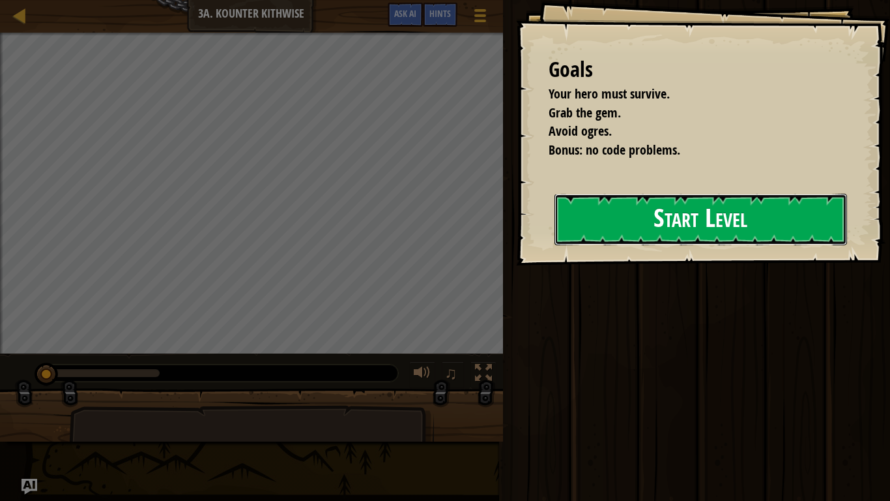
click at [609, 212] on button "Start Level" at bounding box center [701, 219] width 293 height 51
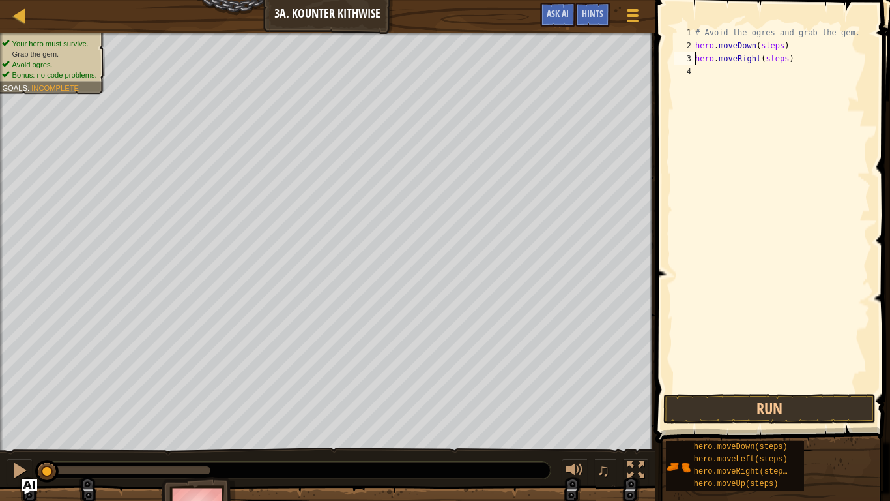
click at [781, 44] on div "# Avoid the ogres and grab the gem. hero . moveDown ( steps ) hero . moveRight …" at bounding box center [782, 221] width 178 height 391
click at [784, 58] on div "# Avoid the ogres and grab the gem. hero . moveDown ( ) hero . moveRight ( step…" at bounding box center [782, 221] width 178 height 391
click at [786, 59] on div "# Avoid the ogres and grab the gem. hero . moveDown ( ) hero . moveRight ( step…" at bounding box center [782, 221] width 178 height 391
type textarea "hero.moveRight(2)"
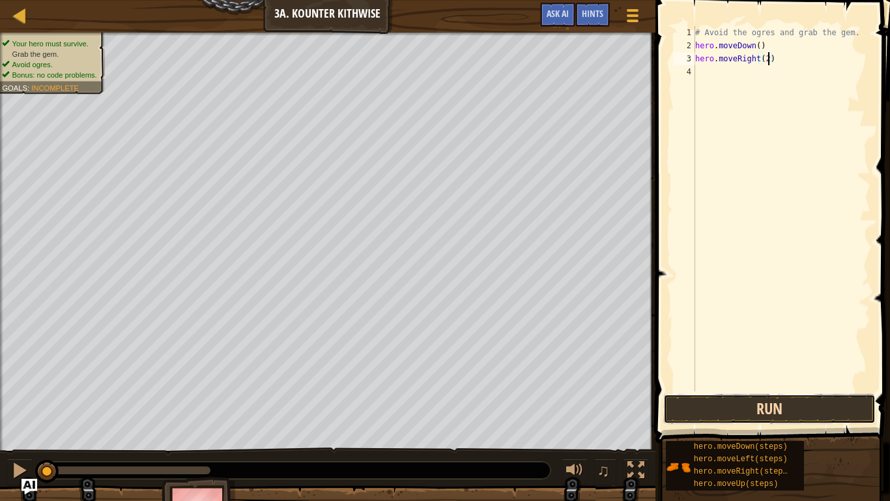
click at [772, 405] on button "Run" at bounding box center [770, 409] width 212 height 30
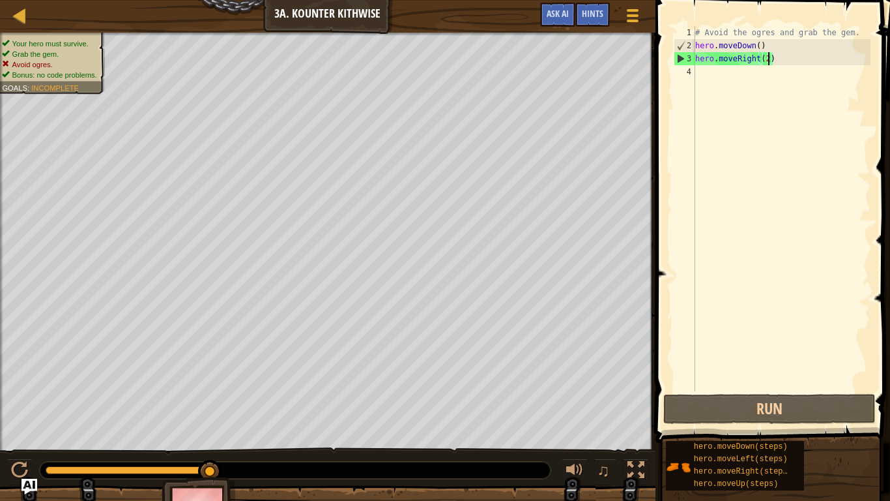
click at [774, 80] on div "# Avoid the ogres and grab the gem. hero . moveDown ( ) hero . moveRight ( 2 )" at bounding box center [782, 221] width 178 height 391
click at [785, 55] on div "# Avoid the ogres and grab the gem. hero . moveDown ( ) hero . moveRight ( 2 )" at bounding box center [782, 221] width 178 height 391
click at [769, 49] on div "# Avoid the ogres and grab the gem. hero . moveDown ( ) hero . moveRight ( 2 )" at bounding box center [782, 221] width 178 height 391
click at [758, 46] on div "# Avoid the ogres and grab the gem. hero . moveDown ( ) hero . moveRight ( 2 )" at bounding box center [782, 221] width 178 height 391
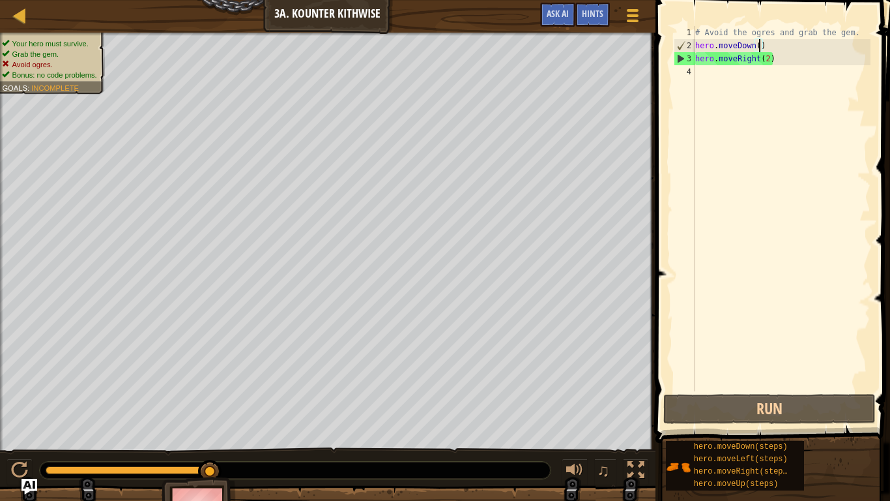
type textarea "hero.moveDown(2)"
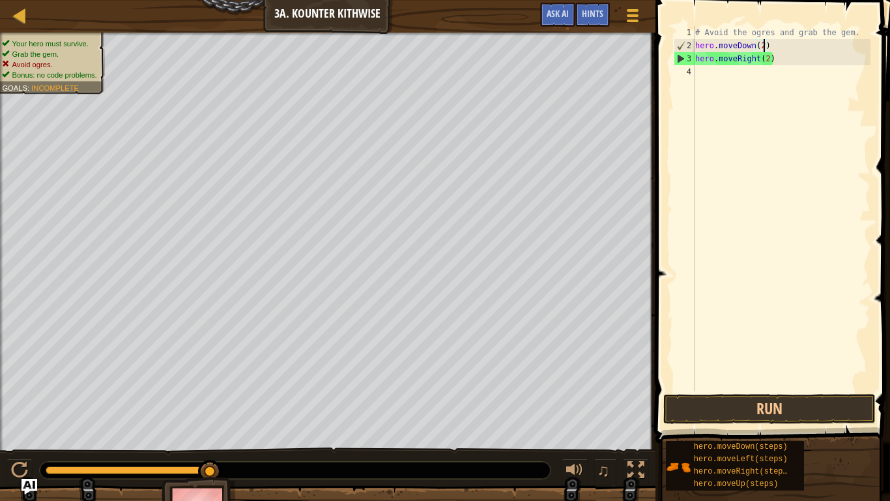
scroll to position [6, 10]
click at [768, 65] on div "# Avoid the ogres and grab the gem. hero . moveDown ( 2 ) hero . moveRight ( 2 )" at bounding box center [782, 221] width 178 height 391
click at [766, 61] on div "# Avoid the ogres and grab the gem. hero . moveDown ( 2 ) hero . moveRight ( 2 )" at bounding box center [782, 221] width 178 height 391
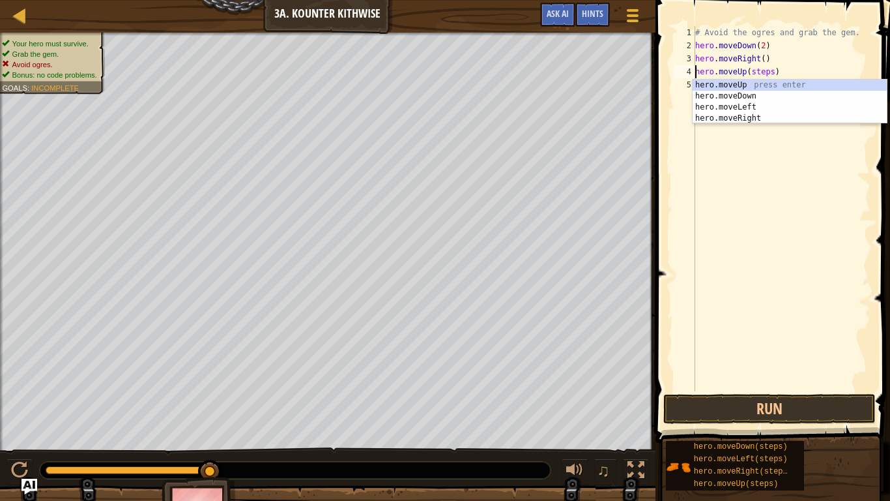
click at [775, 74] on div "# Avoid the ogres and grab the gem. hero . moveDown ( 2 ) hero . moveRight ( ) …" at bounding box center [782, 221] width 178 height 391
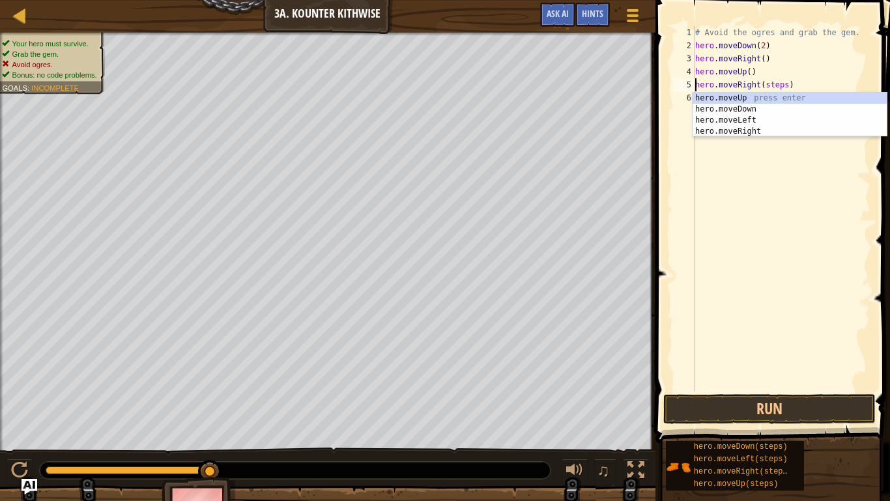
click at [781, 85] on div "# Avoid the ogres and grab the gem. hero . moveDown ( 2 ) hero . moveRight ( ) …" at bounding box center [782, 221] width 178 height 391
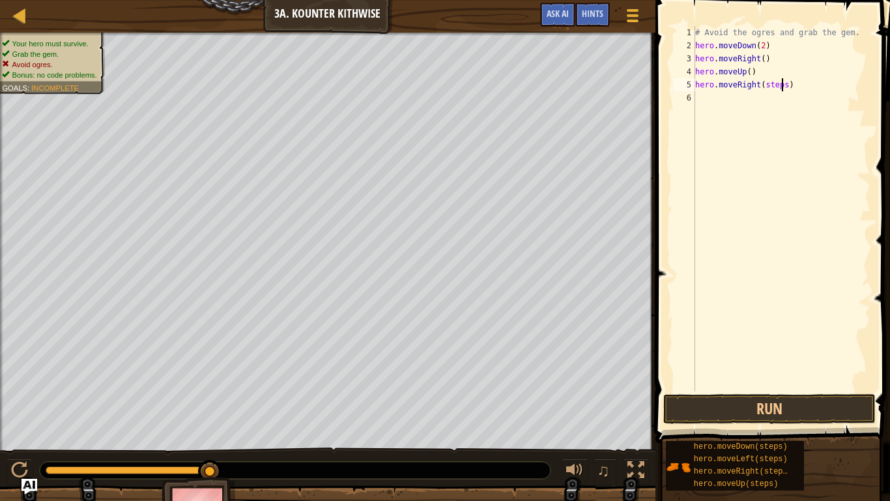
click at [785, 87] on div "# Avoid the ogres and grab the gem. hero . moveDown ( 2 ) hero . moveRight ( ) …" at bounding box center [782, 221] width 178 height 391
type textarea "hero.moveRight()"
click at [784, 415] on button "Run" at bounding box center [770, 409] width 212 height 30
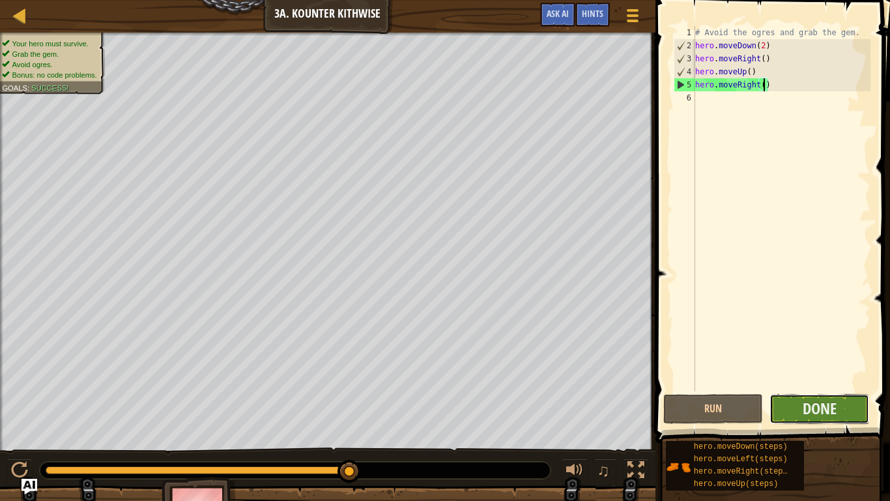
click at [839, 396] on button "Done" at bounding box center [820, 409] width 100 height 30
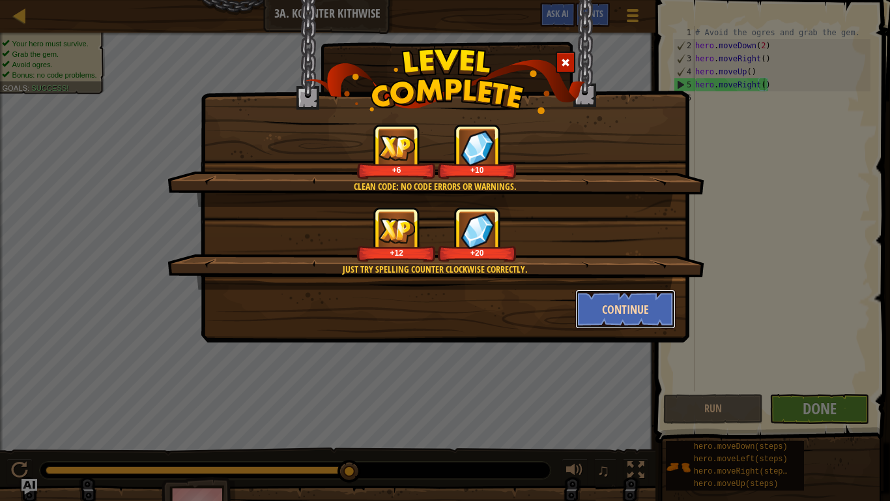
click at [623, 313] on button "Continue" at bounding box center [626, 308] width 101 height 39
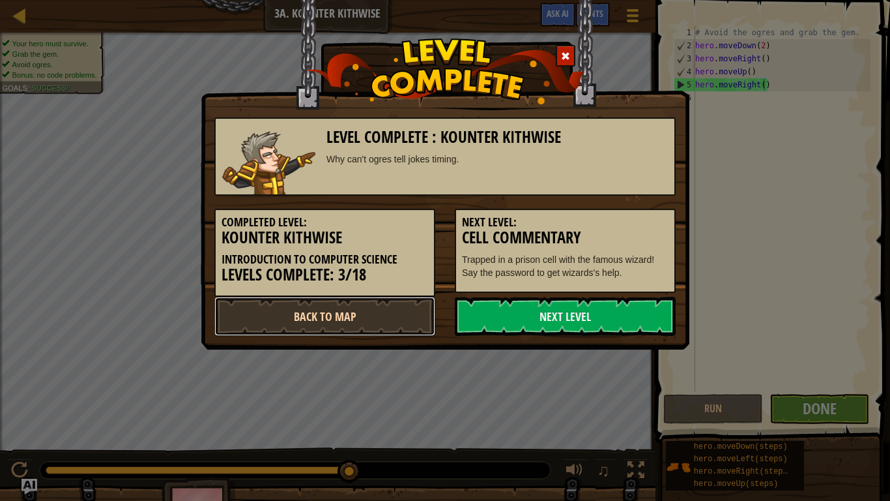
click at [421, 324] on link "Back to Map" at bounding box center [324, 316] width 221 height 39
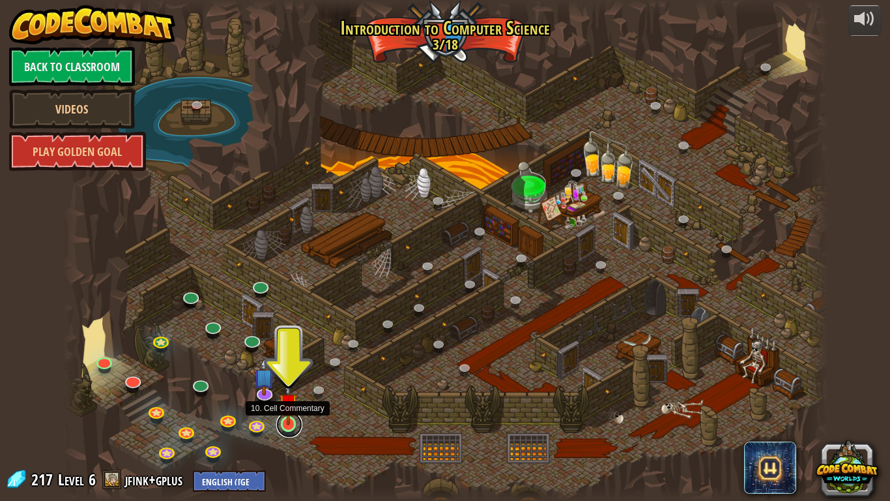
click at [279, 426] on link at bounding box center [289, 424] width 26 height 26
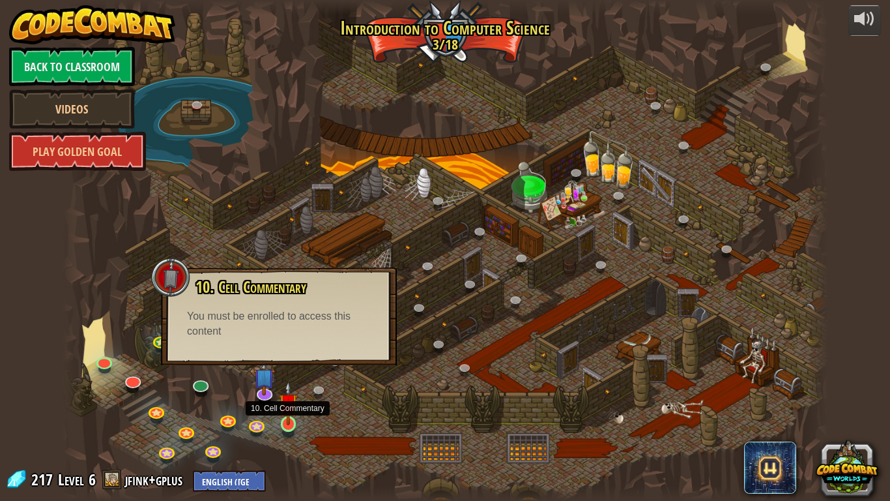
click at [293, 415] on img at bounding box center [289, 403] width 20 height 44
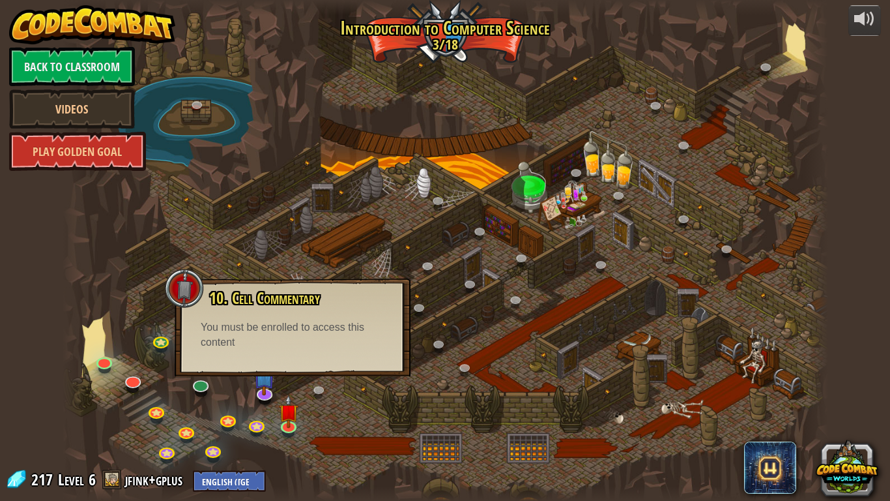
click at [304, 416] on div at bounding box center [446, 250] width 766 height 501
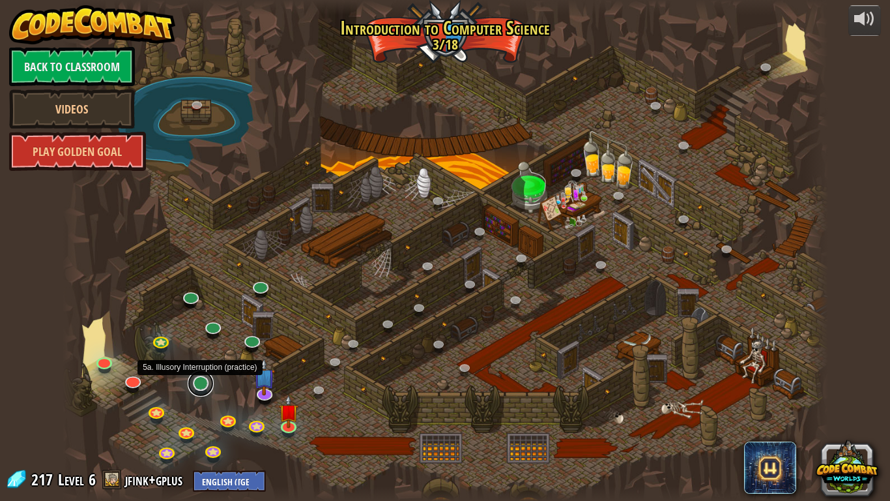
click at [198, 384] on link at bounding box center [201, 383] width 26 height 26
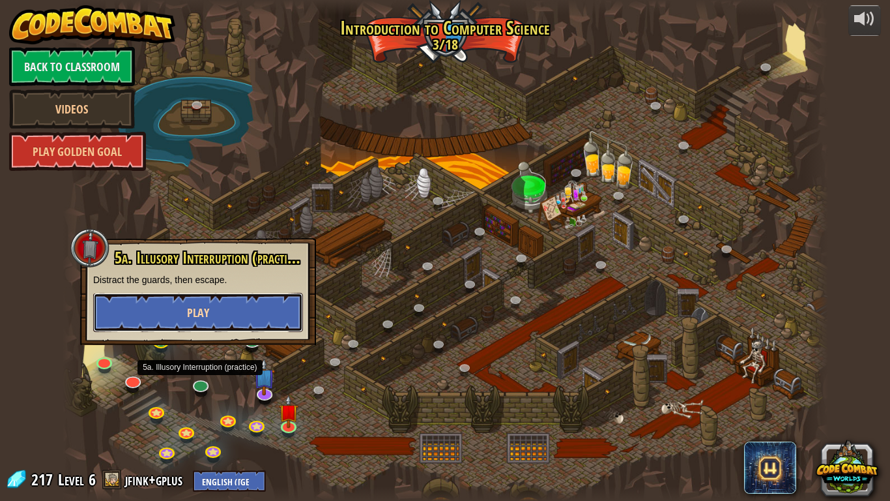
click at [214, 325] on button "Play" at bounding box center [198, 312] width 210 height 39
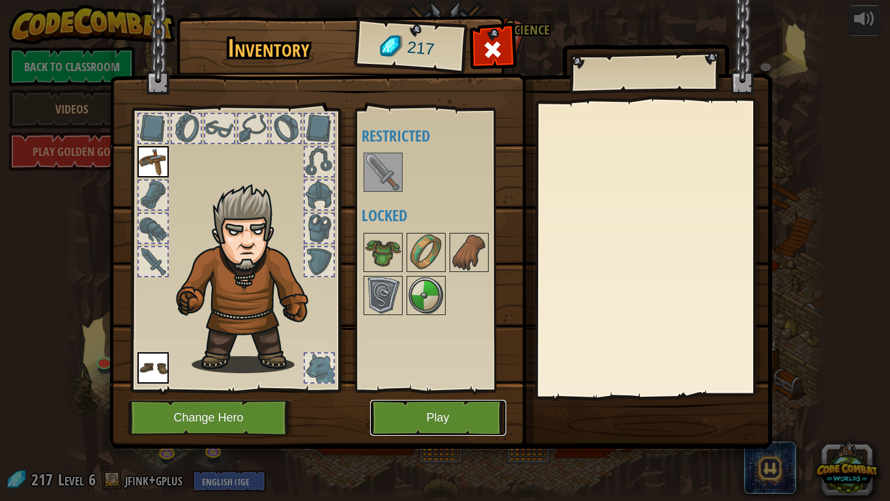
click at [434, 405] on button "Play" at bounding box center [438, 418] width 136 height 36
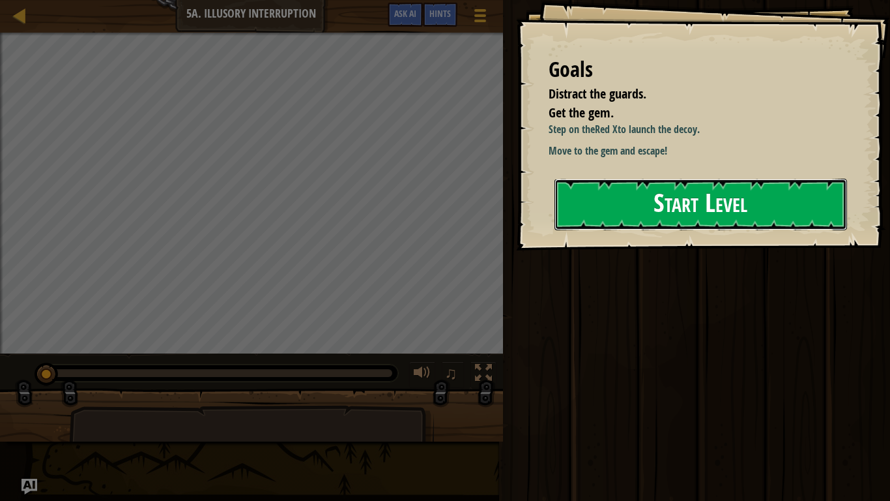
click at [666, 190] on button "Start Level" at bounding box center [701, 204] width 293 height 51
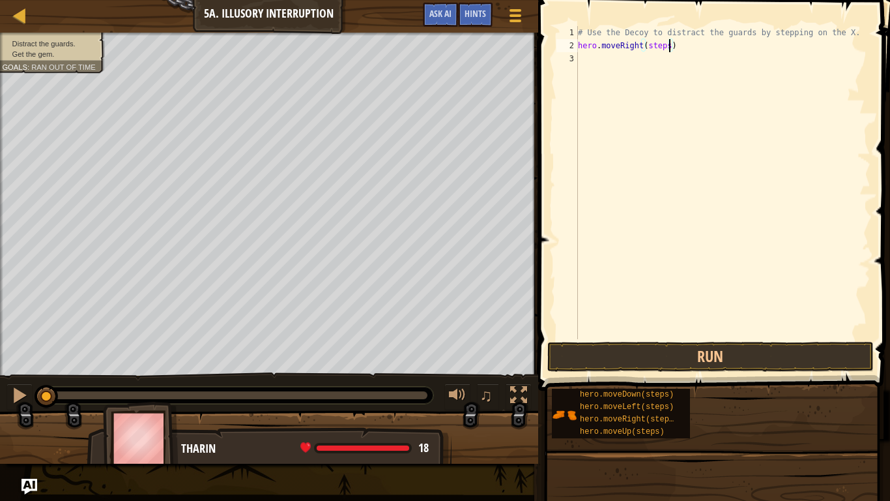
click at [667, 46] on div "# Use the Decoy to distract the guards by stepping on the X. hero . moveRight (…" at bounding box center [723, 195] width 295 height 339
click at [664, 58] on div "# Use the Decoy to distract the guards by stepping on the X. hero . moveRight (…" at bounding box center [723, 195] width 295 height 339
type textarea "hero.moveDown(2)"
click at [653, 71] on div "# Use the Decoy to distract the guards by stepping on the X. hero . moveRight (…" at bounding box center [723, 195] width 295 height 339
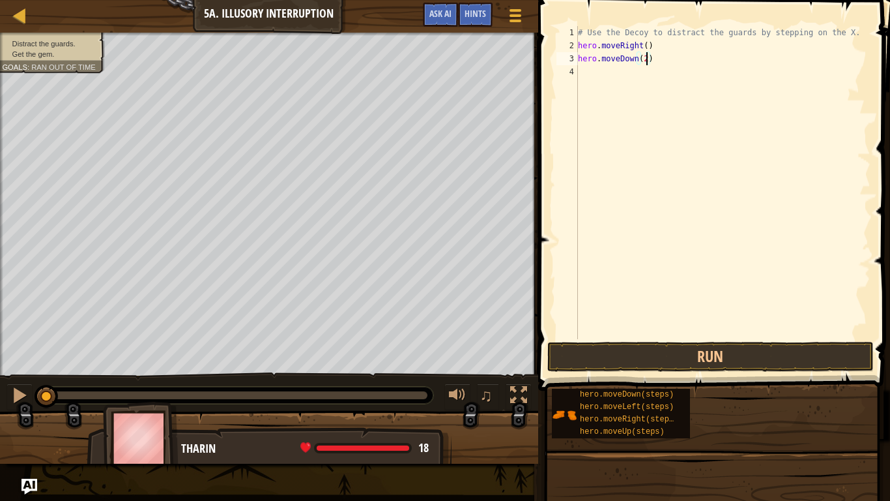
scroll to position [6, 0]
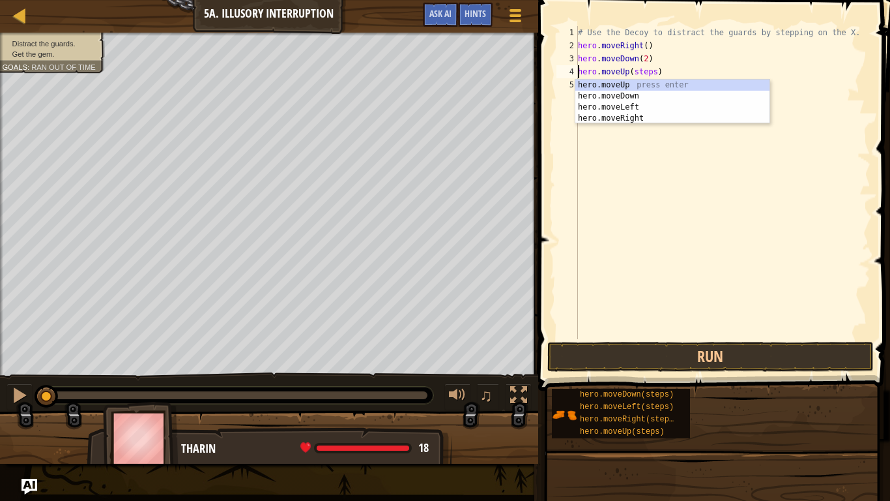
click at [658, 72] on div "# Use the Decoy to distract the guards by stepping on the X. hero . moveRight (…" at bounding box center [723, 195] width 295 height 339
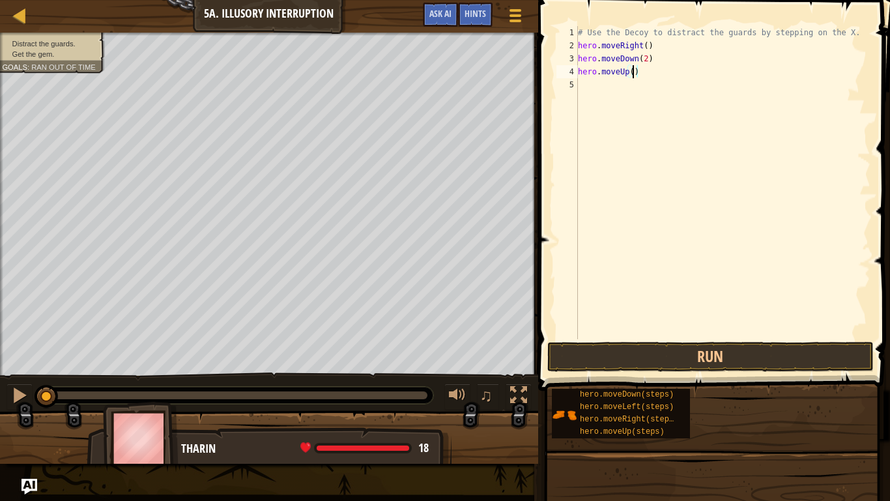
type textarea "hero.moveUp(2)"
click at [669, 267] on div "# Use the Decoy to distract the guards by stepping on the X. hero . moveRight (…" at bounding box center [723, 195] width 295 height 339
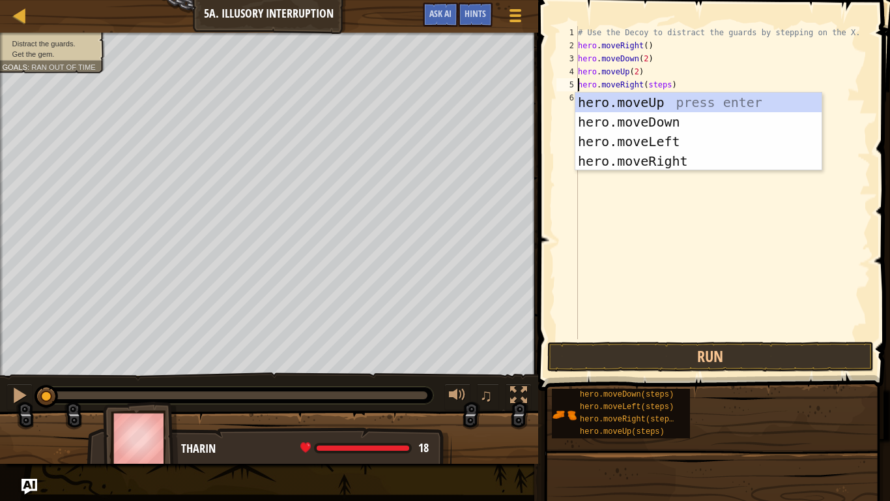
click at [668, 87] on div "# Use the Decoy to distract the guards by stepping on the X. hero . moveRight (…" at bounding box center [723, 195] width 295 height 339
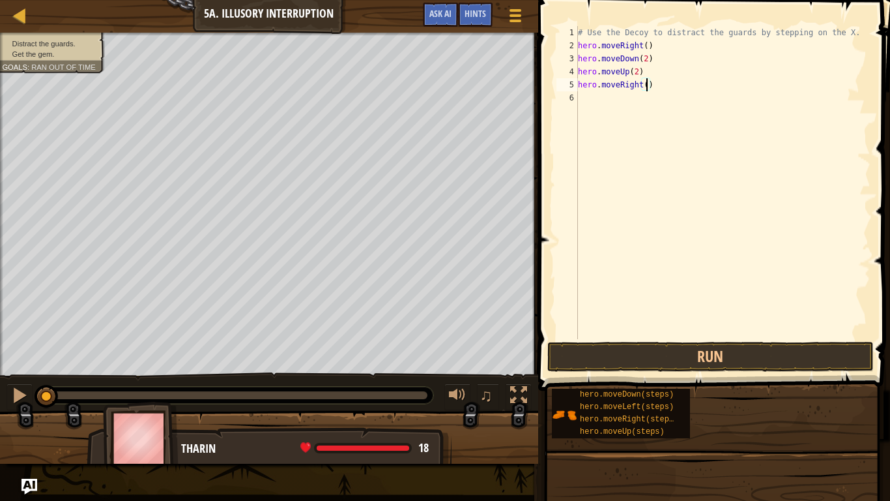
scroll to position [6, 10]
type textarea "hero.moveRight(3)"
click at [637, 350] on button "Run" at bounding box center [710, 357] width 327 height 30
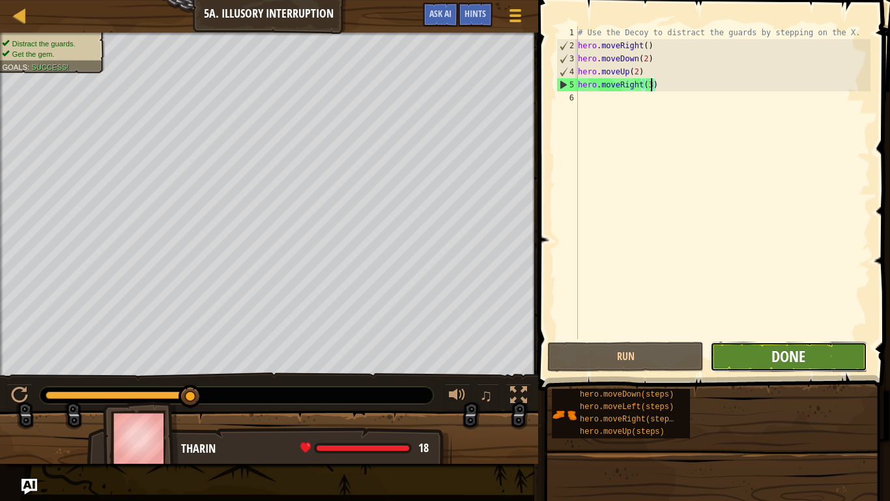
click at [787, 354] on span "Done" at bounding box center [789, 355] width 34 height 21
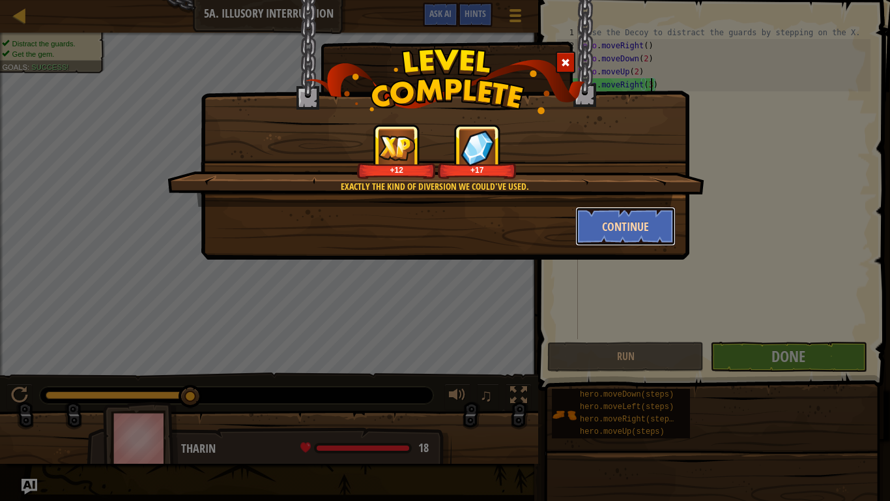
click at [599, 217] on button "Continue" at bounding box center [626, 226] width 101 height 39
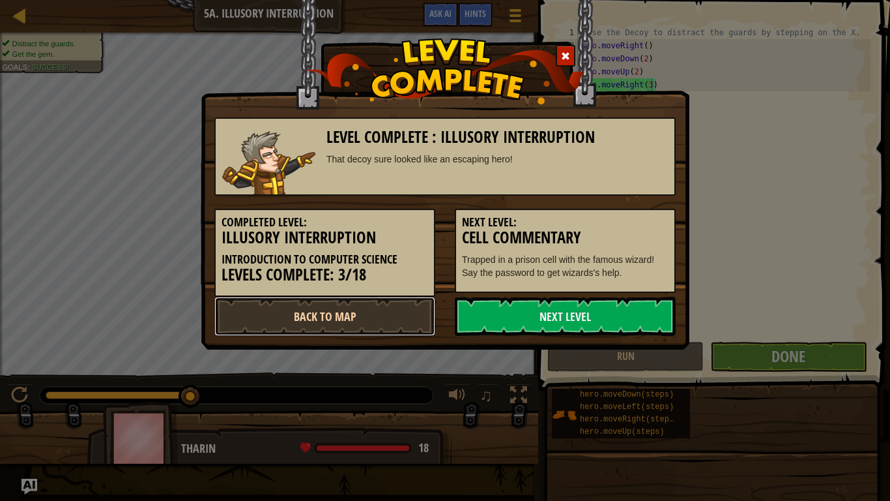
click at [337, 312] on link "Back to Map" at bounding box center [324, 316] width 221 height 39
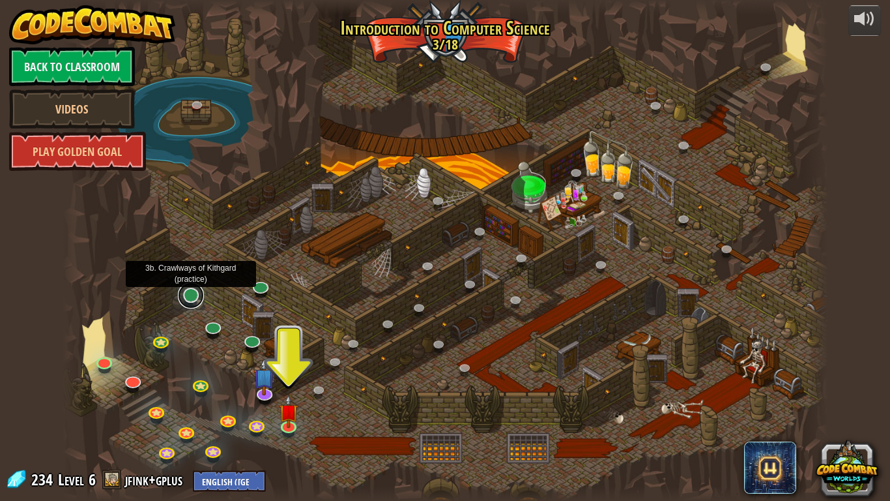
click at [190, 302] on link at bounding box center [191, 295] width 26 height 26
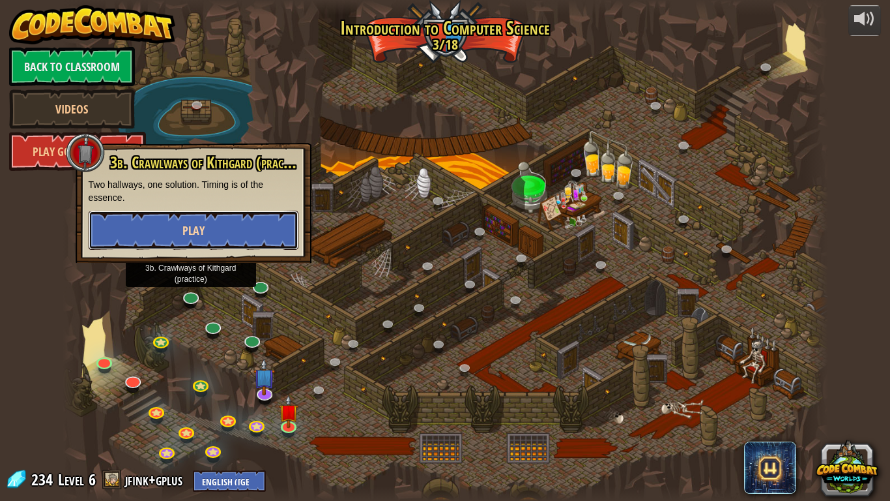
click at [233, 229] on button "Play" at bounding box center [194, 230] width 210 height 39
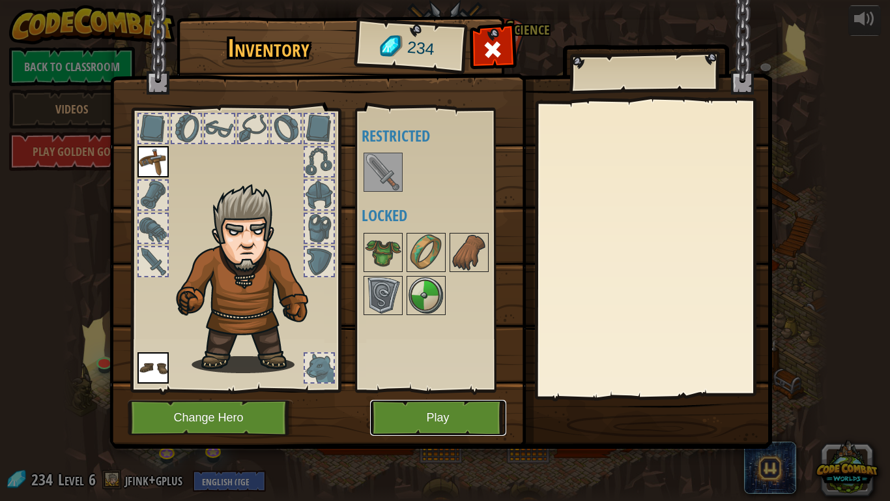
click at [418, 430] on button "Play" at bounding box center [438, 418] width 136 height 36
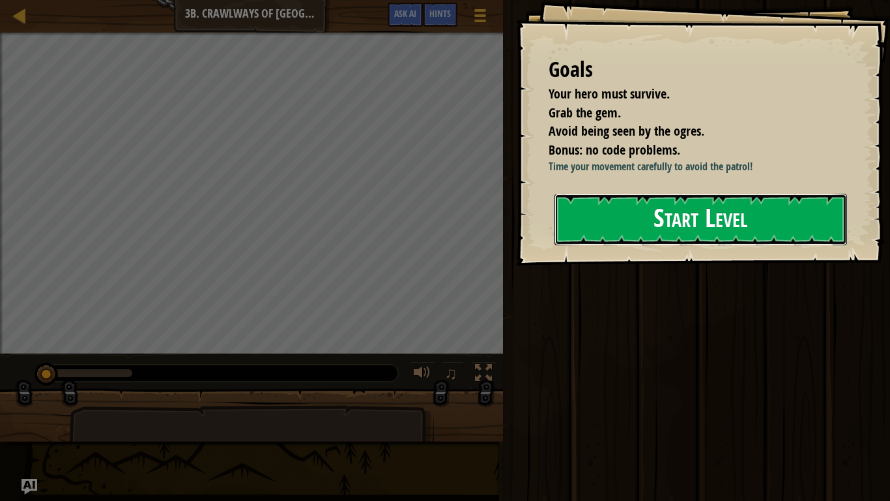
click at [630, 239] on button "Start Level" at bounding box center [701, 219] width 293 height 51
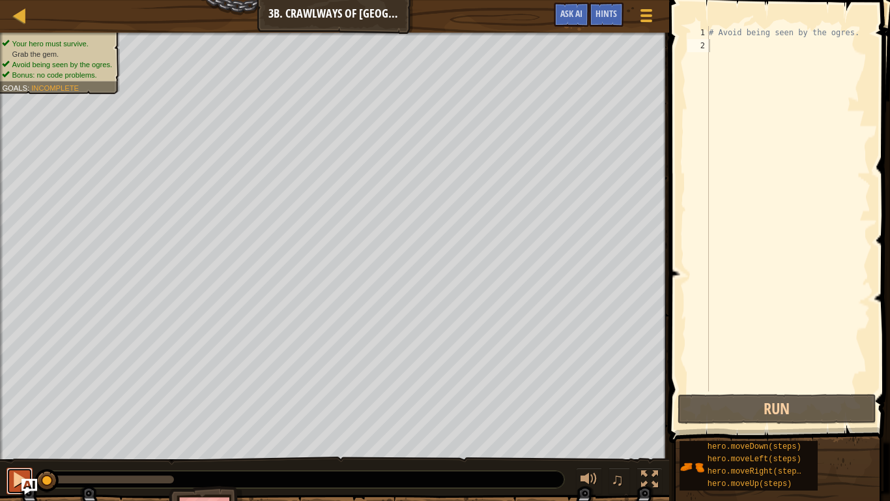
click at [14, 482] on div at bounding box center [19, 479] width 17 height 17
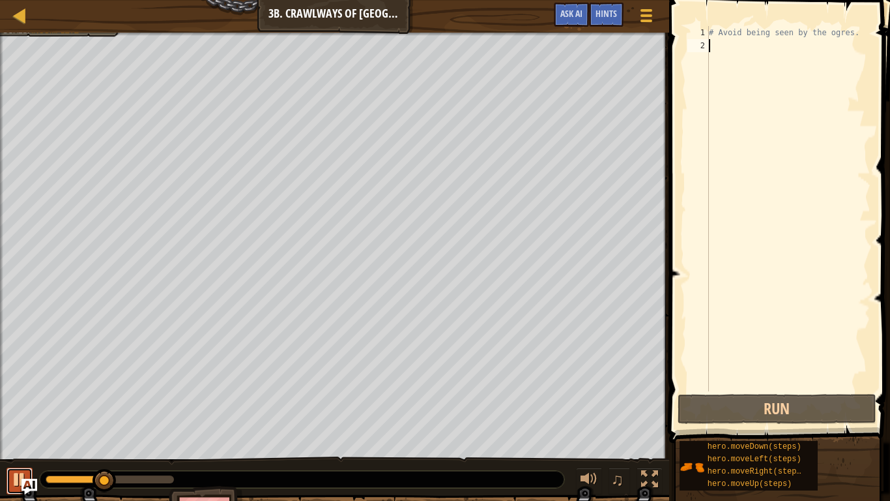
click at [14, 478] on div at bounding box center [19, 479] width 17 height 17
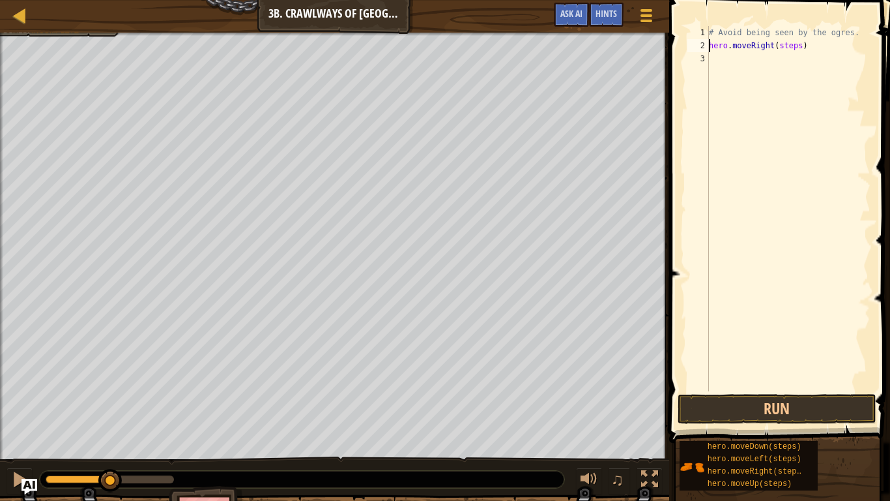
click at [802, 43] on div "# Avoid being seen by the ogres. hero . moveRight ( steps )" at bounding box center [789, 221] width 164 height 391
click at [800, 59] on div "# Avoid being seen by the ogres. hero . moveRight ( ) hero . moveRight ( steps )" at bounding box center [789, 221] width 164 height 391
click at [726, 398] on button "Run" at bounding box center [777, 409] width 199 height 30
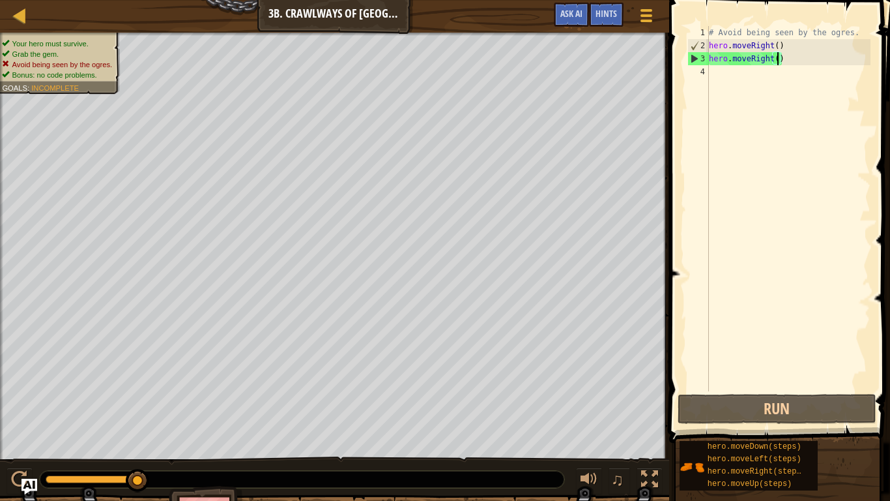
click at [774, 59] on div "# Avoid being seen by the ogres. hero . moveRight ( ) hero . moveRight ( )" at bounding box center [789, 221] width 164 height 391
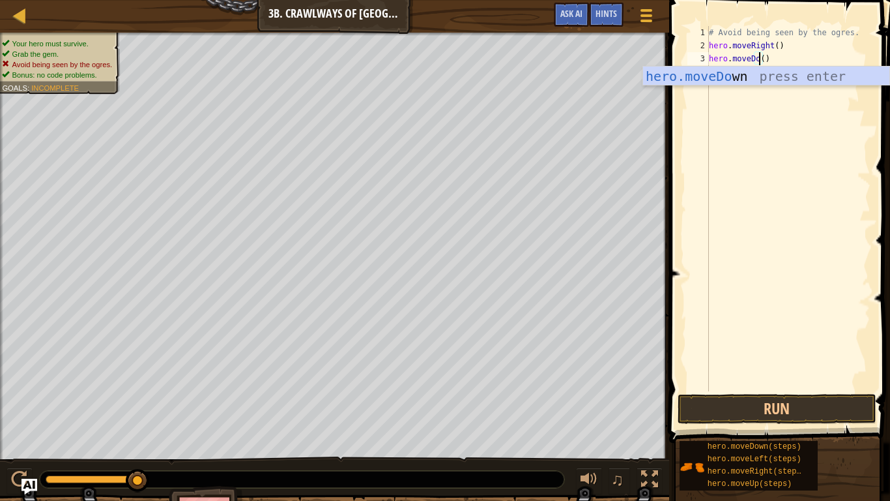
scroll to position [6, 9]
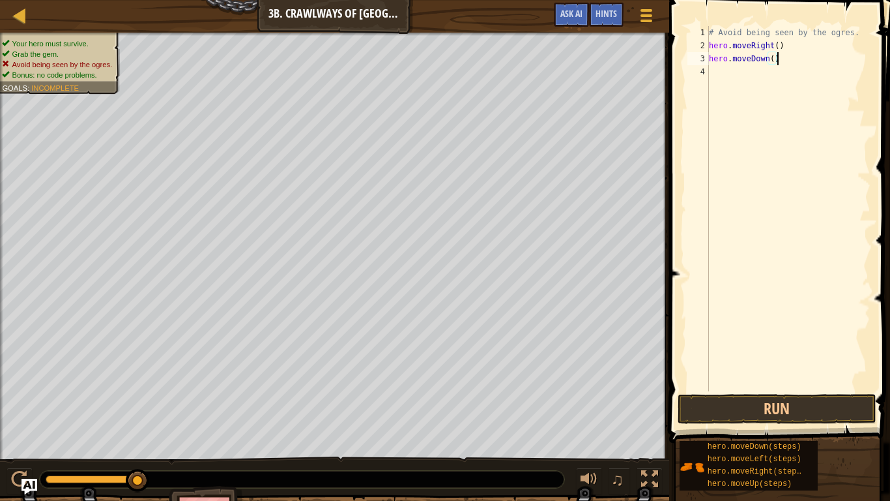
click at [813, 55] on div "# Avoid being seen by the ogres. hero . moveRight ( ) hero . moveDown ( )" at bounding box center [789, 221] width 164 height 391
drag, startPoint x: 794, startPoint y: 42, endPoint x: 710, endPoint y: 46, distance: 84.2
click at [710, 46] on div "# Avoid being seen by the ogres. hero . moveRight ( ) hero . moveDown ( )" at bounding box center [789, 221] width 164 height 391
type textarea "hero.moveRight()"
click at [772, 74] on div "# Avoid being seen by the ogres. hero . moveRight ( ) hero . moveDown ( )" at bounding box center [789, 221] width 164 height 391
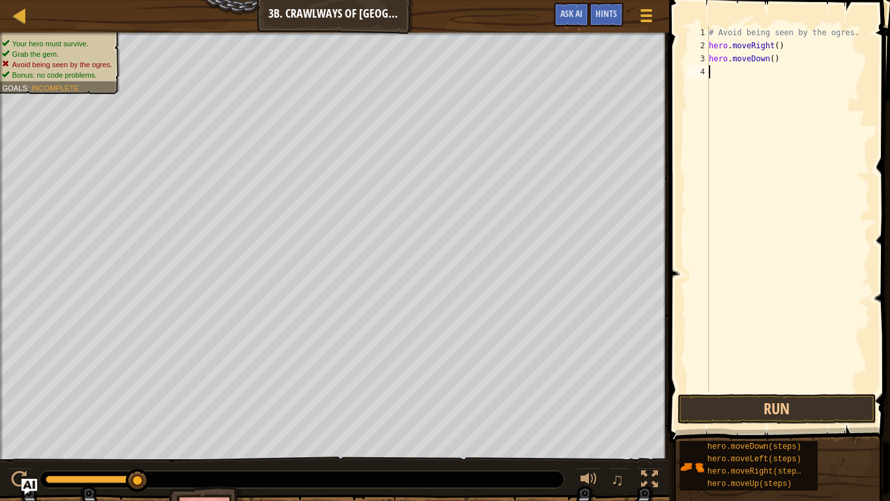
scroll to position [6, 0]
paste textarea "hero.moveRight()"
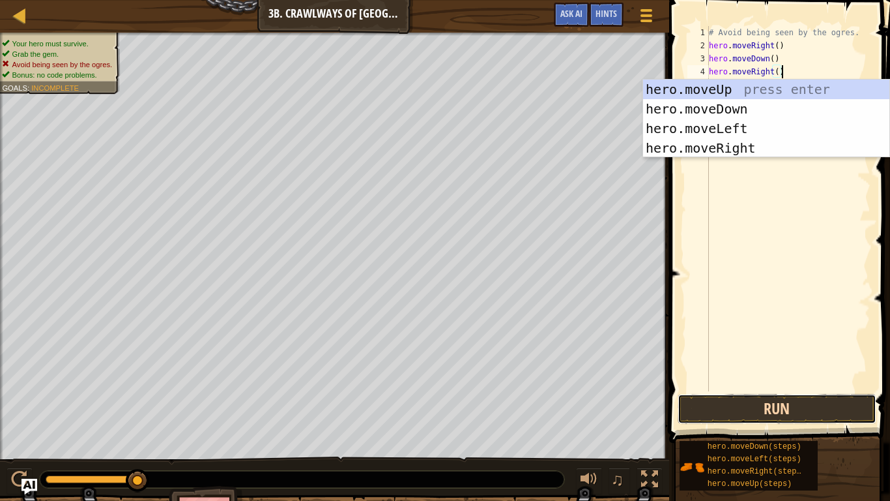
click at [722, 405] on button "Run" at bounding box center [777, 409] width 199 height 30
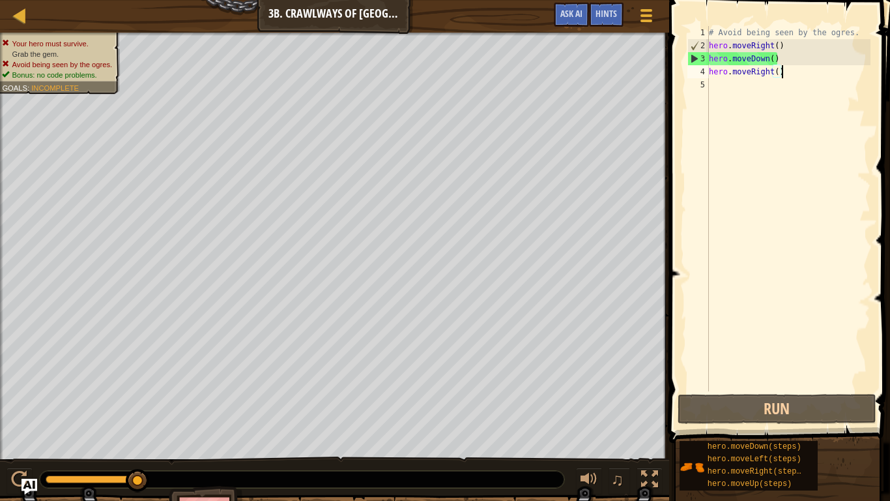
click at [783, 47] on div "# Avoid being seen by the ogres. hero . moveRight ( ) hero . moveDown ( ) hero …" at bounding box center [789, 221] width 164 height 391
click at [787, 58] on div "# Avoid being seen by the ogres. hero . moveRight ( ) hero . moveDown ( ) hero …" at bounding box center [789, 221] width 164 height 391
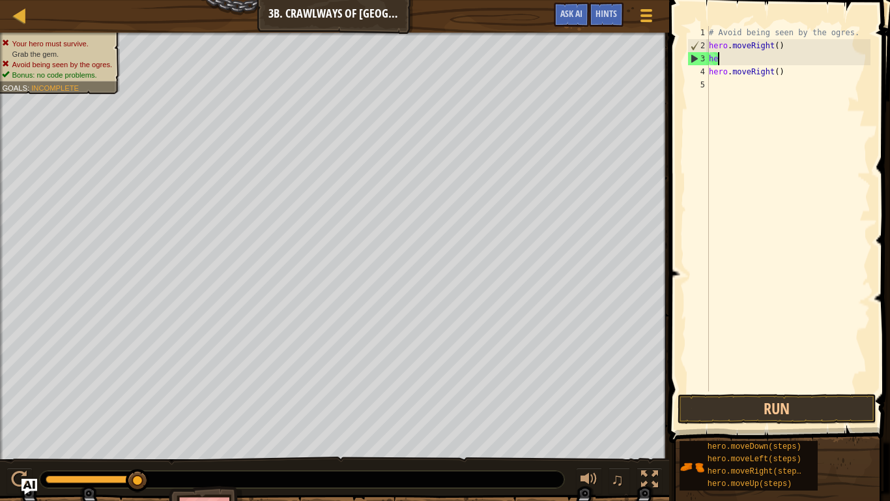
type textarea "h"
type textarea "hero.moveRight()"
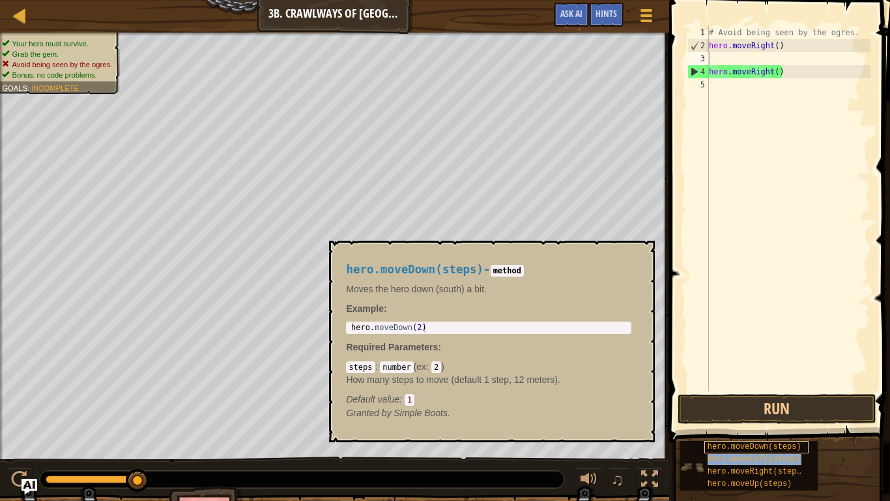
type textarea "hero.moveLeft(steps)"
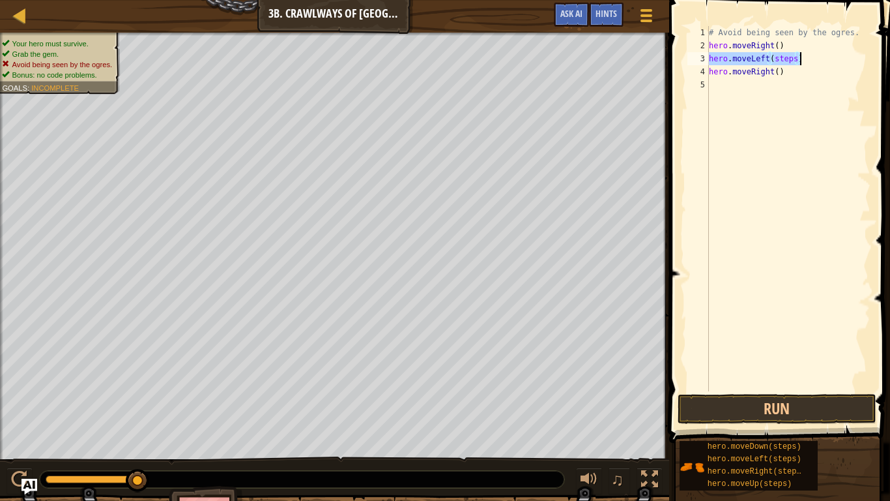
click at [753, 132] on div "# Avoid being seen by the ogres. hero . moveRight ( ) hero . moveLeft ( steps )…" at bounding box center [789, 221] width 164 height 391
click at [795, 63] on div "# Avoid being seen by the ogres. hero . moveRight ( ) hero . moveLeft ( steps )…" at bounding box center [789, 221] width 164 height 391
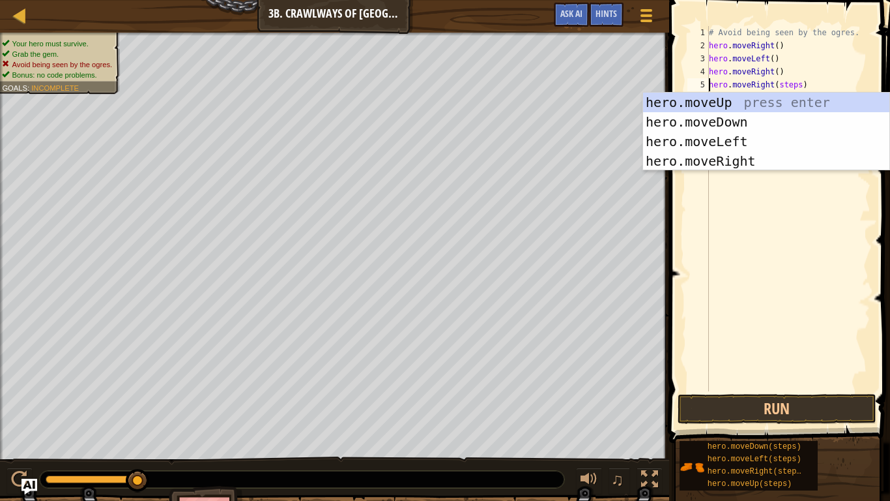
click at [800, 85] on div "# Avoid being seen by the ogres. hero . moveRight ( ) hero . moveLeft ( ) hero …" at bounding box center [789, 221] width 164 height 391
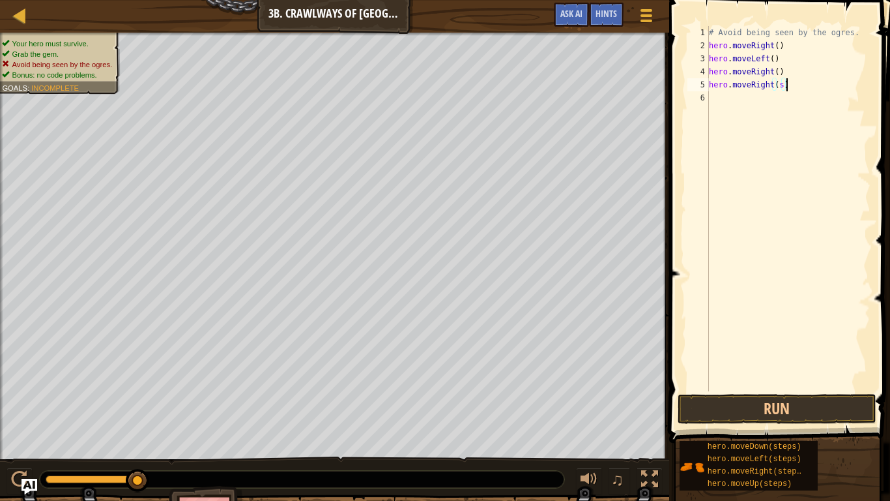
click at [800, 85] on div "# Avoid being seen by the ogres. hero . moveRight ( ) hero . moveLeft ( ) hero …" at bounding box center [789, 221] width 164 height 391
type textarea "h"
click at [779, 72] on div "# Avoid being seen by the ogres. hero . moveRight ( ) hero . moveLeft ( ) hero …" at bounding box center [789, 221] width 164 height 391
click at [754, 401] on button "Run" at bounding box center [777, 409] width 199 height 30
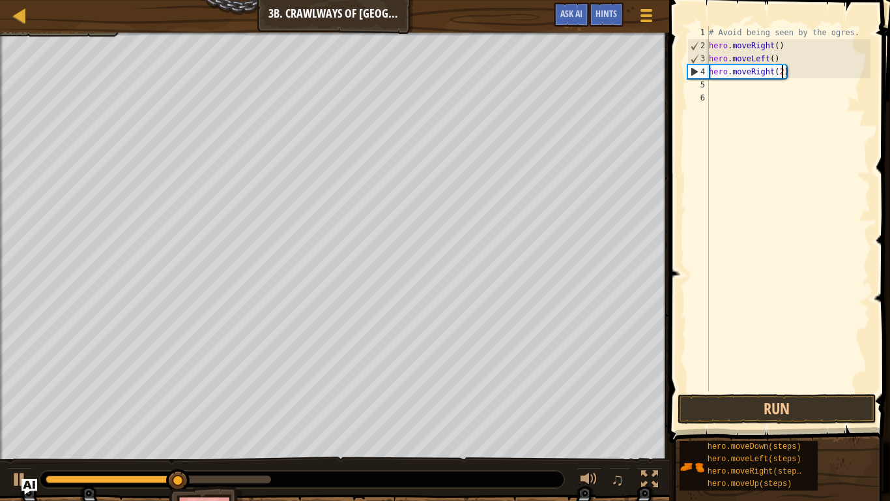
type textarea "hero.moveRight(2)"
click at [754, 408] on button "Run" at bounding box center [777, 409] width 199 height 30
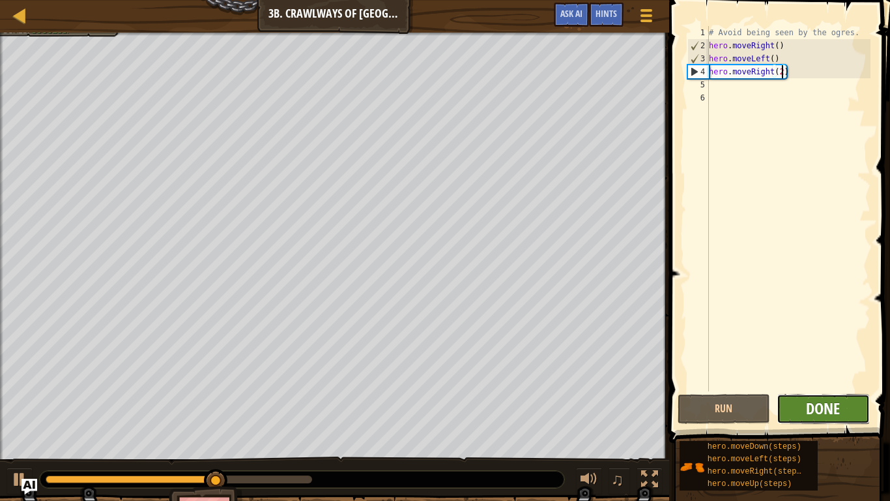
click at [811, 409] on span "Done" at bounding box center [823, 408] width 34 height 21
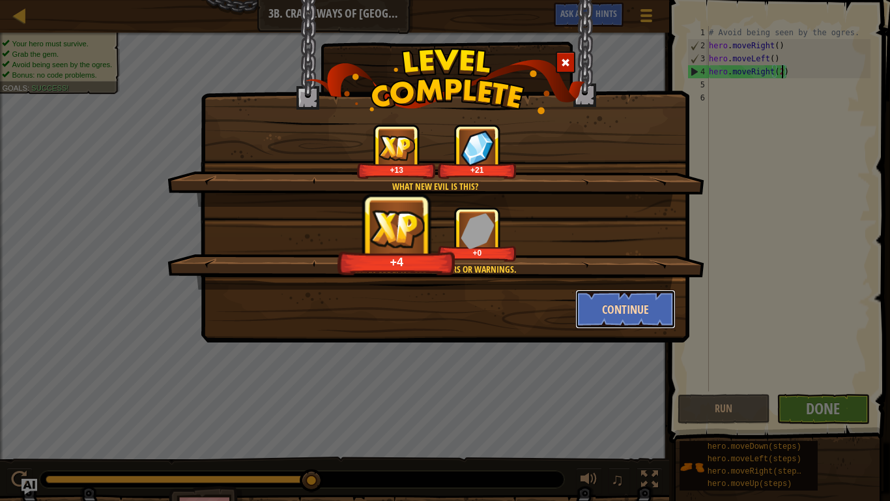
click at [600, 317] on button "Continue" at bounding box center [626, 308] width 101 height 39
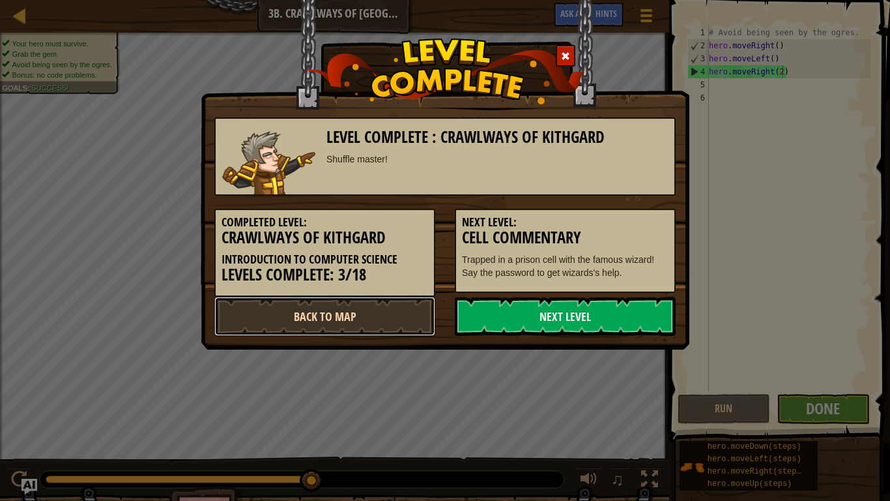
click at [346, 310] on link "Back to Map" at bounding box center [324, 316] width 221 height 39
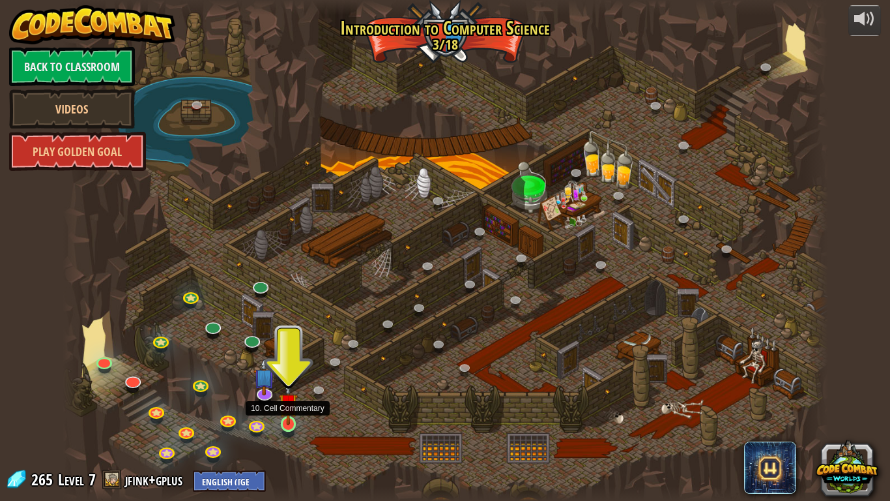
click at [295, 424] on img at bounding box center [289, 403] width 20 height 44
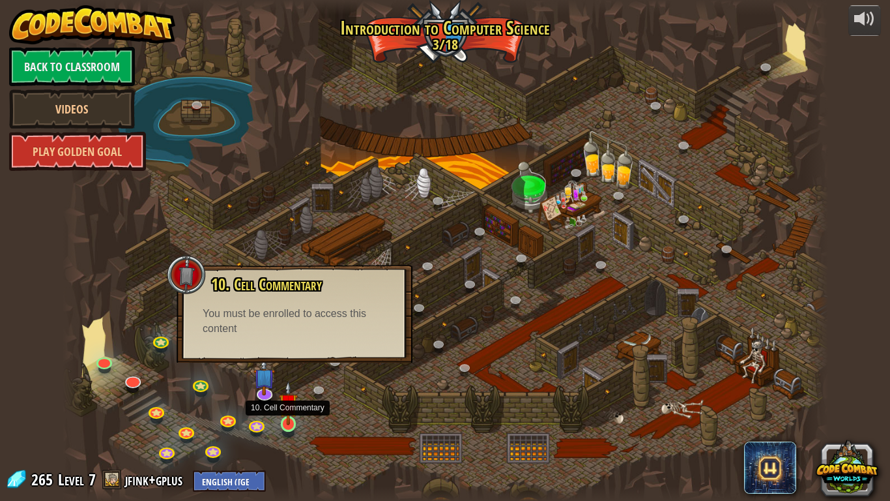
click at [285, 420] on img at bounding box center [289, 403] width 20 height 44
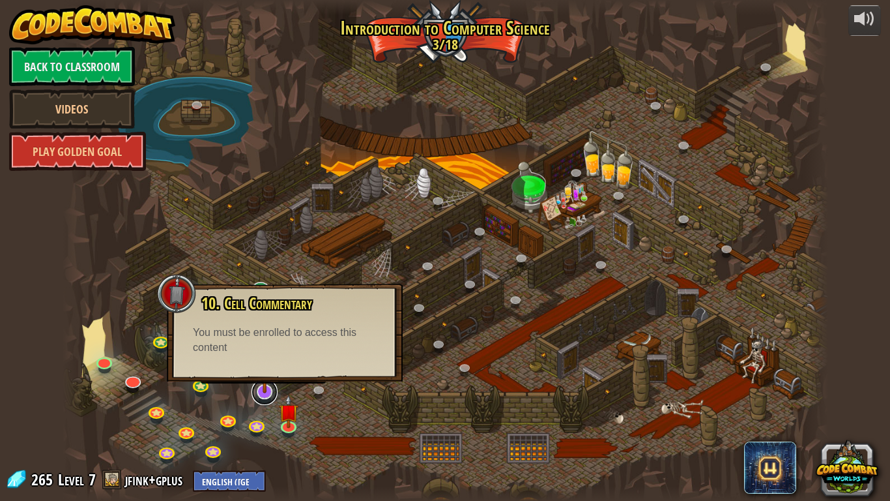
click at [261, 401] on link at bounding box center [265, 392] width 26 height 26
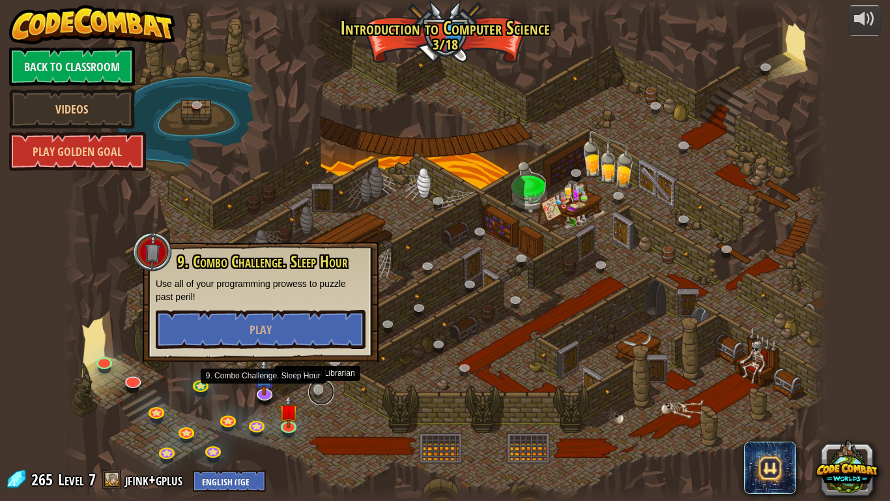
click at [332, 394] on link at bounding box center [321, 392] width 26 height 26
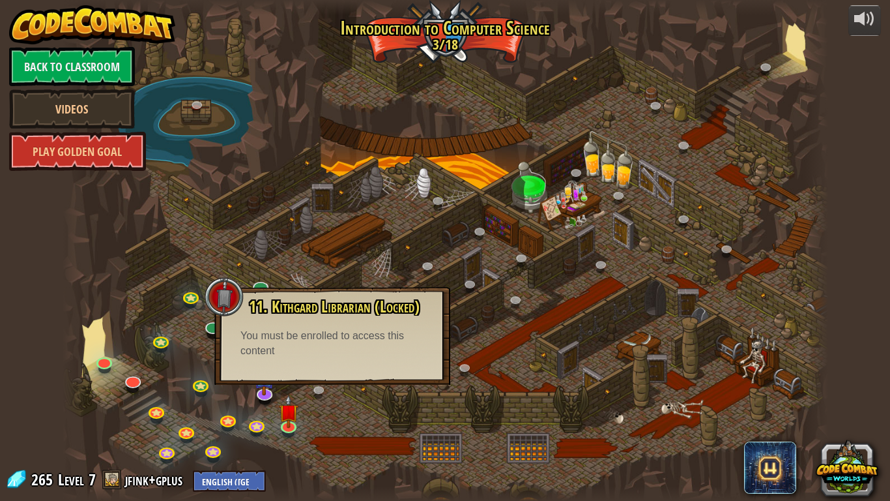
click at [318, 403] on div at bounding box center [446, 250] width 766 height 501
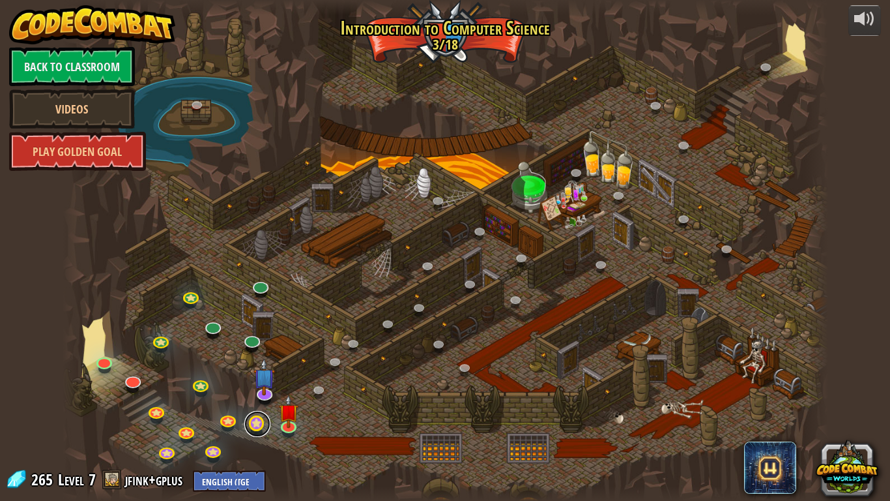
click at [254, 425] on link at bounding box center [257, 424] width 26 height 26
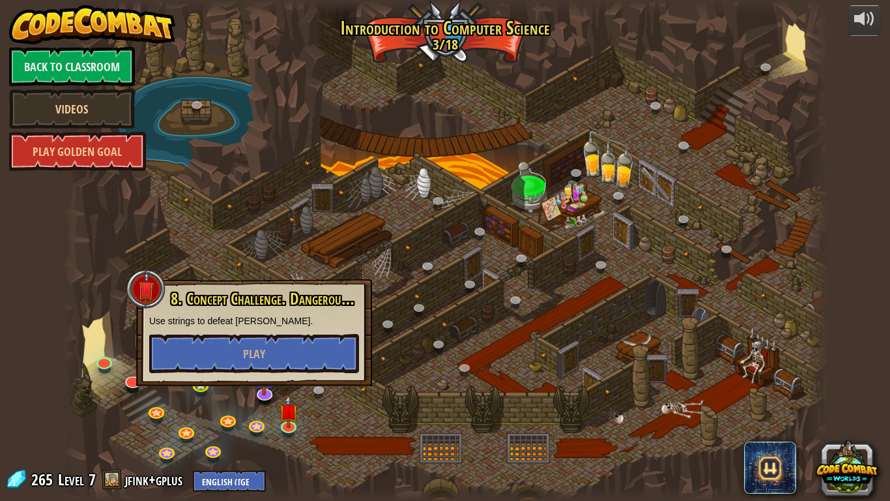
click at [282, 187] on div at bounding box center [446, 250] width 766 height 501
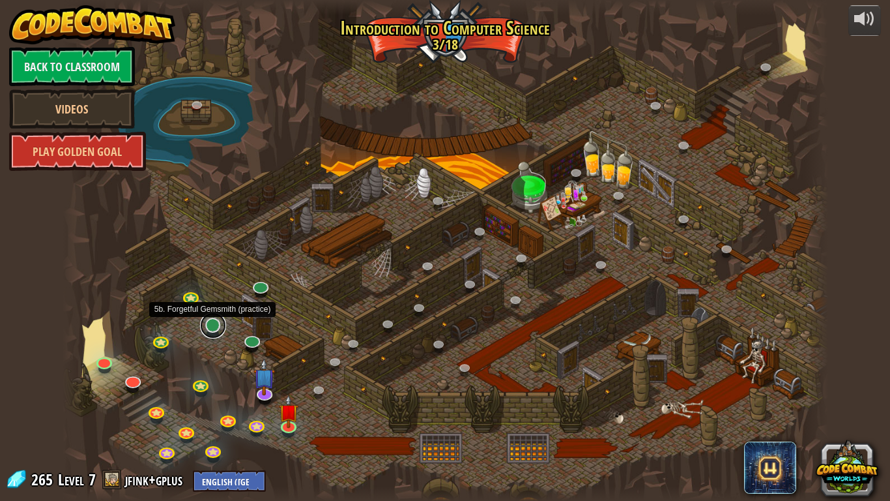
click at [222, 319] on link at bounding box center [213, 325] width 26 height 26
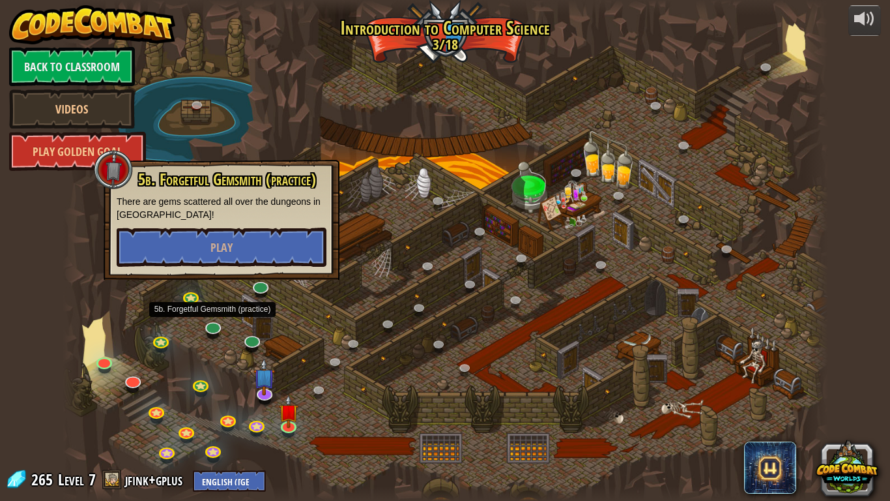
click at [258, 331] on div at bounding box center [446, 250] width 766 height 501
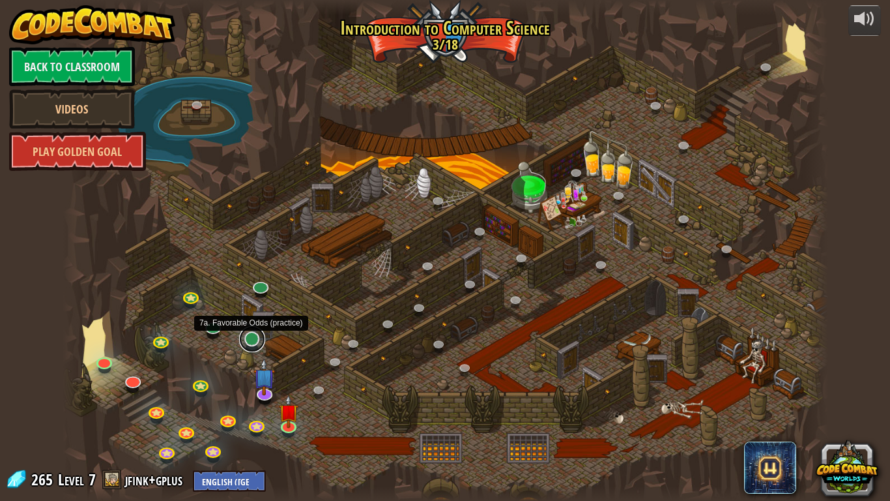
click at [253, 338] on link at bounding box center [252, 339] width 26 height 26
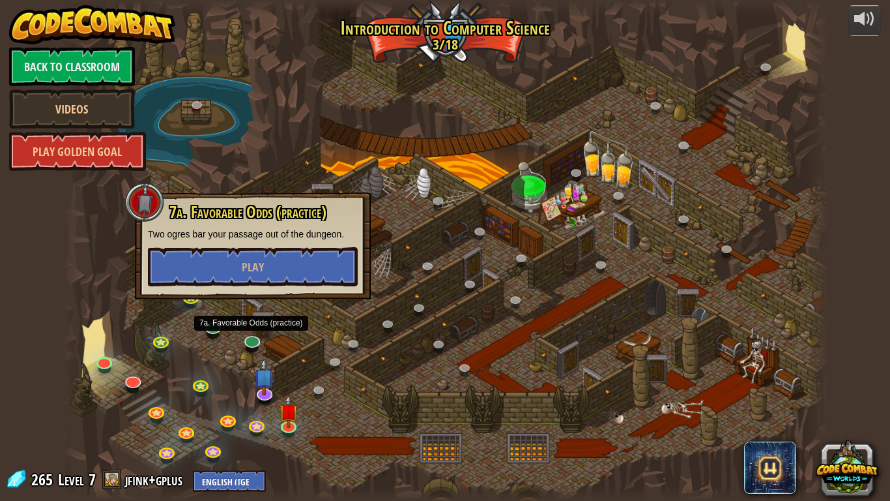
click at [299, 336] on div at bounding box center [446, 250] width 766 height 501
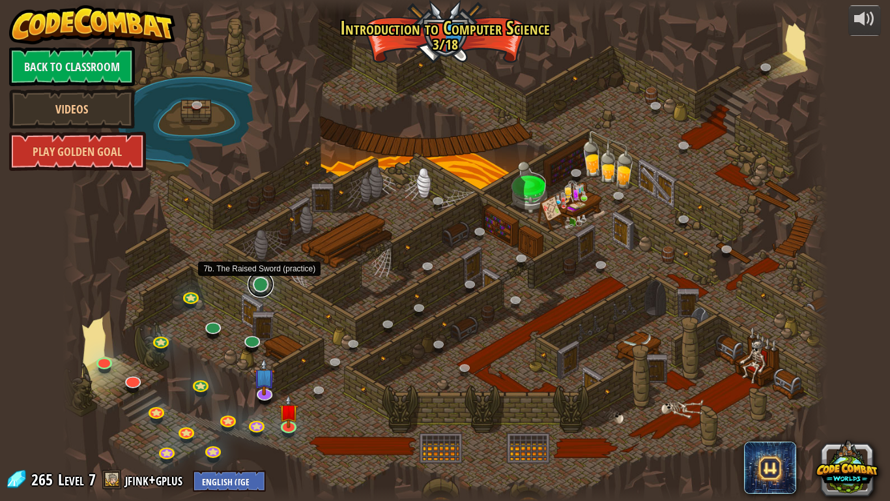
click at [252, 285] on link at bounding box center [261, 284] width 26 height 26
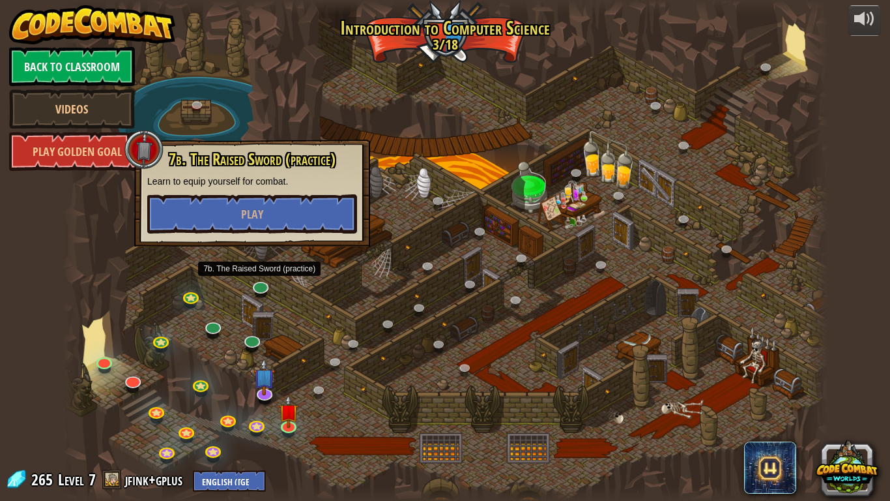
click at [333, 308] on div at bounding box center [446, 250] width 766 height 501
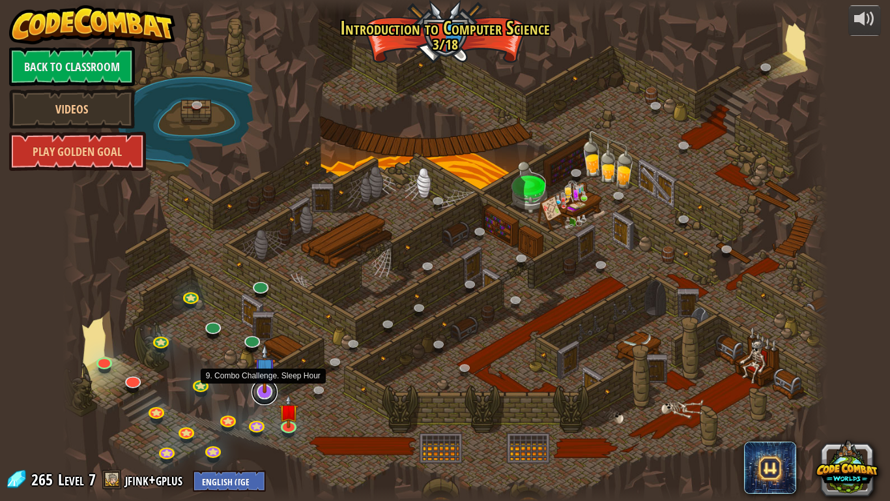
click at [261, 396] on link at bounding box center [265, 392] width 26 height 26
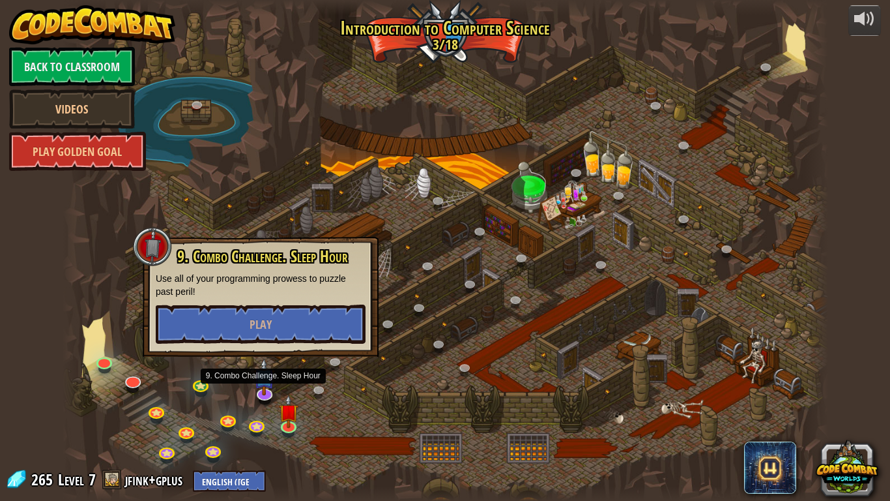
click at [354, 360] on div at bounding box center [446, 250] width 766 height 501
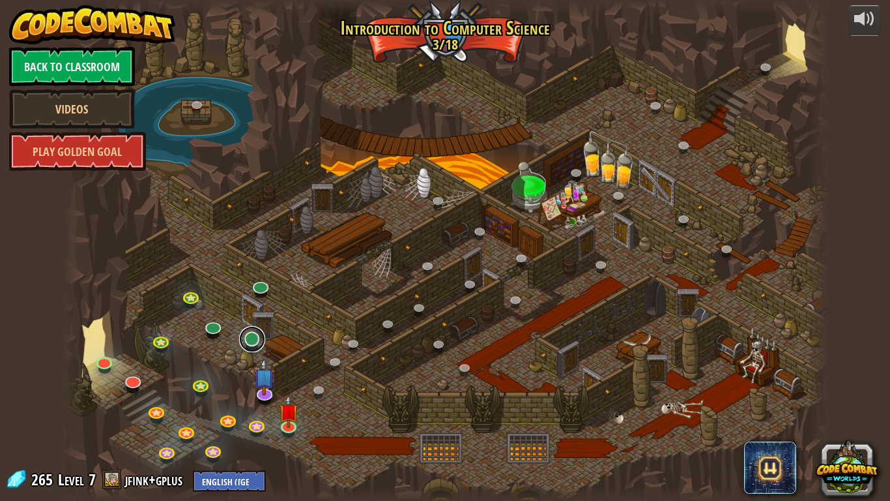
click at [250, 343] on link at bounding box center [252, 339] width 26 height 26
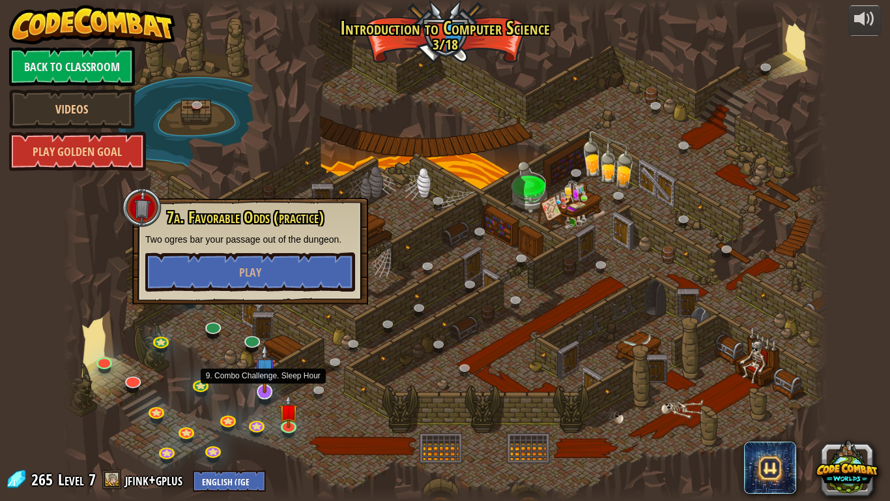
click at [262, 379] on img at bounding box center [265, 368] width 22 height 50
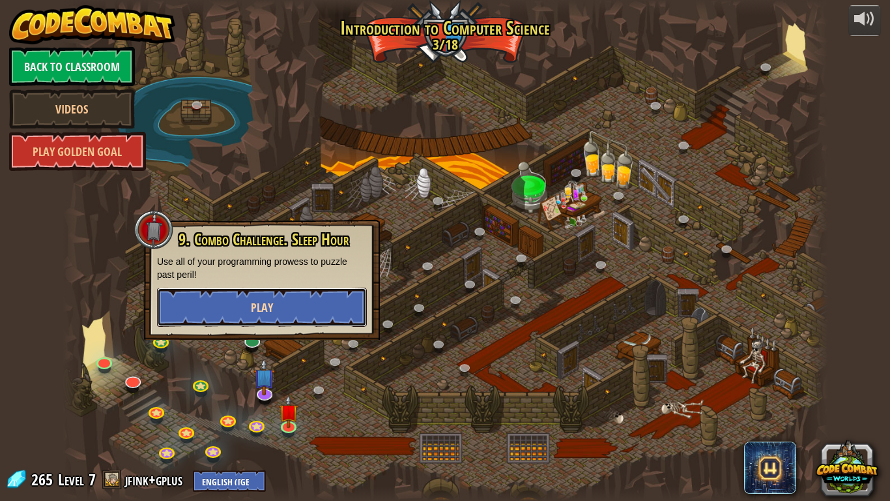
click at [268, 299] on span "Play" at bounding box center [262, 307] width 22 height 16
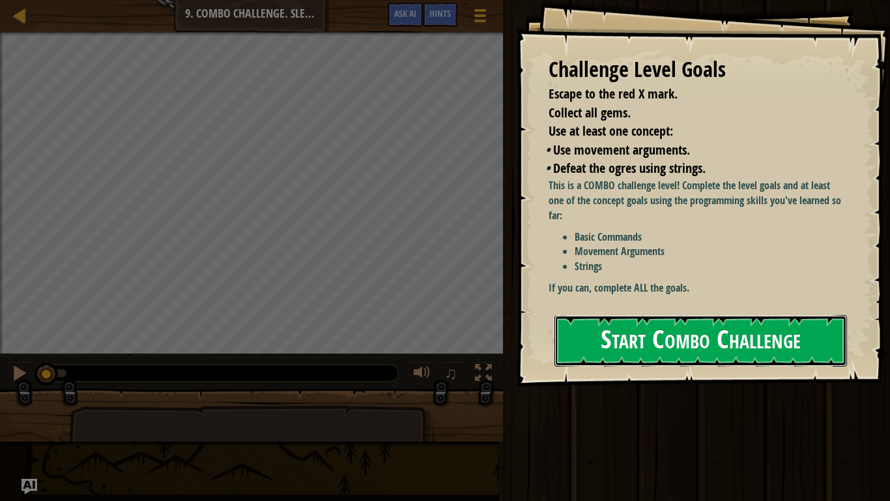
click at [599, 351] on button "Start Combo Challenge" at bounding box center [701, 340] width 293 height 51
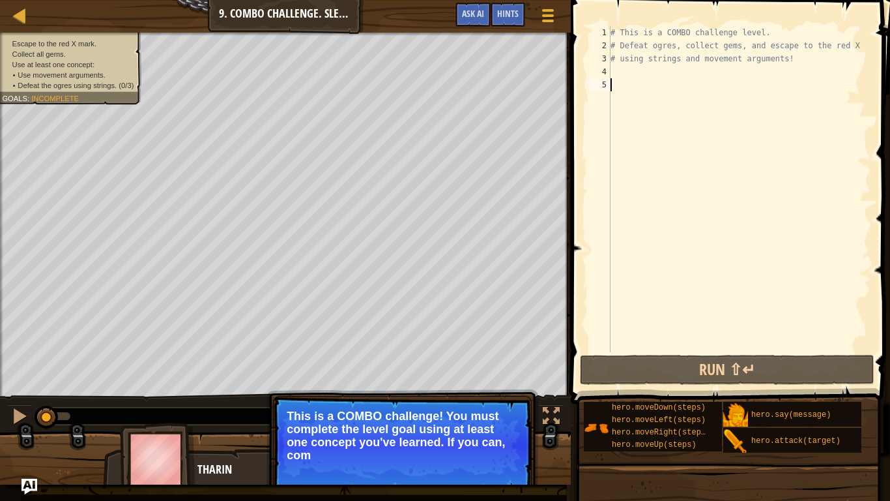
click at [672, 71] on div "# This is a COMBO challenge level. # Defeat [PERSON_NAME], collect gems, and es…" at bounding box center [739, 202] width 263 height 352
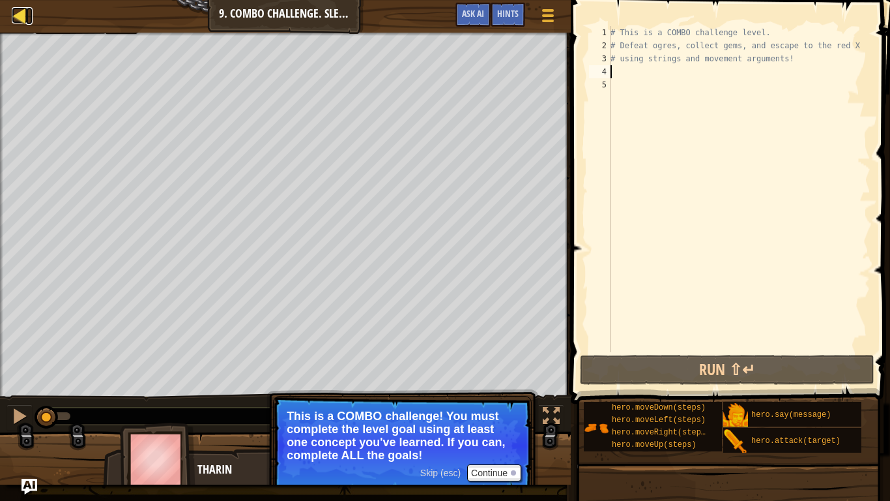
click at [23, 18] on div at bounding box center [20, 15] width 16 height 16
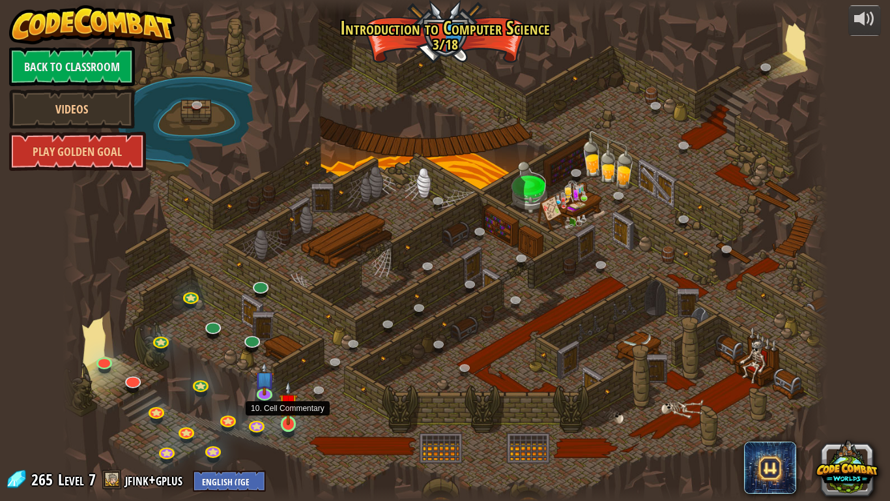
click at [282, 422] on img at bounding box center [289, 403] width 20 height 44
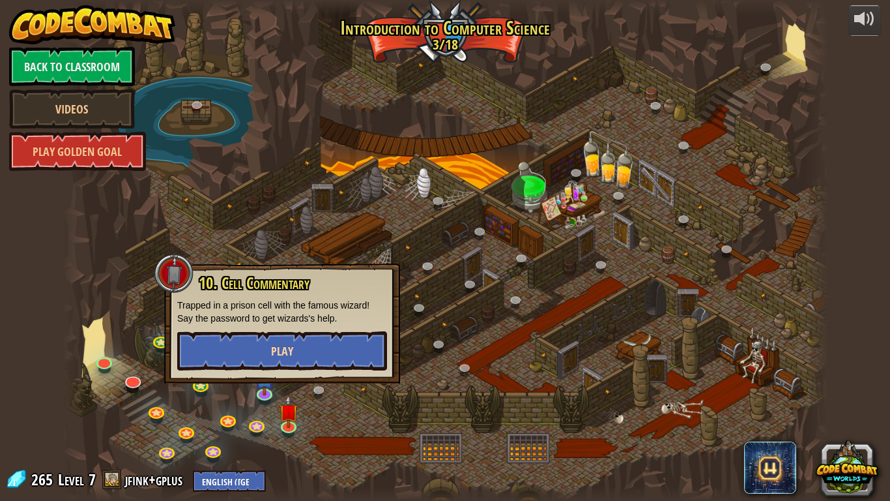
click at [289, 340] on div "10. Cell Commentary Trapped in a prison cell with the famous wizard! Say the pa…" at bounding box center [282, 323] width 236 height 120
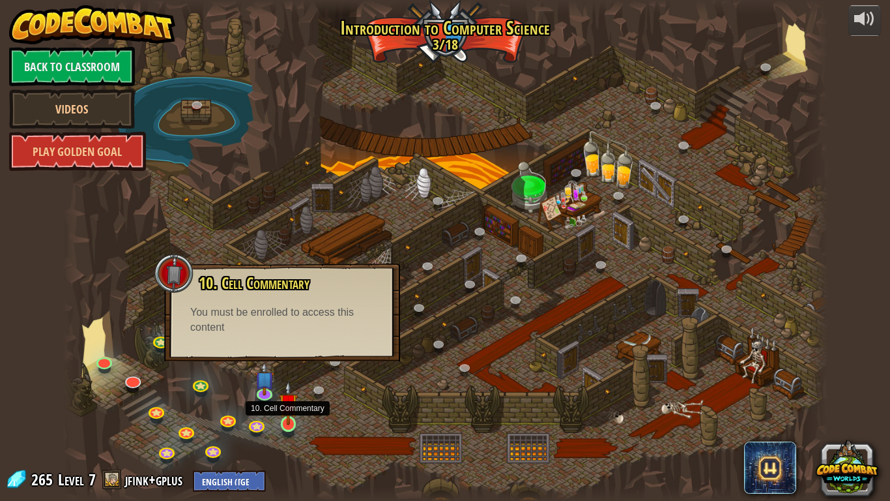
click at [297, 411] on img at bounding box center [289, 403] width 20 height 44
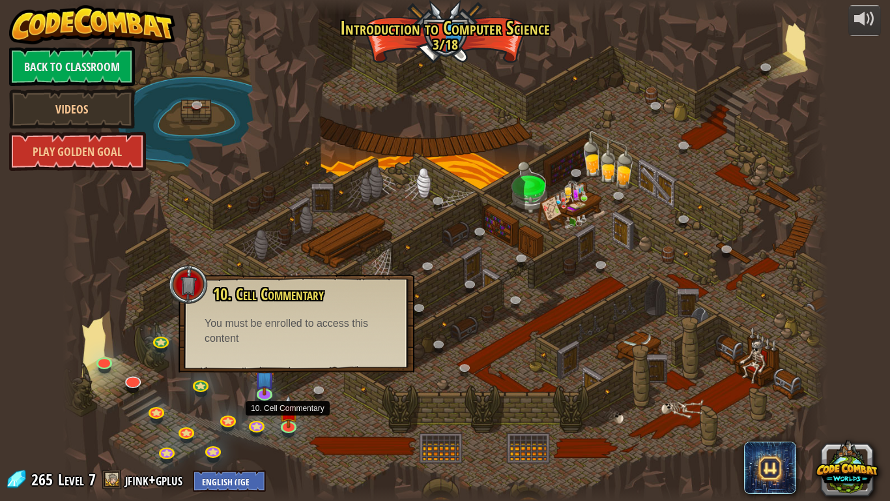
click at [374, 432] on div at bounding box center [446, 250] width 766 height 501
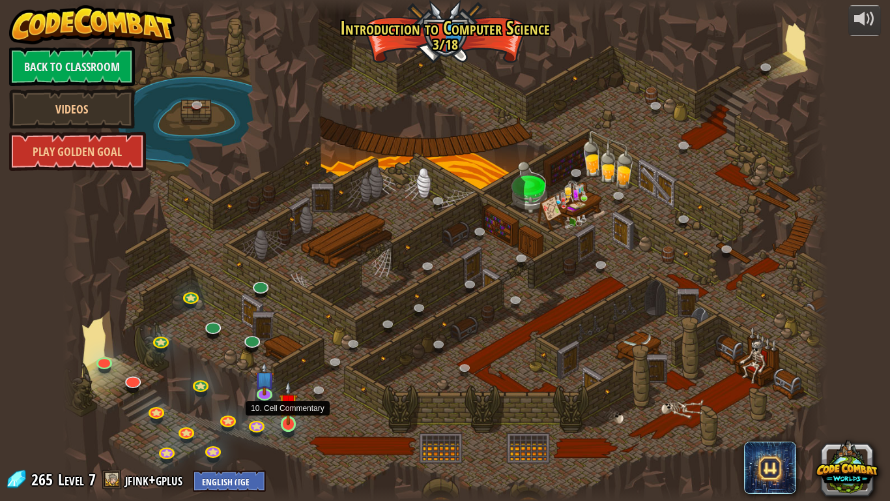
click at [283, 418] on img at bounding box center [289, 403] width 20 height 44
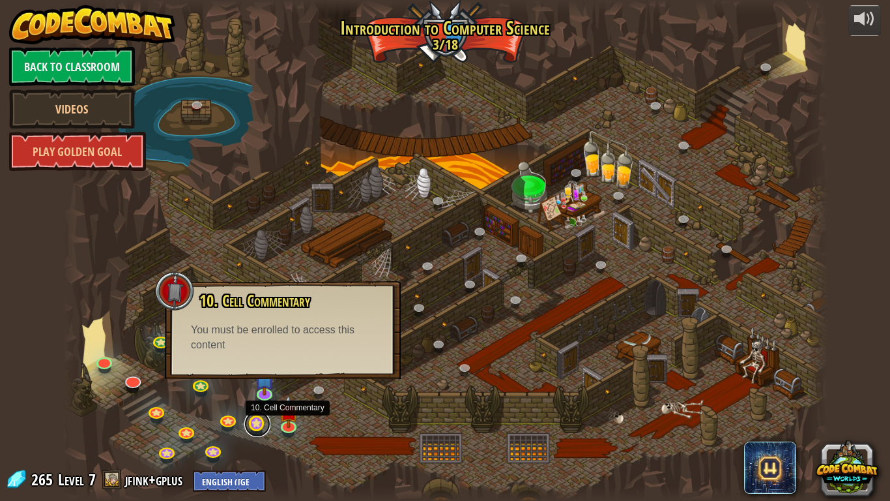
click at [255, 425] on link at bounding box center [257, 424] width 26 height 26
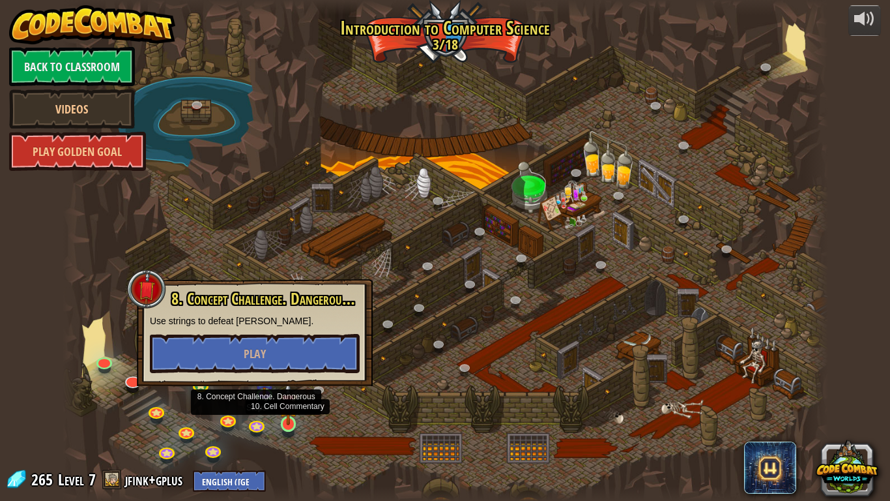
click at [285, 407] on img at bounding box center [289, 403] width 20 height 44
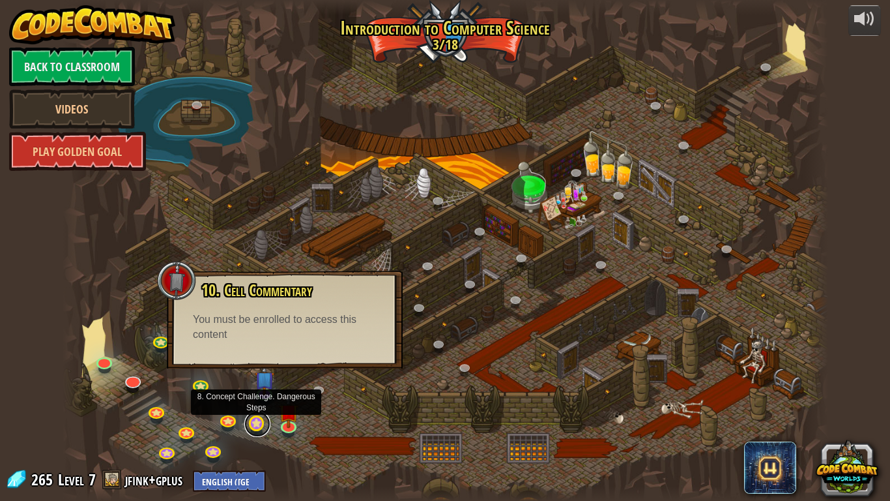
click at [257, 420] on link at bounding box center [257, 424] width 26 height 26
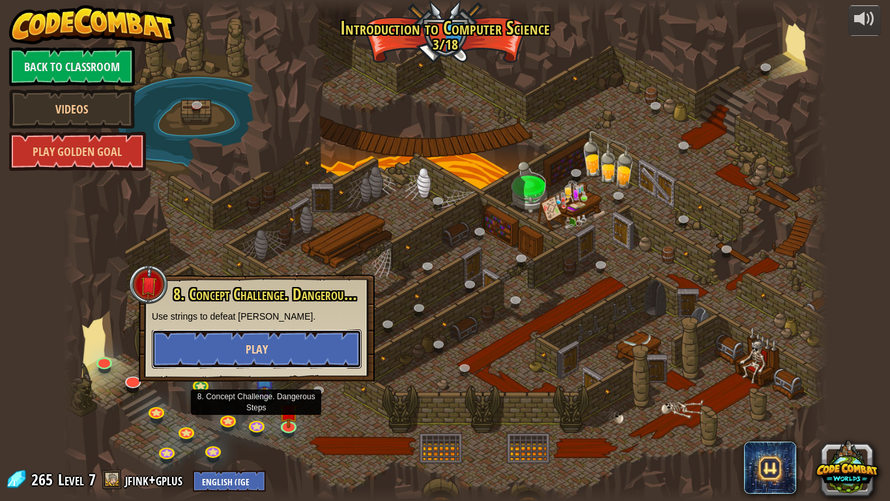
click at [198, 349] on button "Play" at bounding box center [257, 348] width 210 height 39
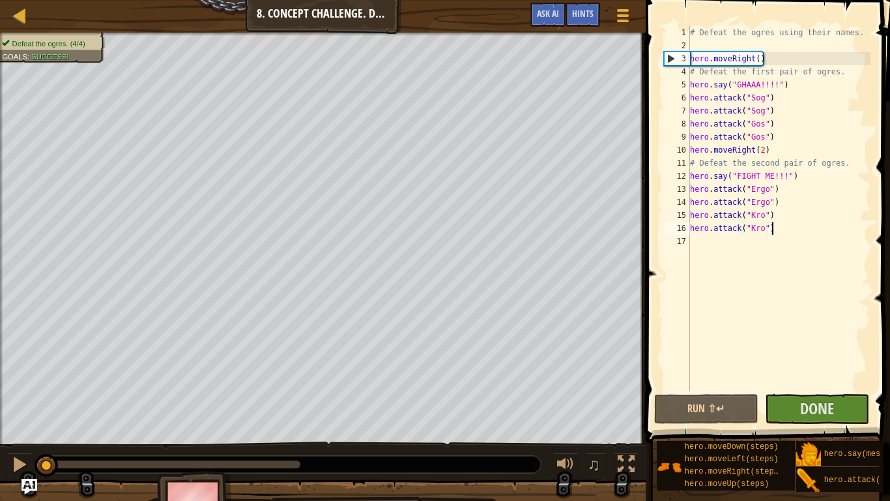
click at [776, 227] on div "# Defeat the ogres using their names. hero . moveRight ( ) # Defeat the first p…" at bounding box center [779, 221] width 183 height 391
type textarea "hero.attack("Kro")"
click at [786, 415] on button "Done" at bounding box center [817, 409] width 104 height 30
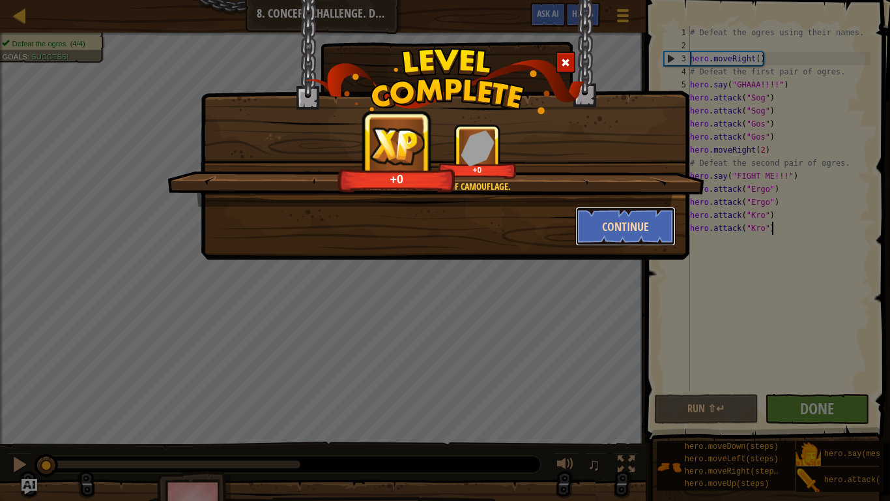
click at [583, 220] on button "Continue" at bounding box center [626, 226] width 101 height 39
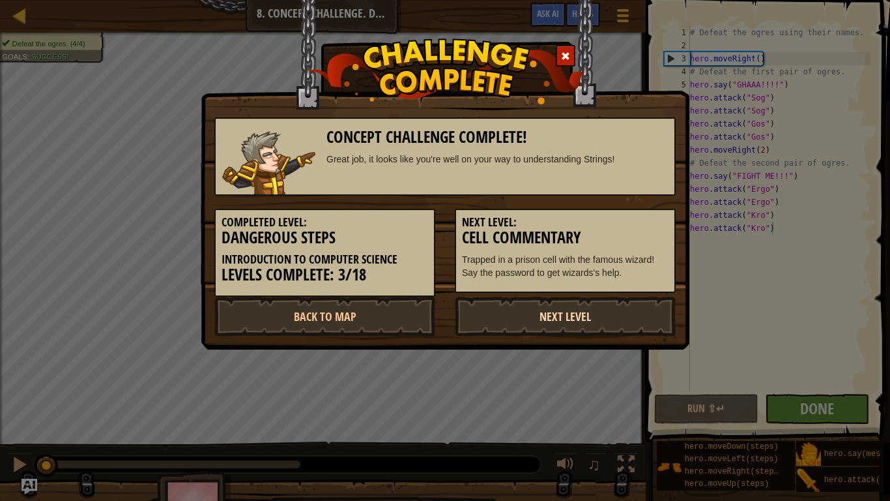
click at [557, 314] on link "Next Level" at bounding box center [565, 316] width 221 height 39
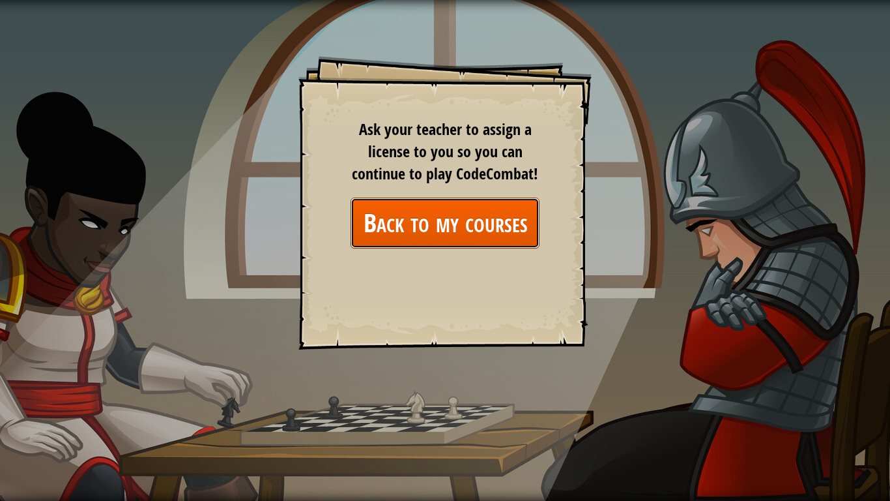
click at [460, 208] on link "Back to my courses" at bounding box center [445, 222] width 189 height 50
